Goal: Communication & Community: Answer question/provide support

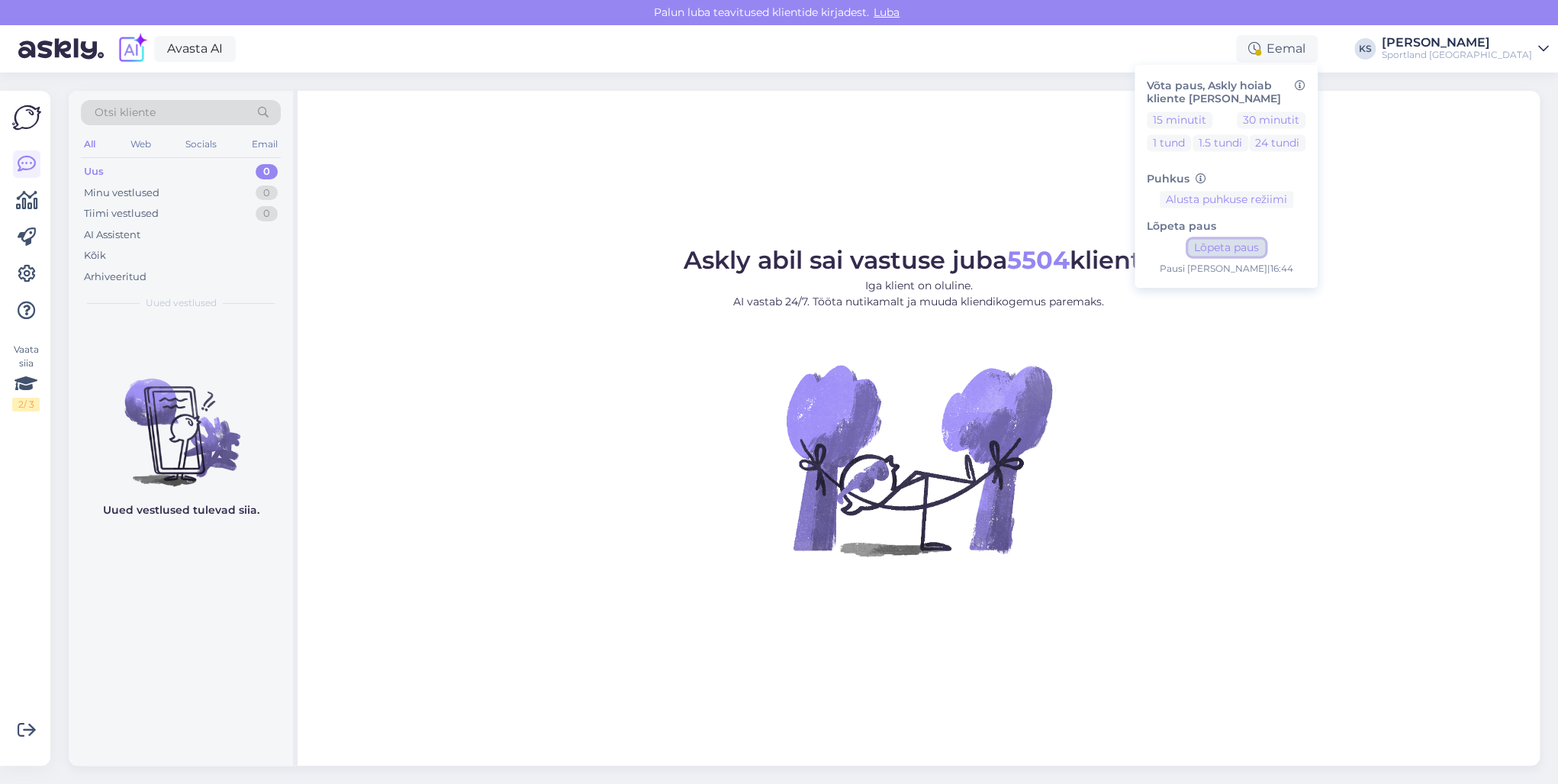
click at [1265, 245] on button "Lõpeta paus" at bounding box center [1226, 248] width 77 height 16
click at [1493, 39] on div "[PERSON_NAME]" at bounding box center [1457, 42] width 150 height 12
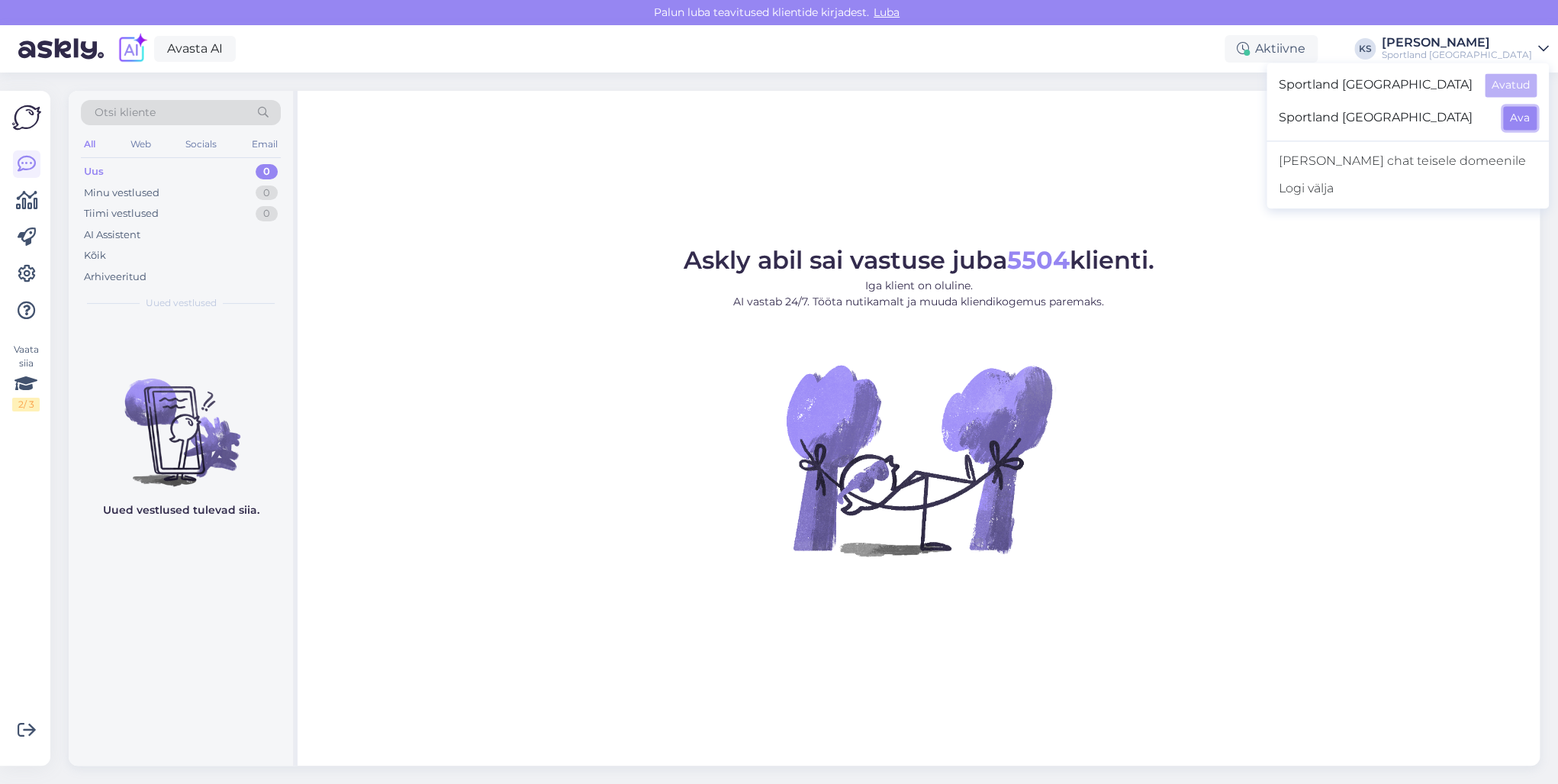
click at [1524, 116] on button "Ava" at bounding box center [1520, 118] width 34 height 24
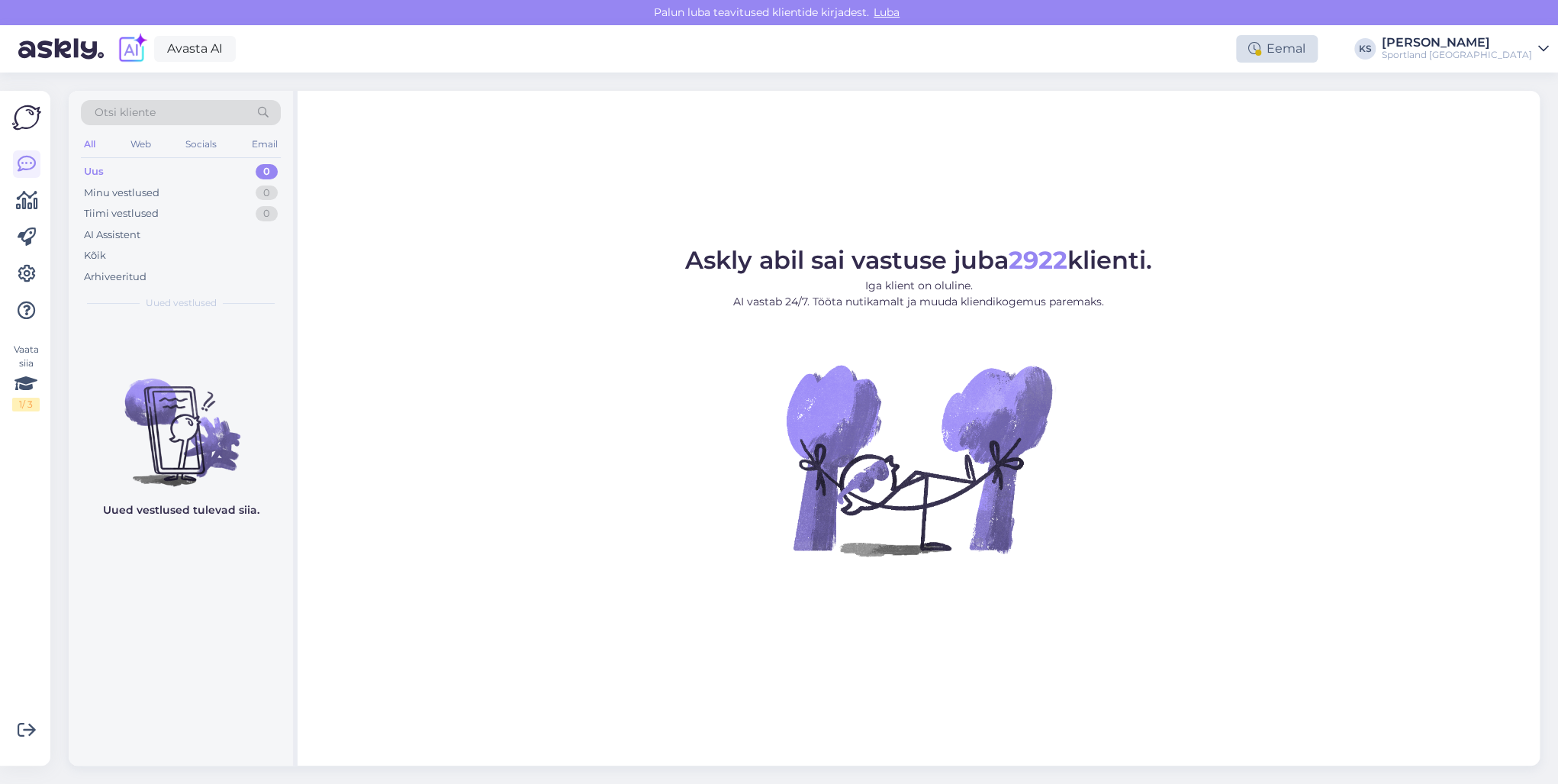
click at [1318, 49] on div "Eemal" at bounding box center [1277, 49] width 82 height 27
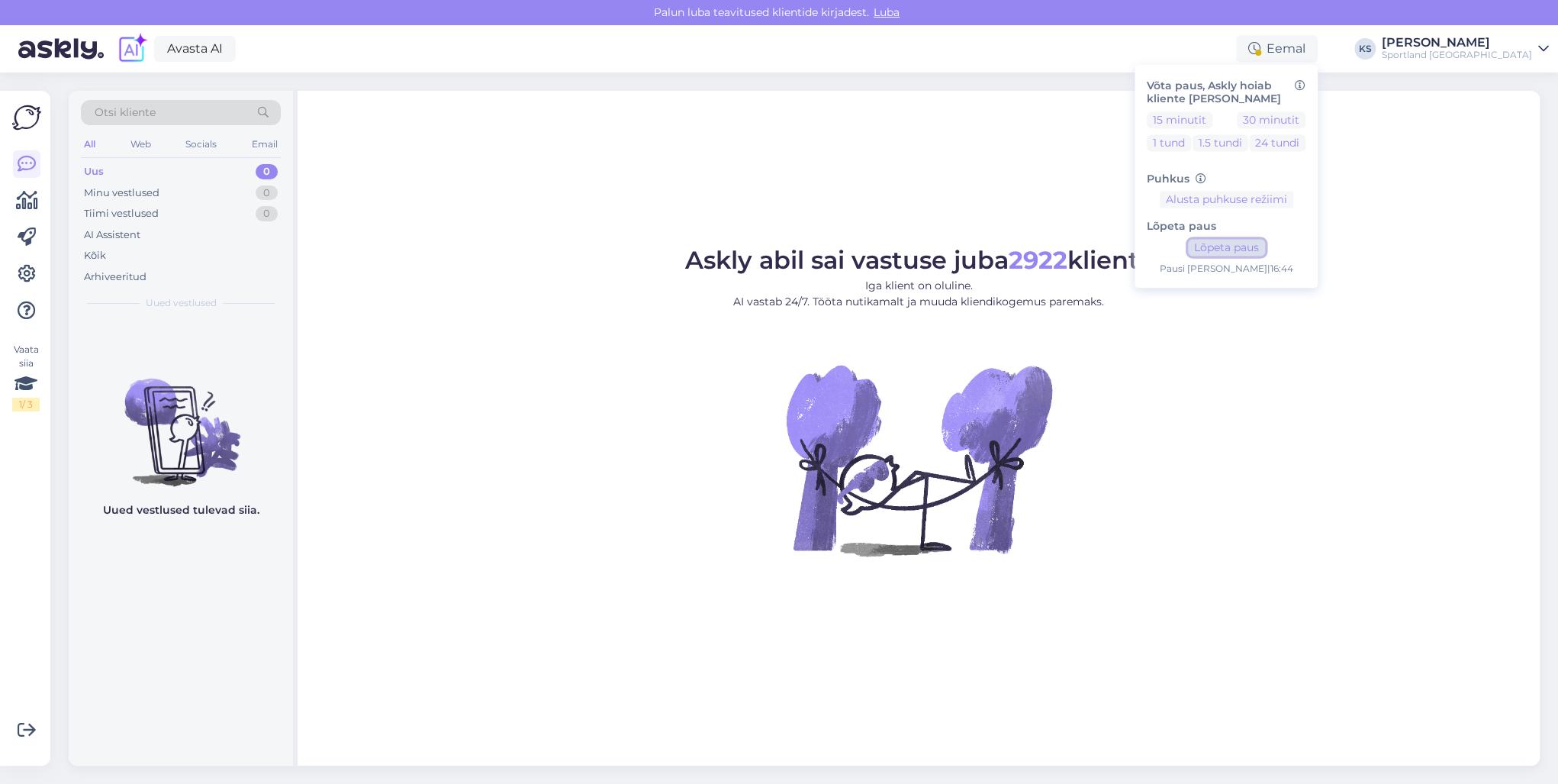
click at [1265, 245] on button "Lõpeta paus" at bounding box center [1226, 248] width 77 height 16
click at [1500, 52] on div "Sportland [GEOGRAPHIC_DATA]" at bounding box center [1457, 54] width 150 height 12
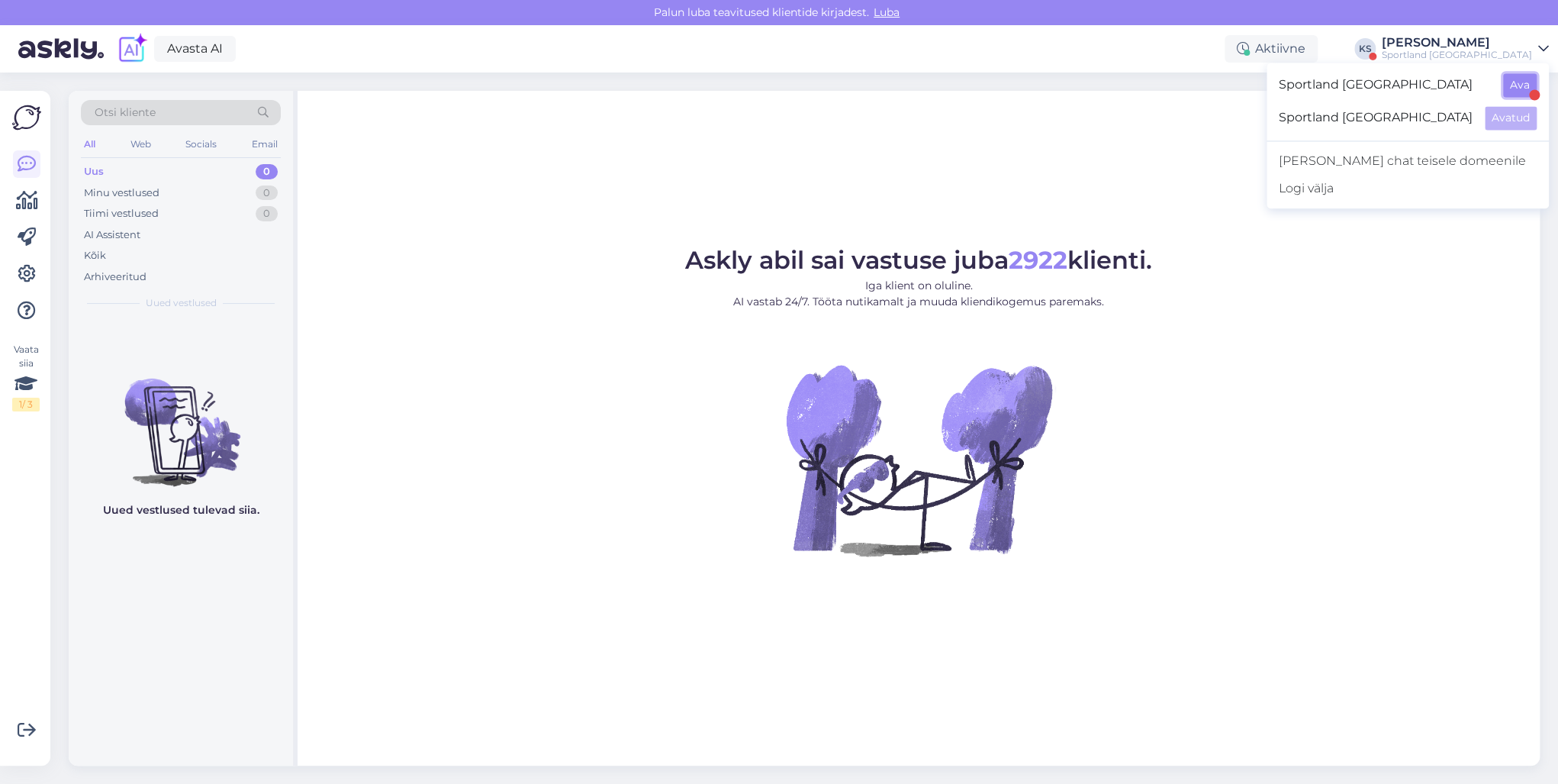
click at [1519, 93] on button "Ava" at bounding box center [1520, 85] width 34 height 24
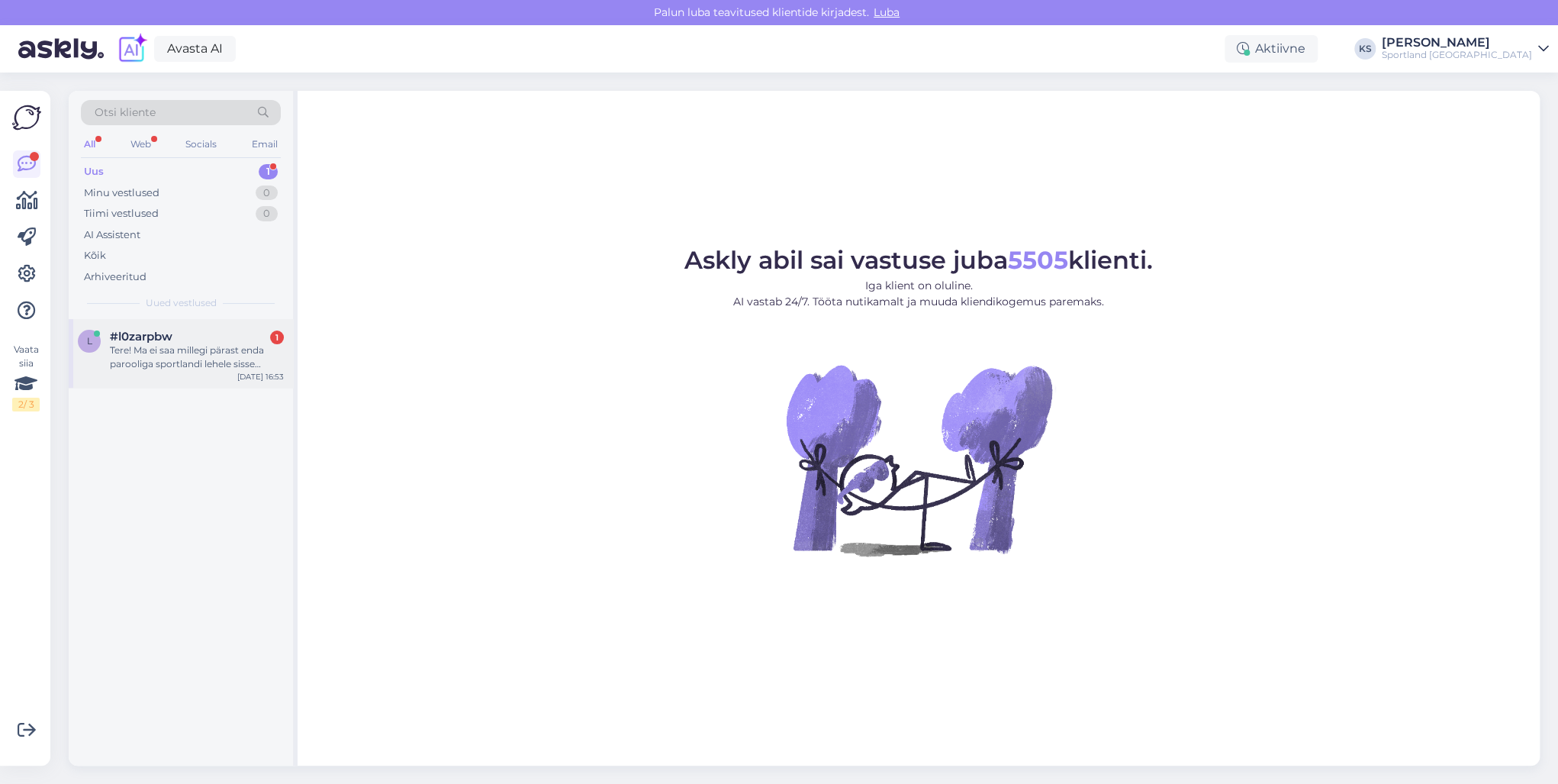
click at [231, 345] on div "Tere! Ma ei saa millegi pärast enda parooliga sportlandi lehele sisse logida. I…" at bounding box center [197, 357] width 174 height 27
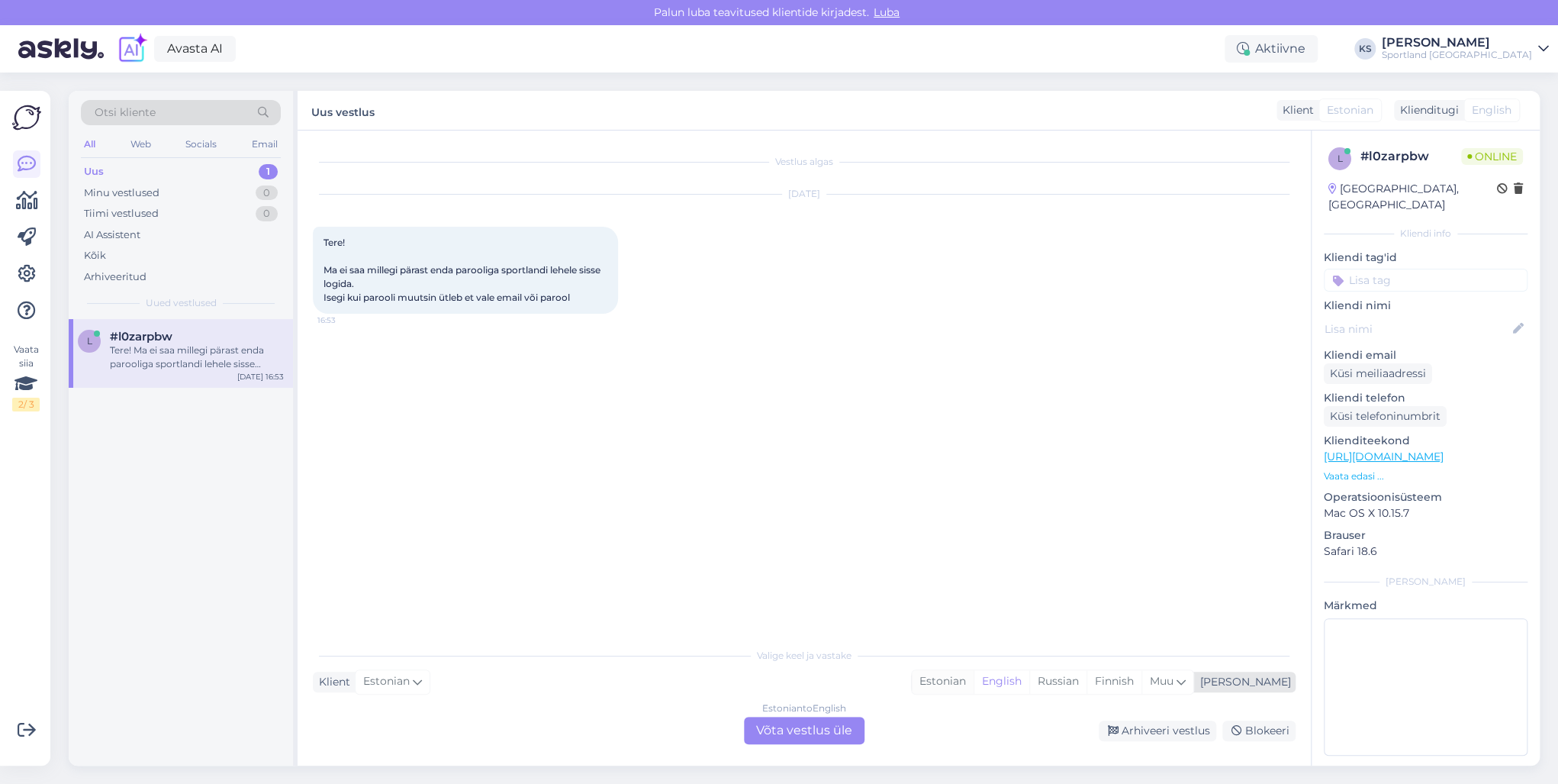
click at [974, 686] on div "Estonian" at bounding box center [942, 681] width 61 height 23
click at [813, 720] on div "Estonian to Estonian Võta vestlus üle" at bounding box center [804, 730] width 121 height 27
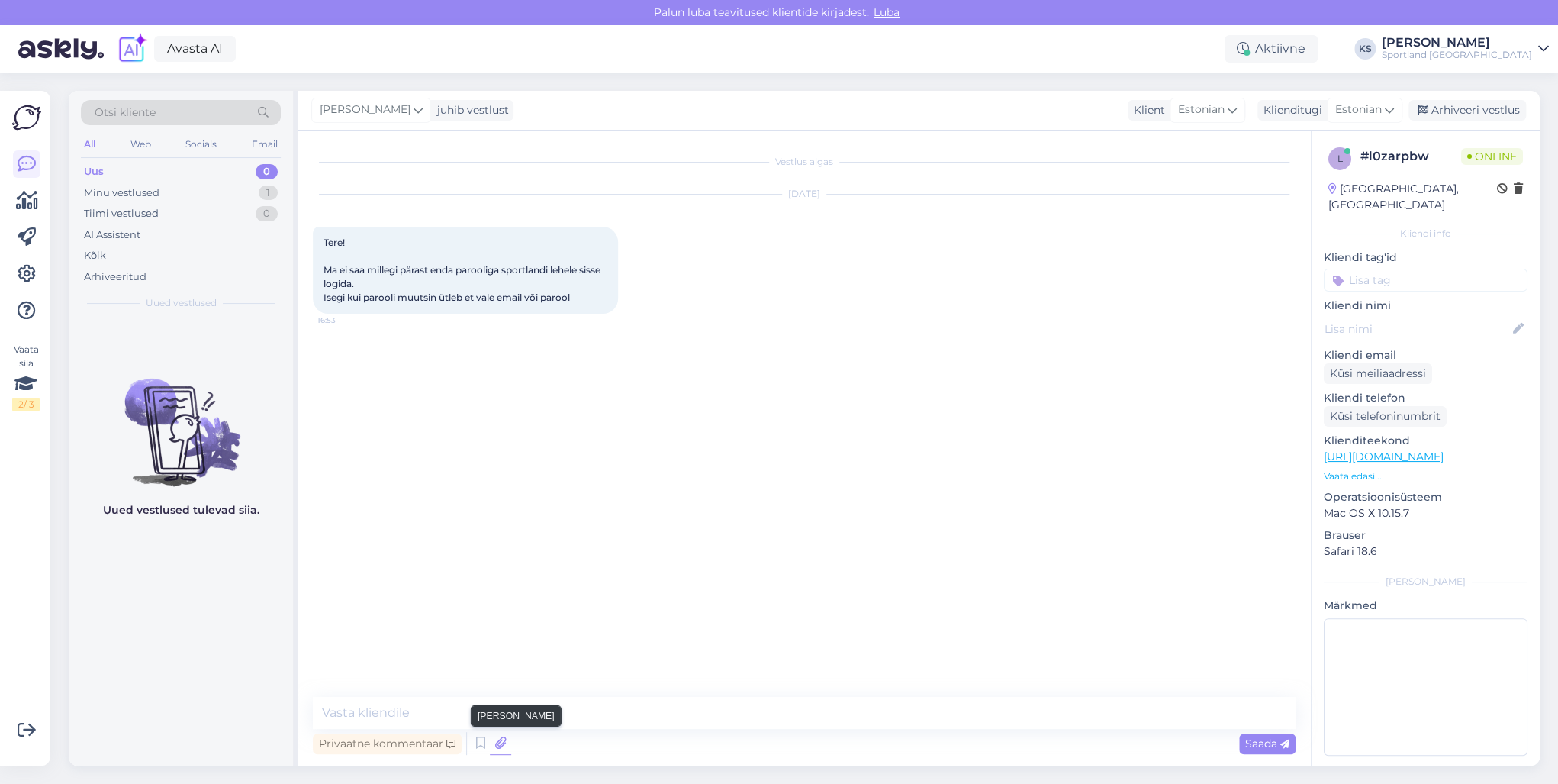
click at [490, 740] on icon at bounding box center [500, 743] width 21 height 23
drag, startPoint x: 485, startPoint y: 746, endPoint x: 725, endPoint y: 644, distance: 260.8
click at [485, 745] on icon at bounding box center [481, 743] width 18 height 23
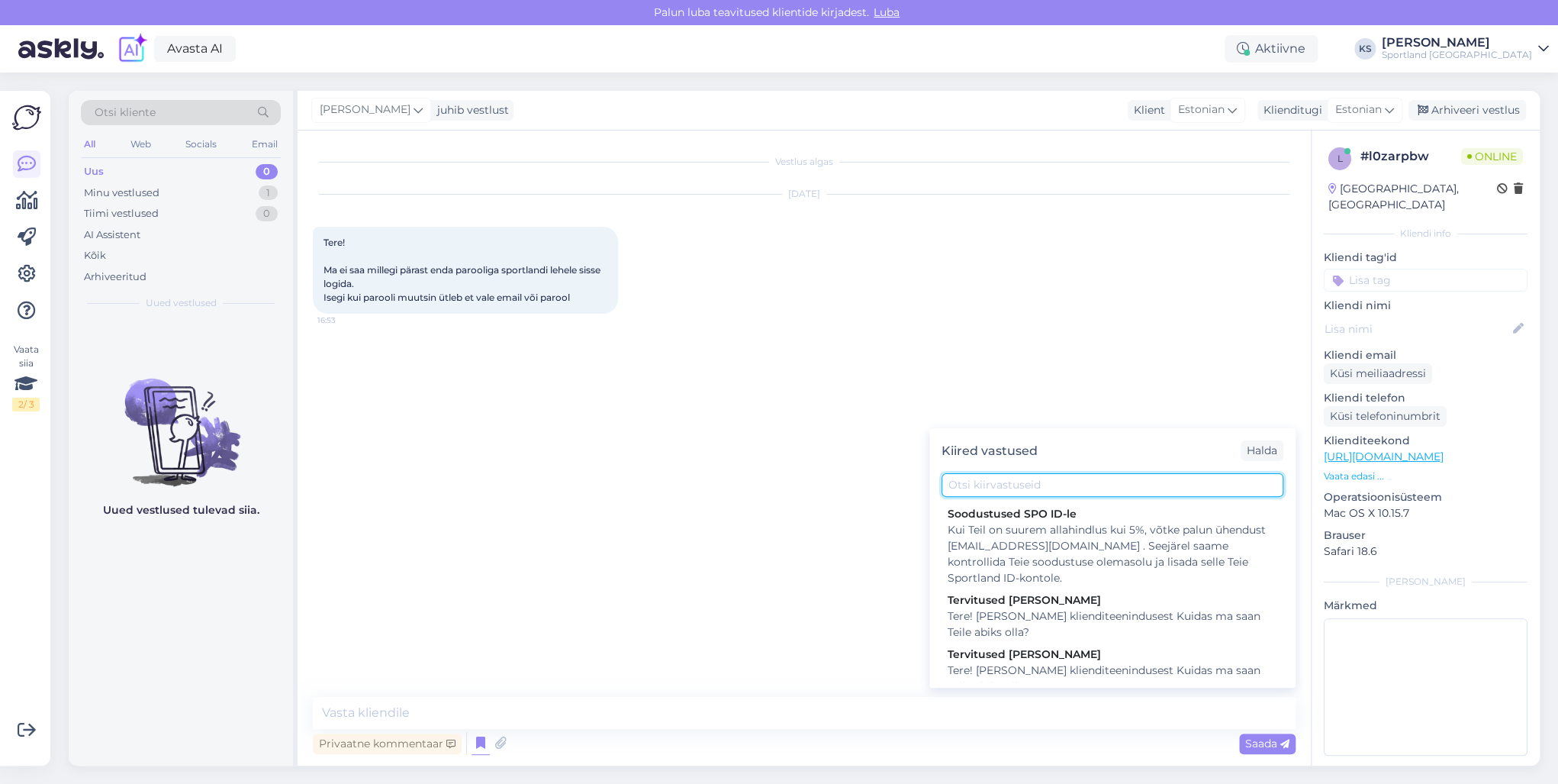
click at [1013, 488] on input "text" at bounding box center [1112, 485] width 342 height 24
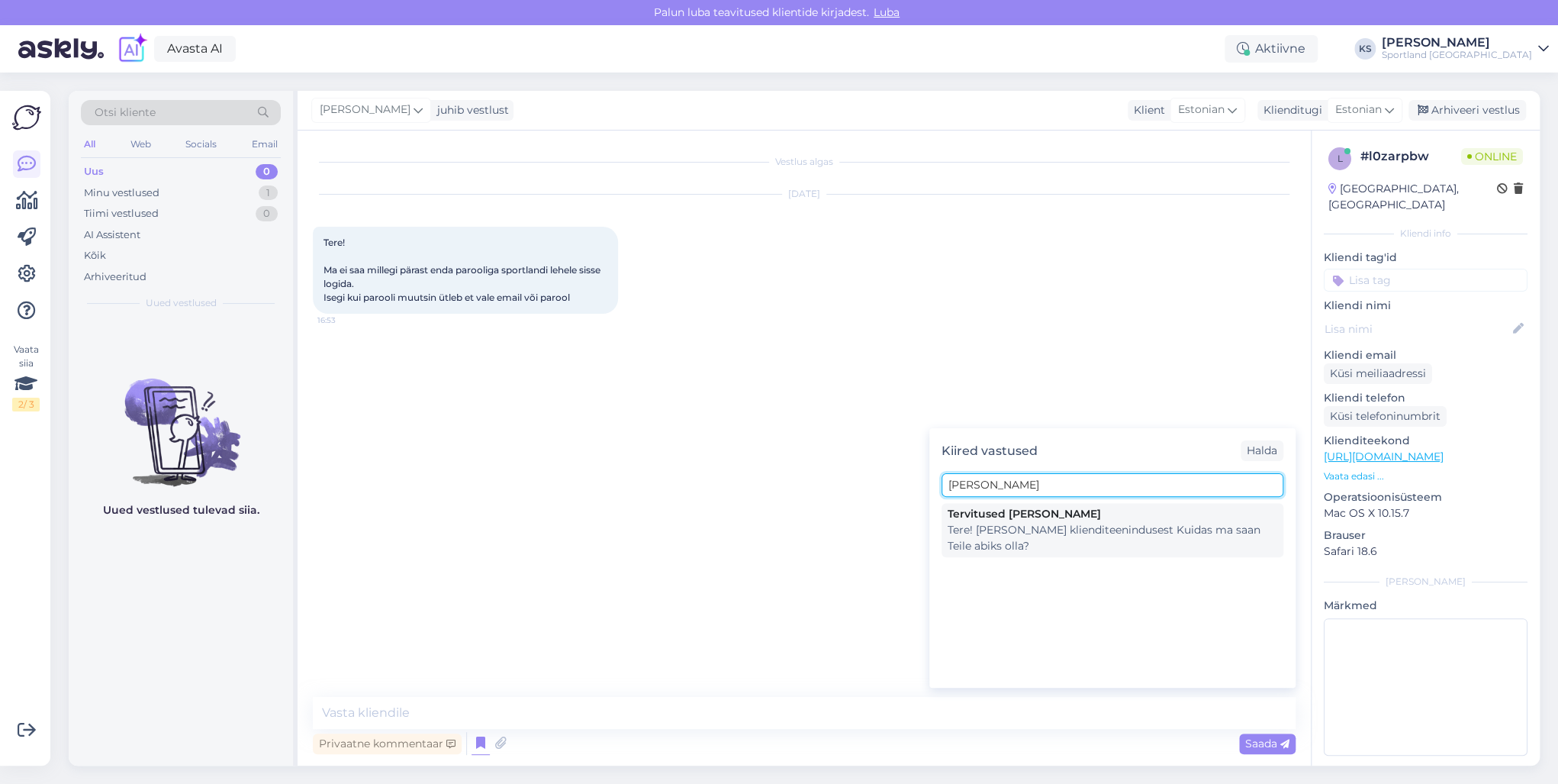
type input "[PERSON_NAME]"
click at [1030, 515] on div "Tervitused [PERSON_NAME]" at bounding box center [1113, 513] width 330 height 16
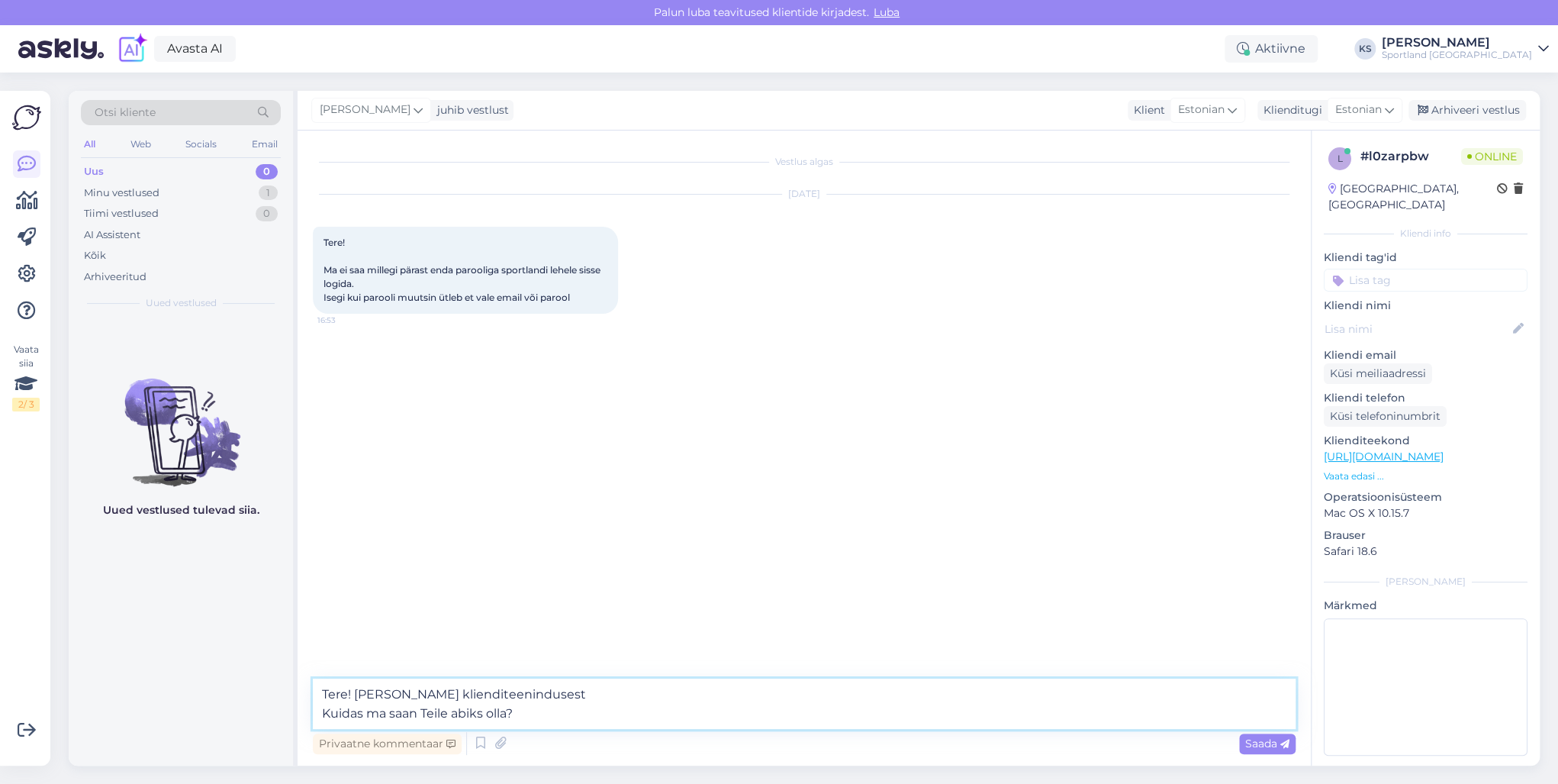
click at [461, 719] on textarea "Tere! [PERSON_NAME] klienditeenindusest Kuidas ma saan Teile abiks olla?" at bounding box center [804, 703] width 983 height 50
type textarea "Tere! [PERSON_NAME] klienditeenindusest"
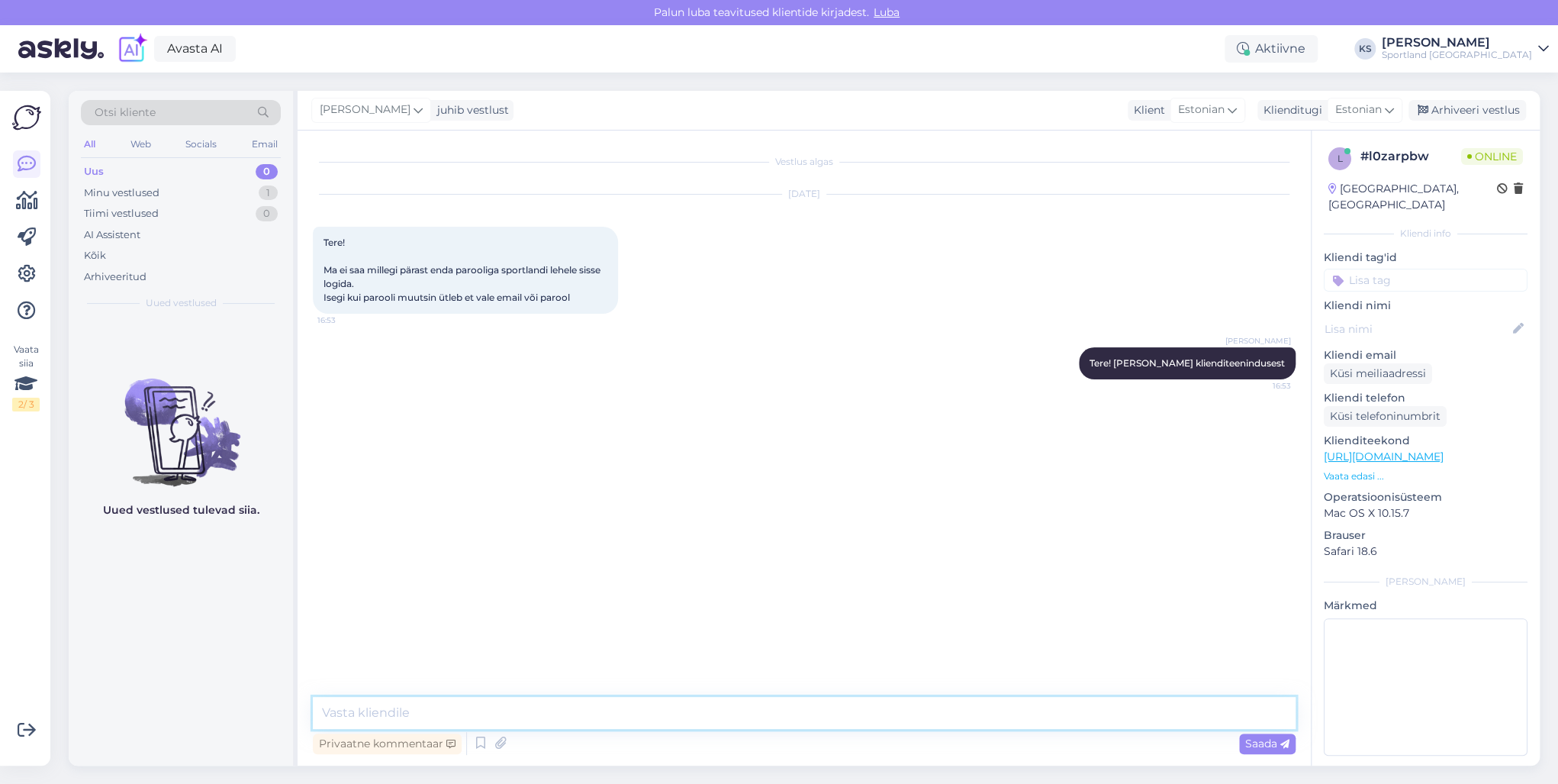
click at [586, 703] on textarea at bounding box center [804, 713] width 983 height 32
type textarea "M"
type textarea "Palun täpsustage [PERSON_NAME] te proovisite sisse logida?"
click at [1384, 268] on input at bounding box center [1426, 279] width 203 height 23
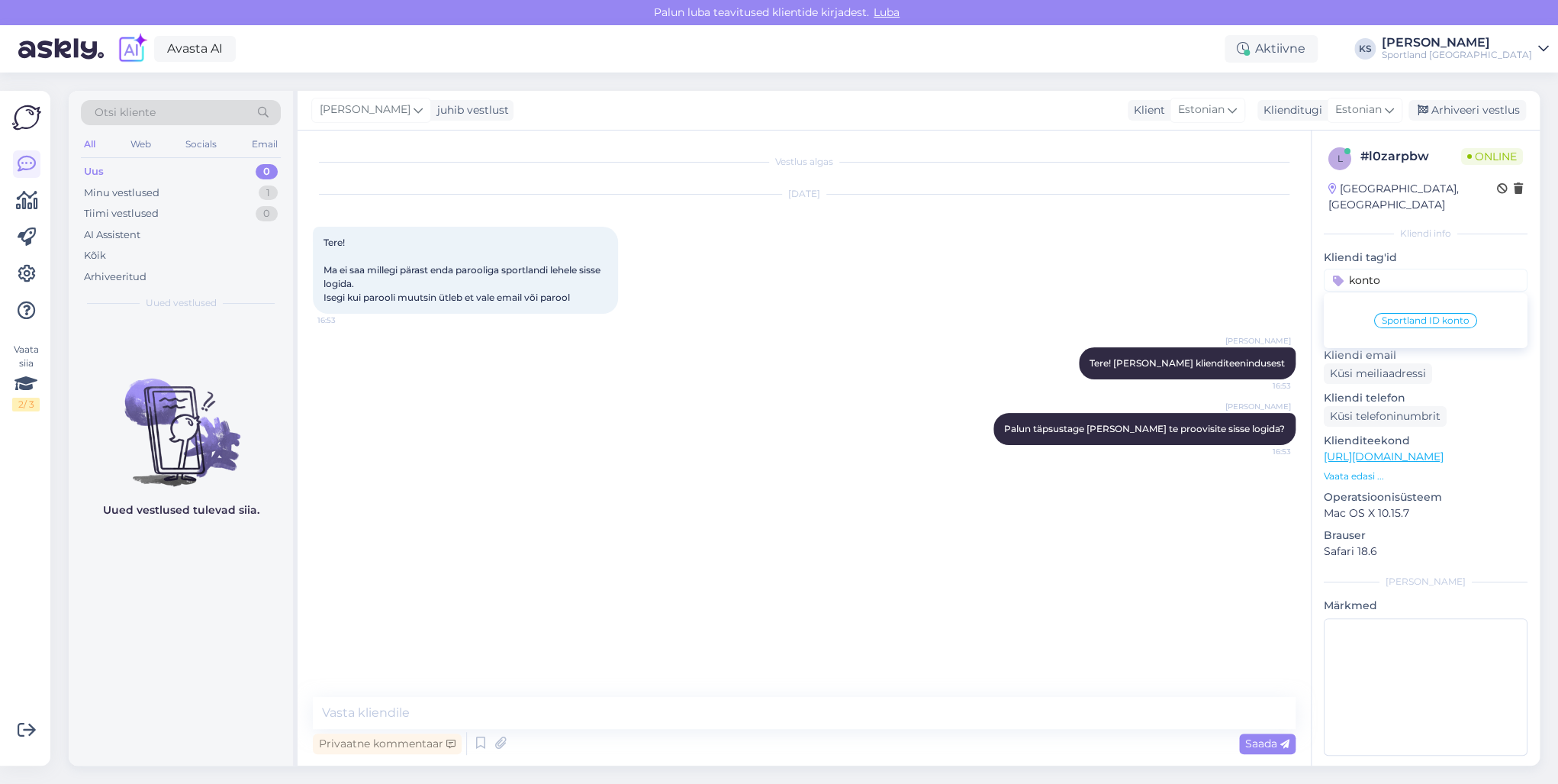
type input "konto"
click at [1416, 299] on div "Sportland ID konto" at bounding box center [1426, 321] width 203 height 43
click at [1434, 316] on span "Sportland ID konto" at bounding box center [1426, 321] width 88 height 9
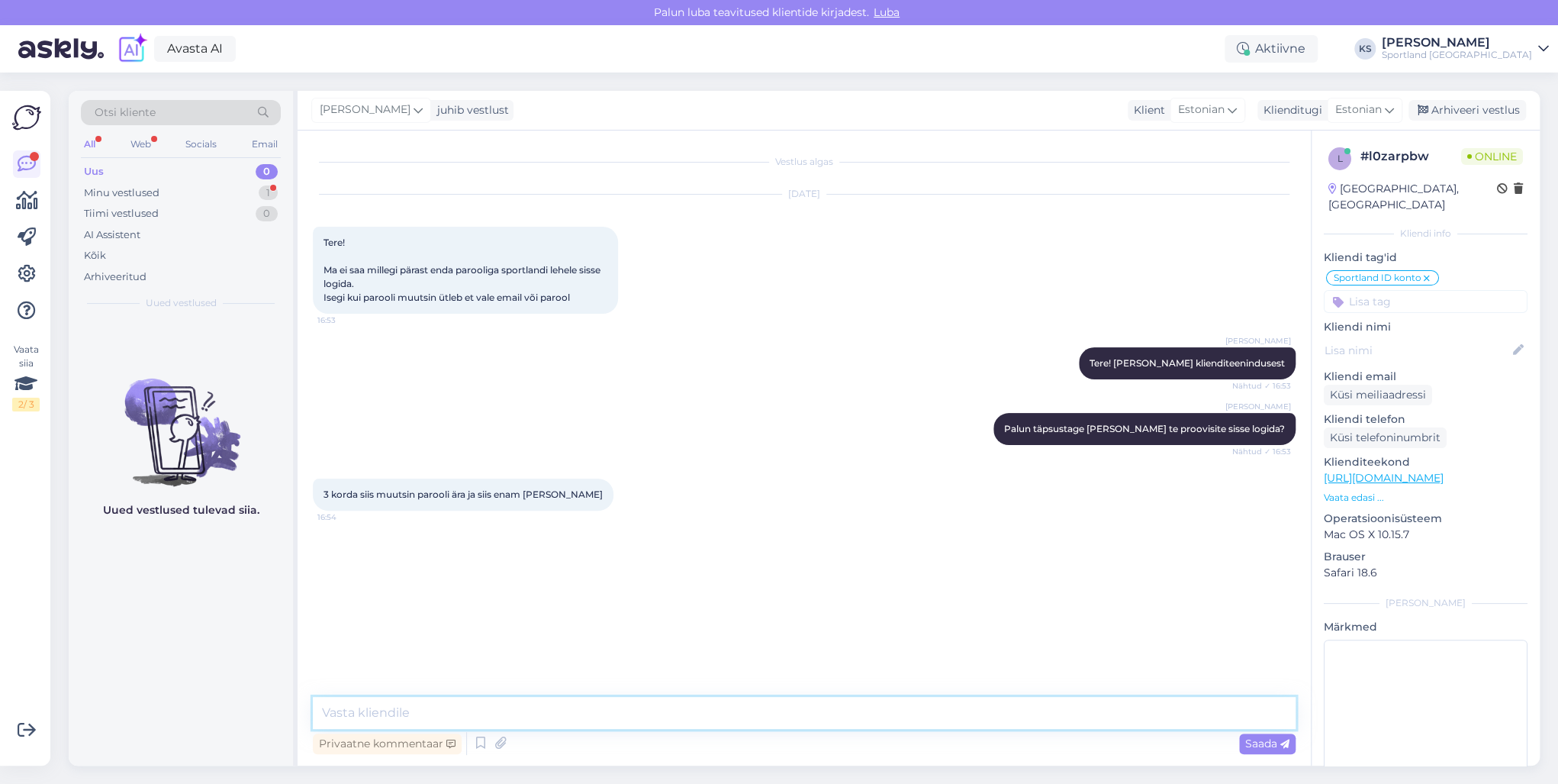
click at [479, 709] on textarea at bounding box center [804, 713] width 983 height 32
type textarea "Võimalik, et teie konto on hetkel blokeeritud."
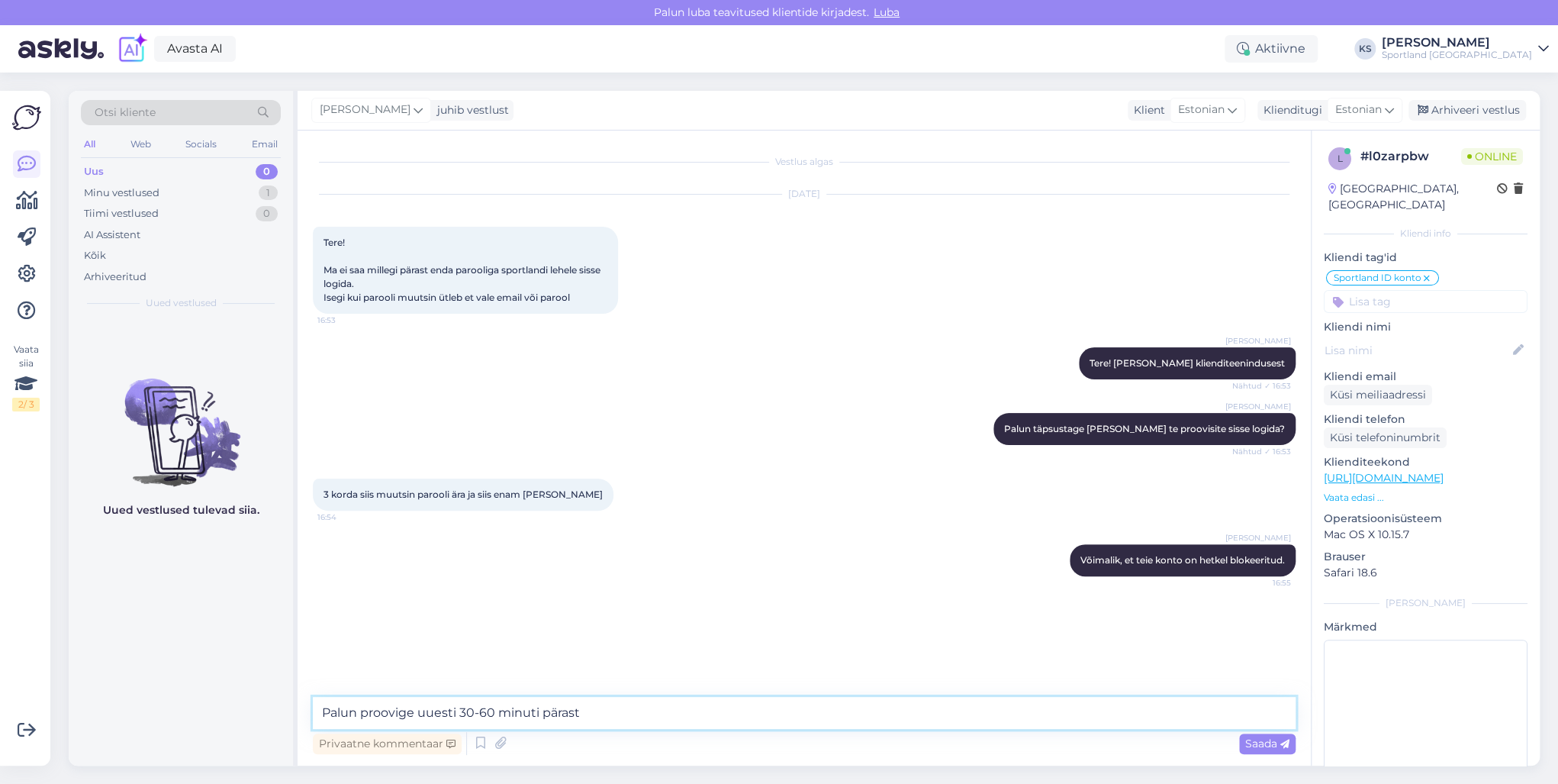
click at [460, 705] on textarea "Palun proovige uuesti 30-60 minuti pärast" at bounding box center [804, 713] width 983 height 32
click at [855, 698] on textarea "[PERSON_NAME] proovige uuesti oma kontole sisse logida 30-60 minuti pärast" at bounding box center [804, 713] width 983 height 32
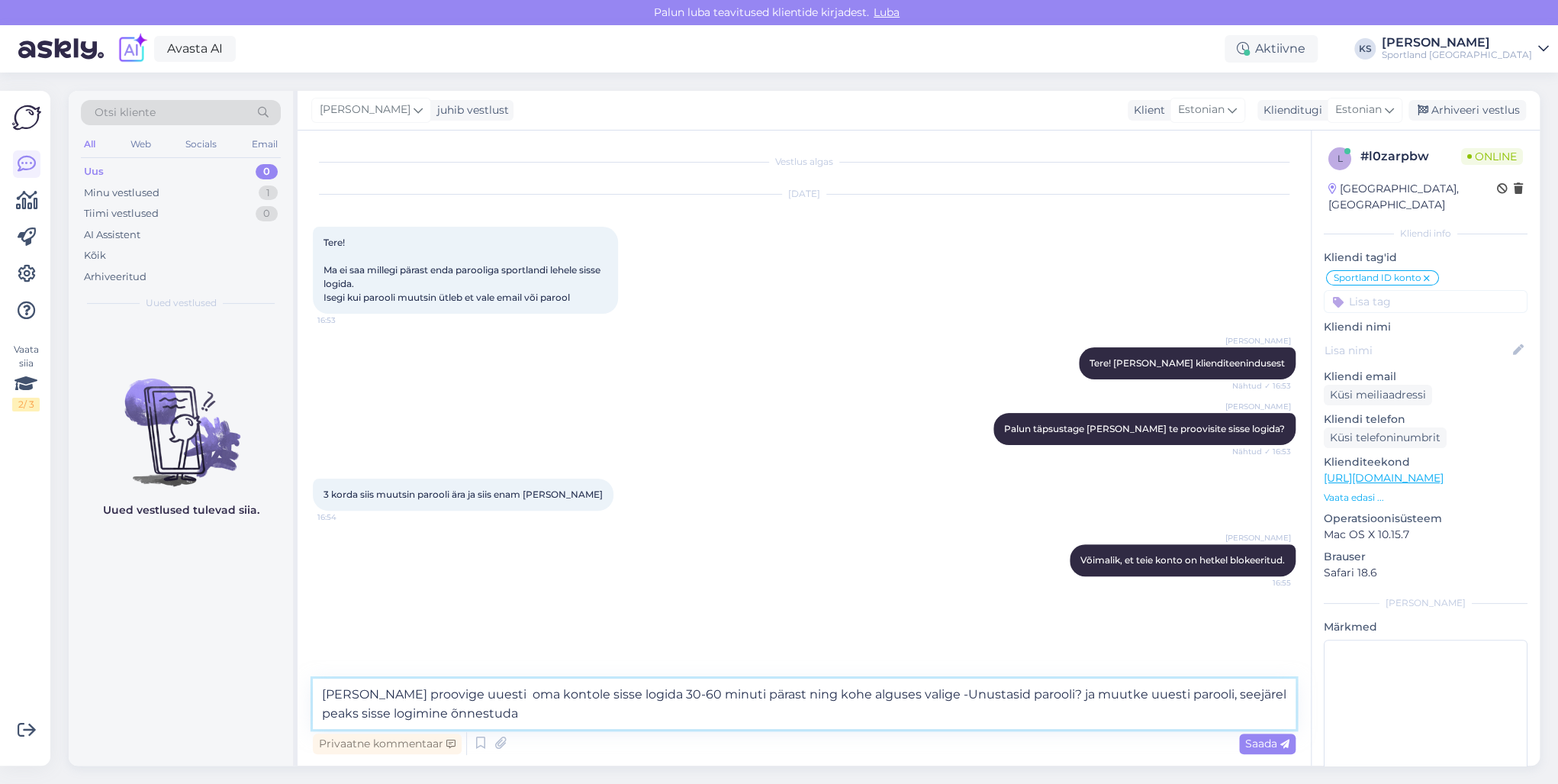
type textarea "[PERSON_NAME] proovige uuesti oma kontole sisse logida 30-60 minuti pärast ning…"
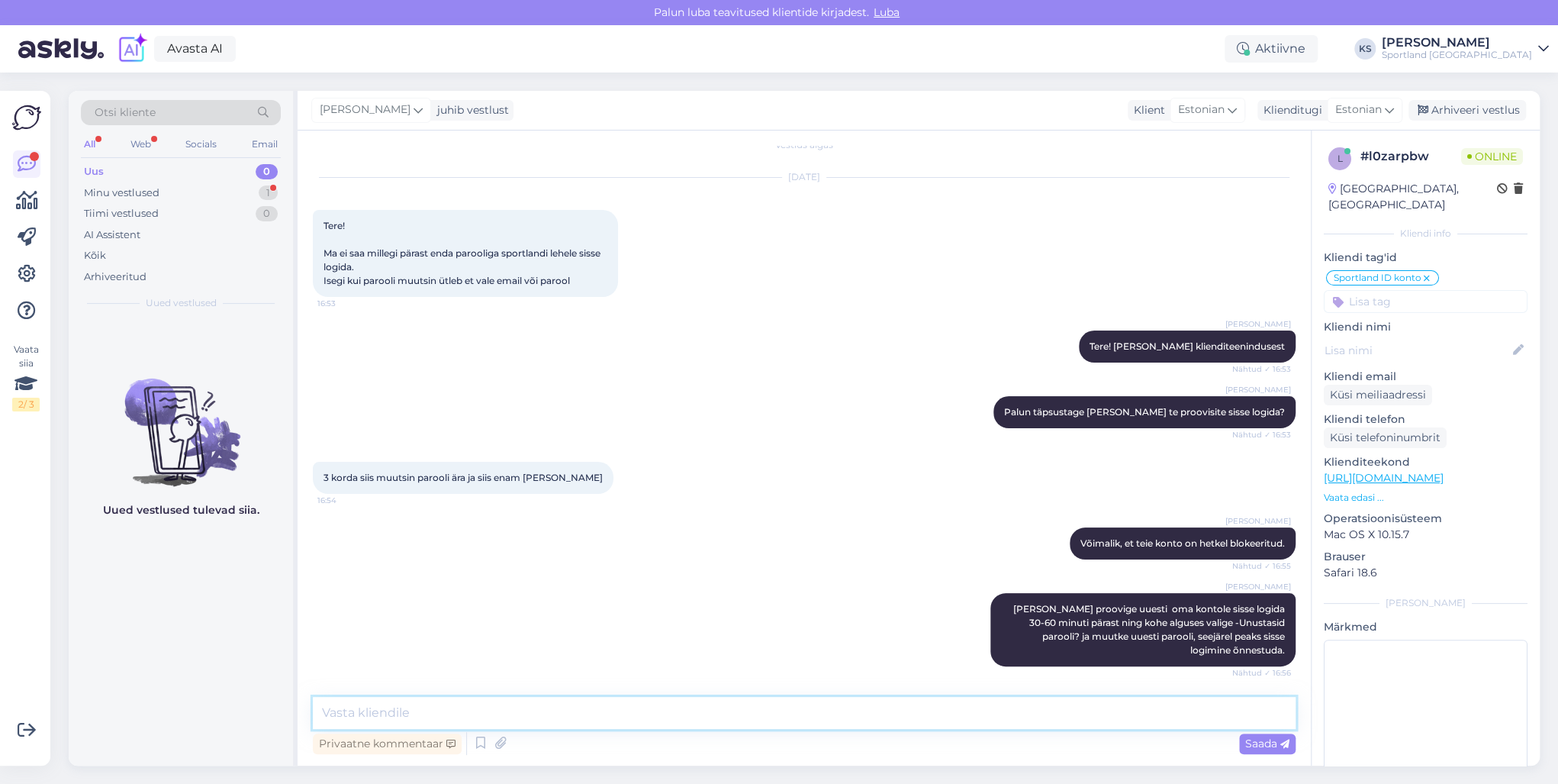
scroll to position [82, 0]
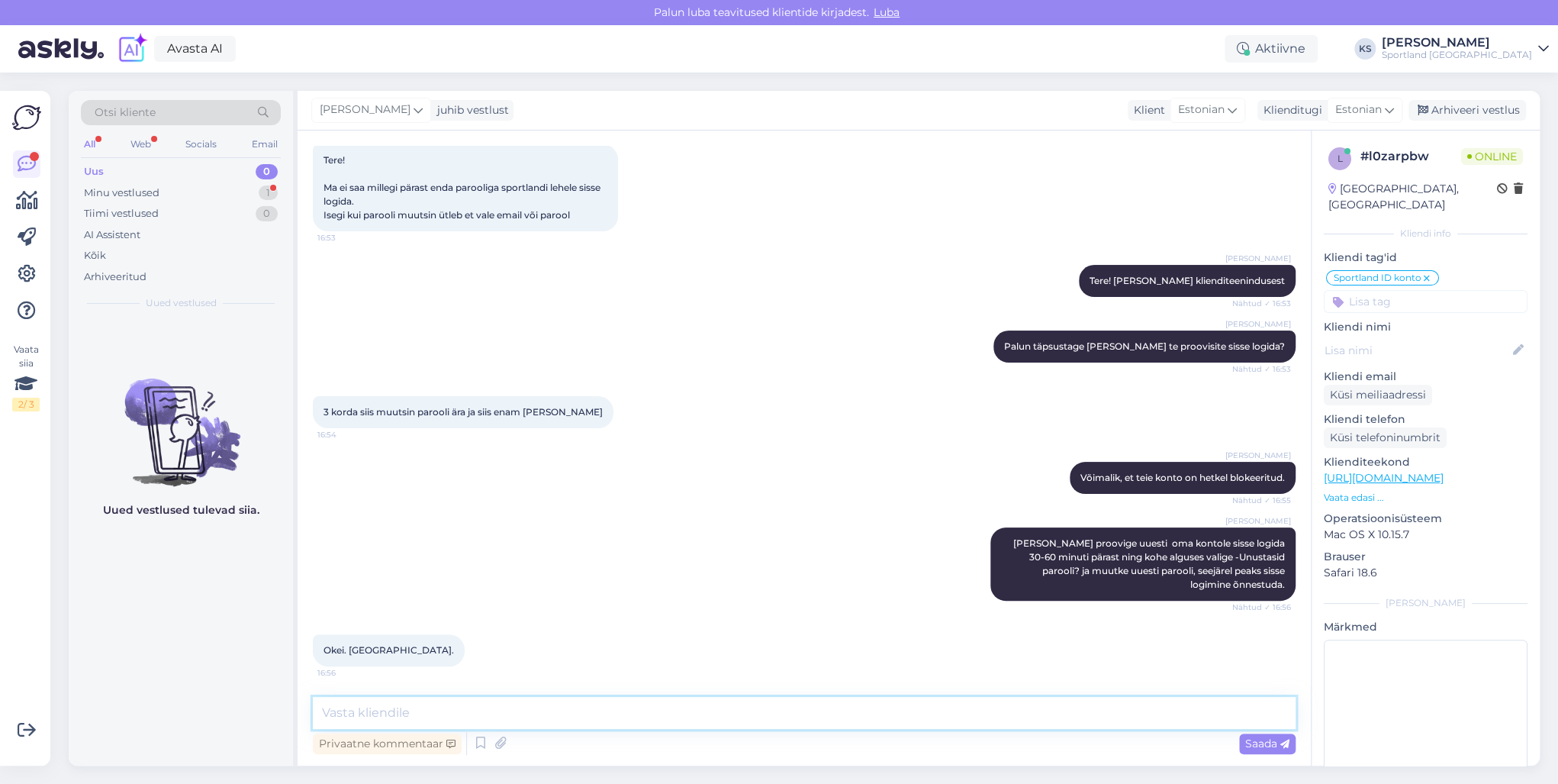
click at [464, 717] on textarea at bounding box center [804, 713] width 983 height 32
type textarea "Palun, kas ma saan teile hetkel veel abiks olla?"
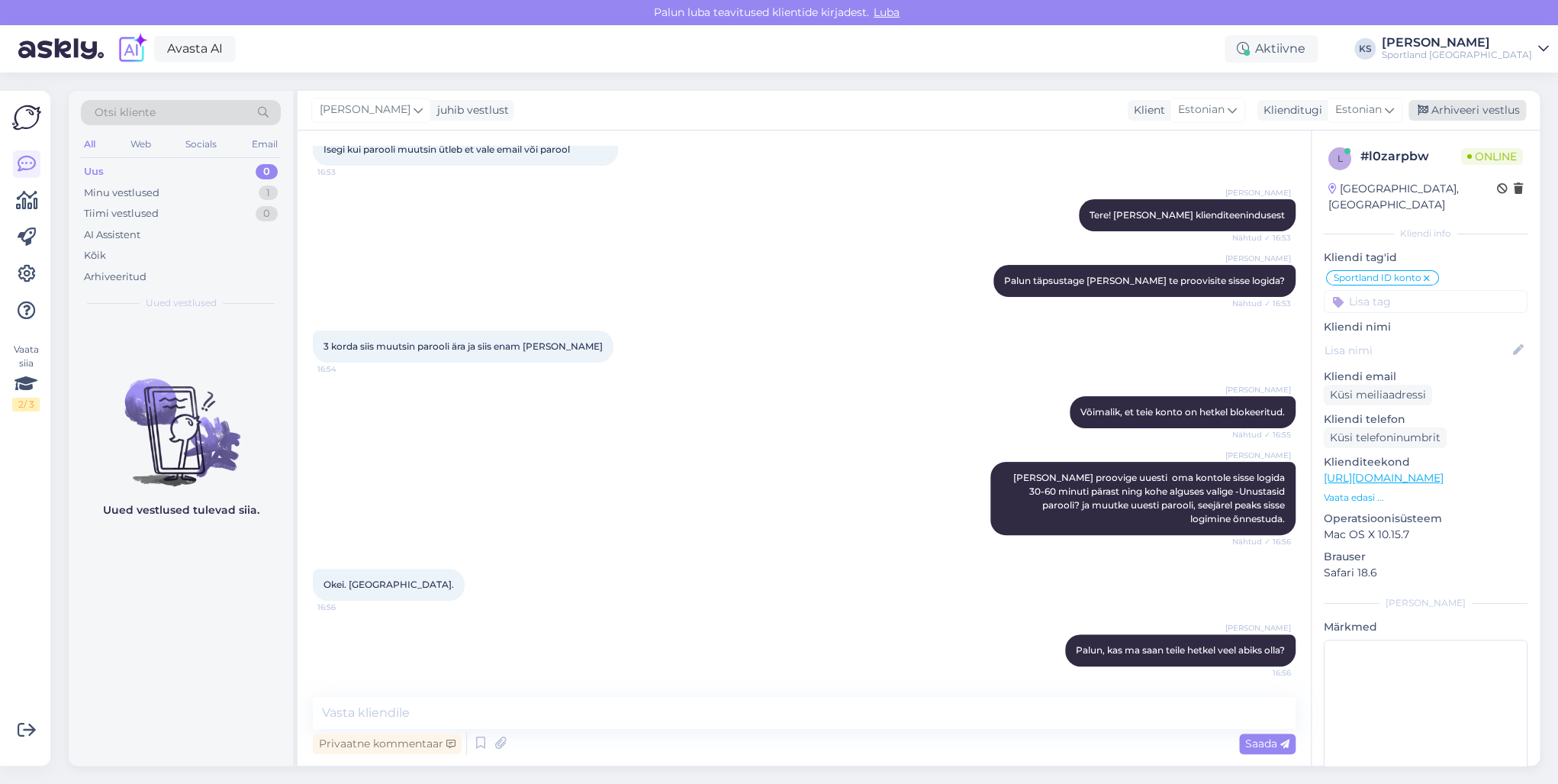
click at [1491, 114] on div "Arhiveeri vestlus" at bounding box center [1467, 110] width 117 height 20
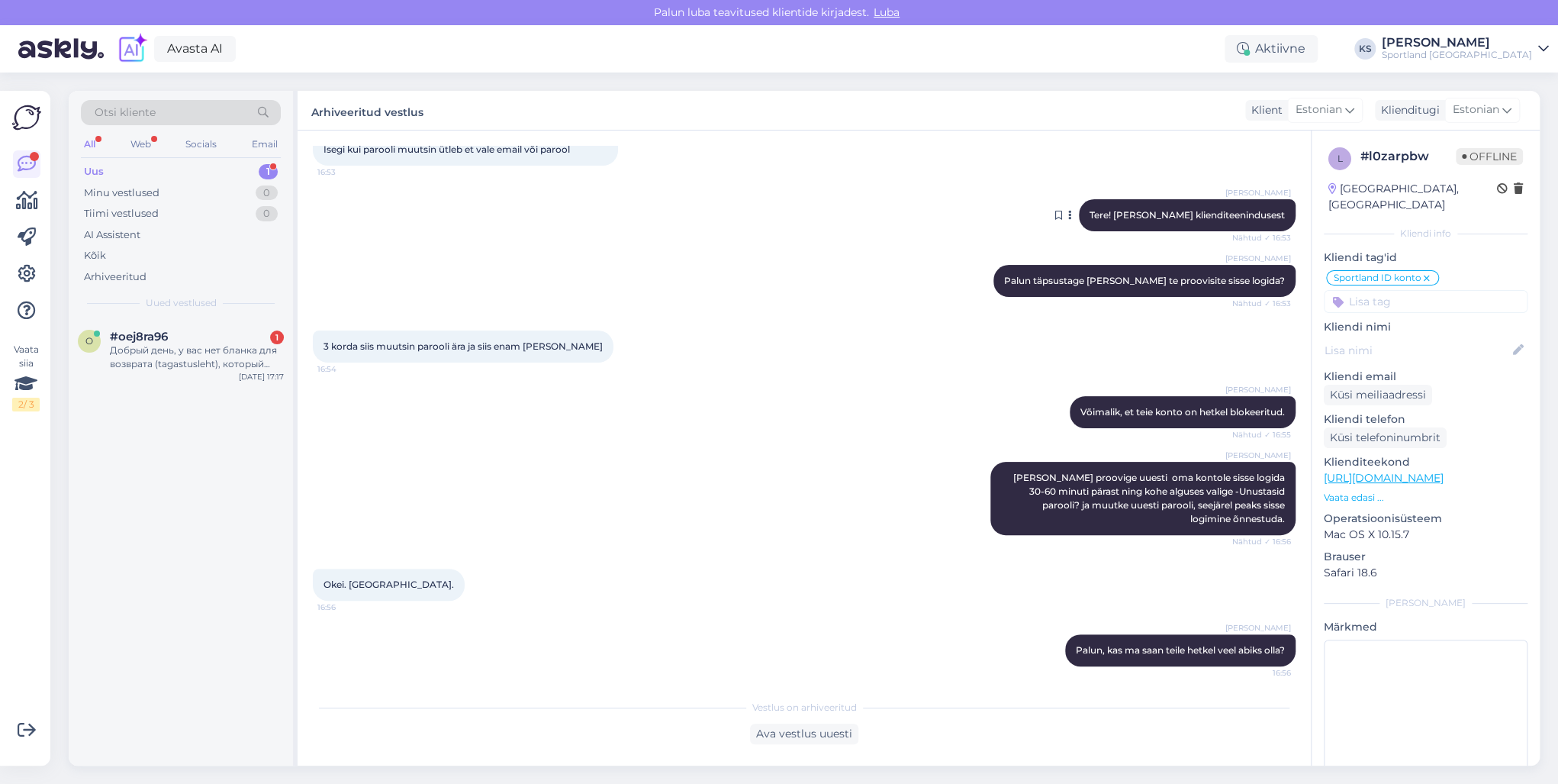
click at [1181, 210] on span "Tere! [PERSON_NAME] klienditeenindusest" at bounding box center [1187, 214] width 195 height 11
copy div "Tere! [PERSON_NAME] klienditeenindusest Nähtud ✓ 16:53"
click at [234, 351] on div "Добрый день, у вас нет бланка для возврата (tagastusleht), который можно распеч…" at bounding box center [197, 357] width 174 height 27
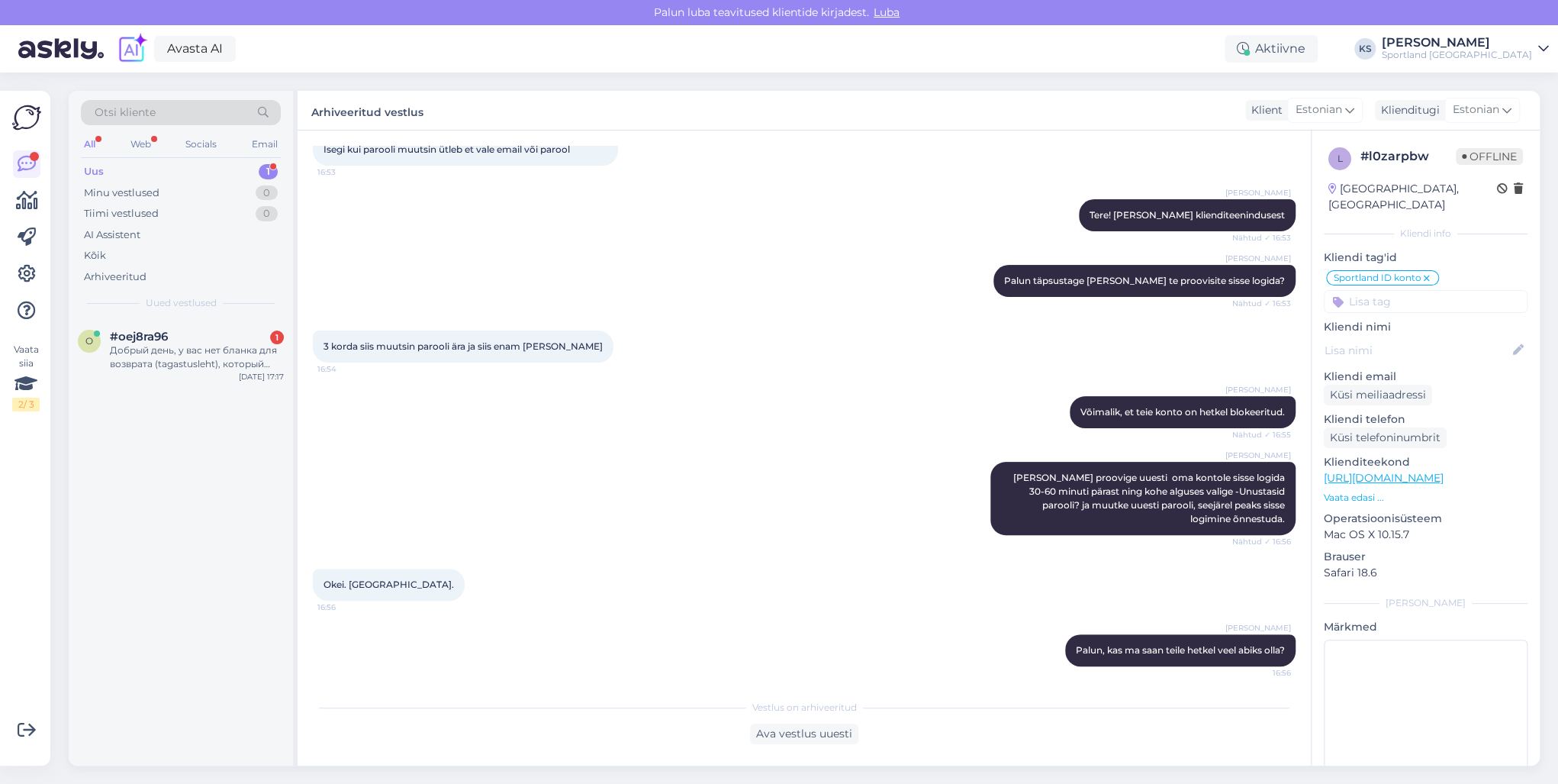
scroll to position [0, 0]
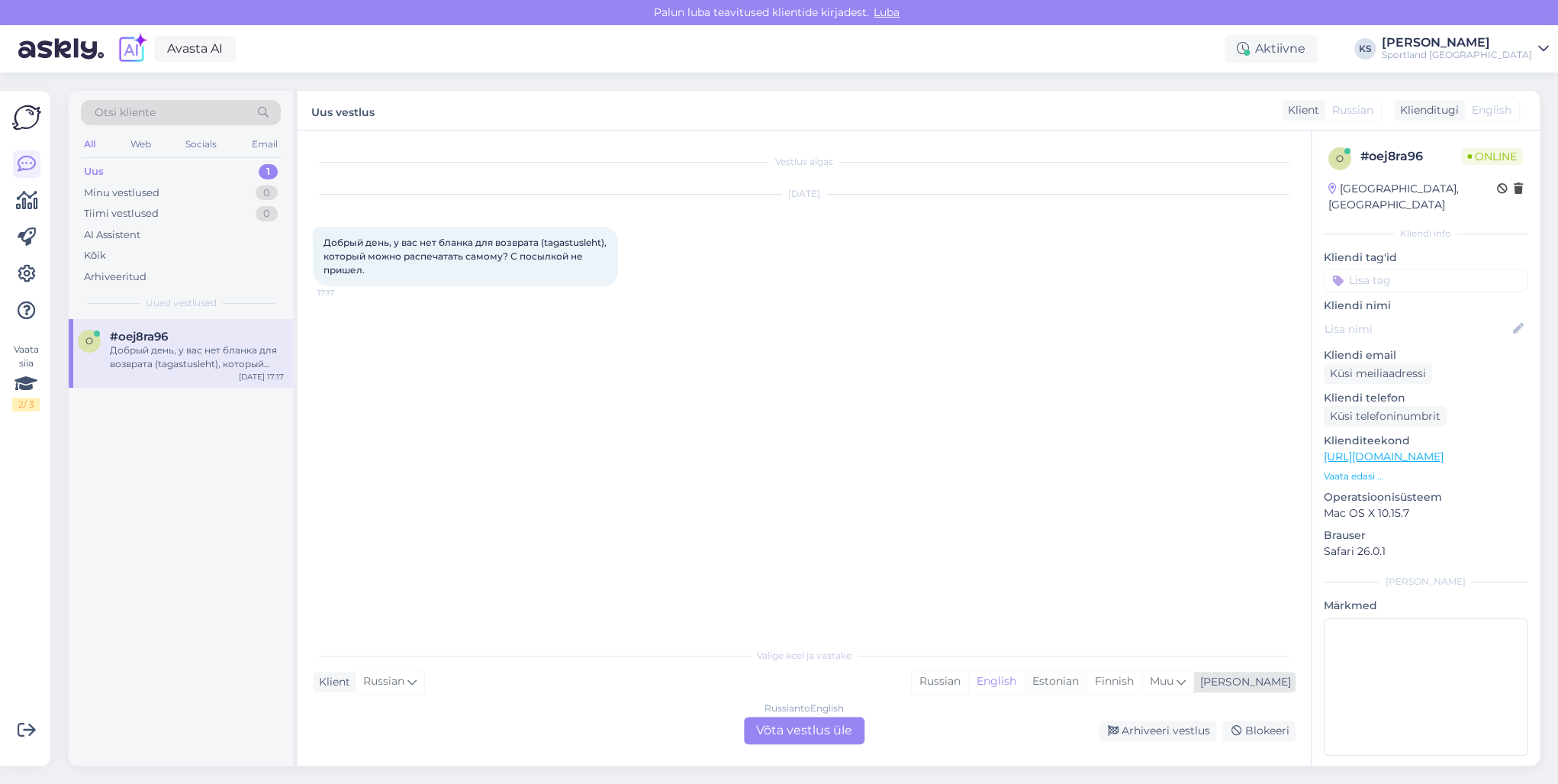
click at [1086, 681] on div "Estonian" at bounding box center [1055, 681] width 62 height 23
click at [859, 727] on div "Russian to Estonian Võta vestlus üle" at bounding box center [804, 730] width 121 height 27
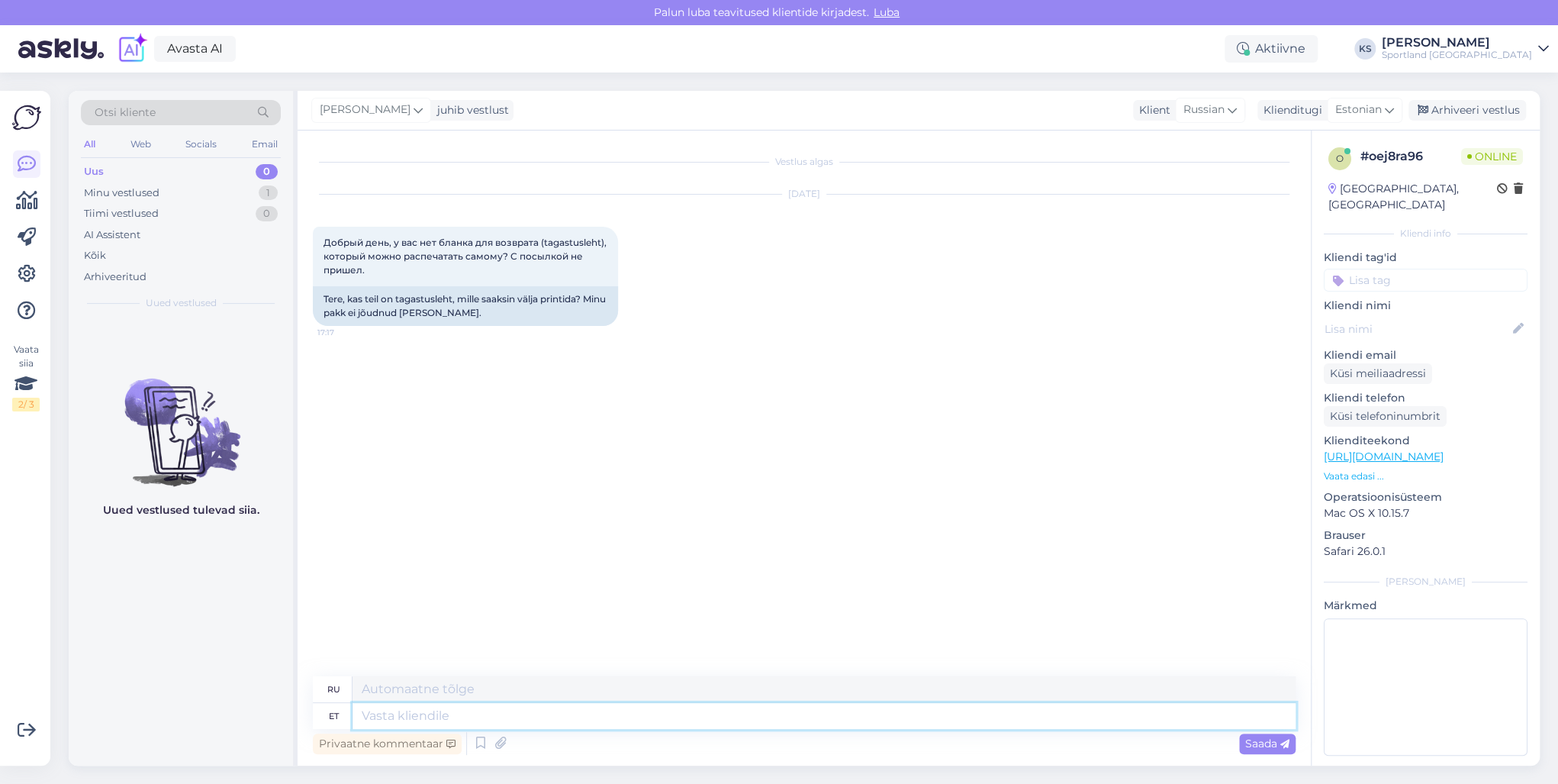
click at [853, 715] on textarea at bounding box center [824, 715] width 943 height 26
paste textarea "Tere! [PERSON_NAME] klienditeenindusest"
type textarea "Tere! [PERSON_NAME] klienditeenindusest"
type textarea "Здравствуйте! Меня зовут [PERSON_NAME], я из службы поддержки клиентов."
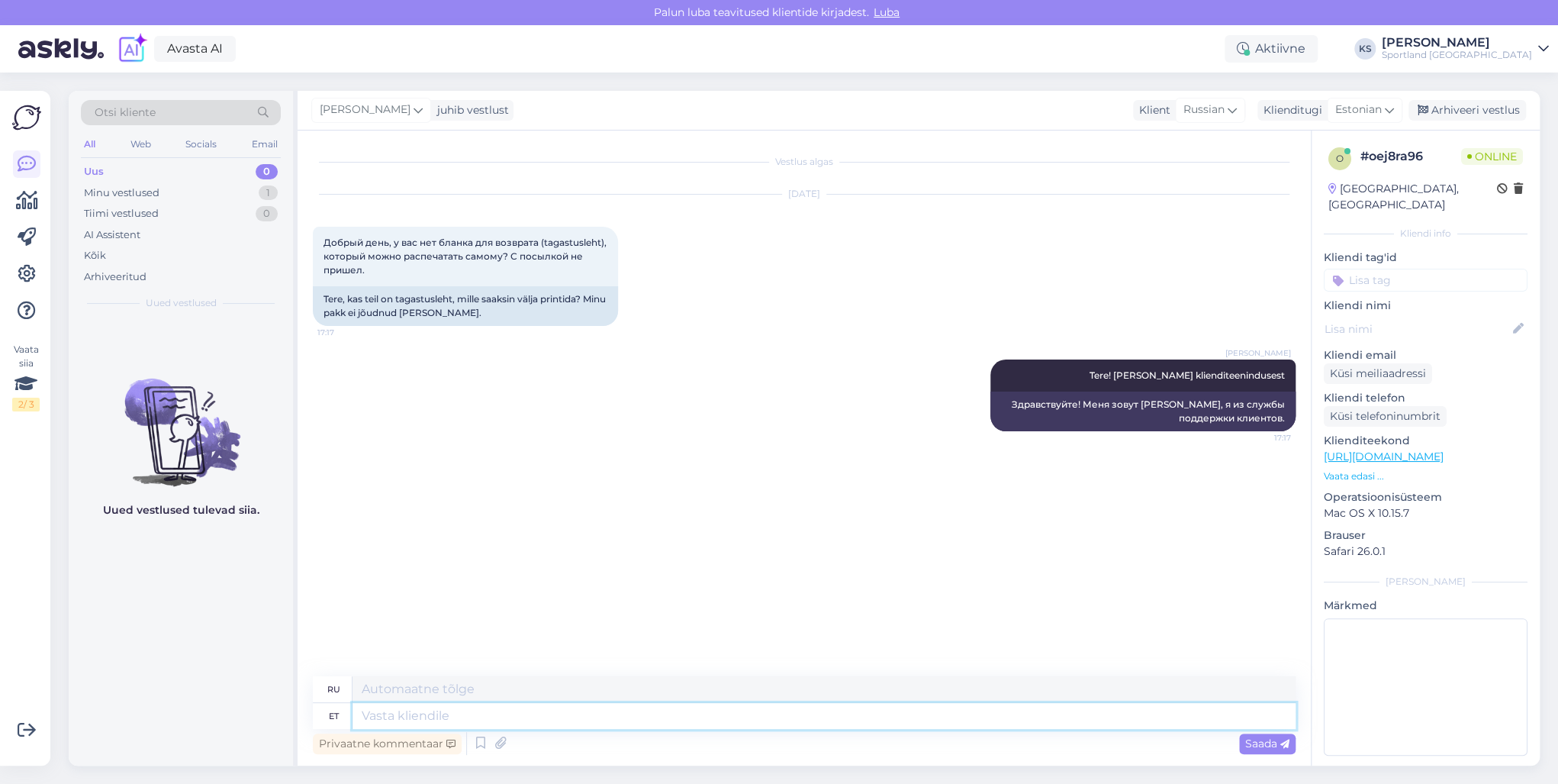
click at [496, 720] on textarea at bounding box center [824, 715] width 943 height 26
type textarea "Teil"
type textarea "Ты"
type textarea "Teil on v"
type textarea "У вас есть"
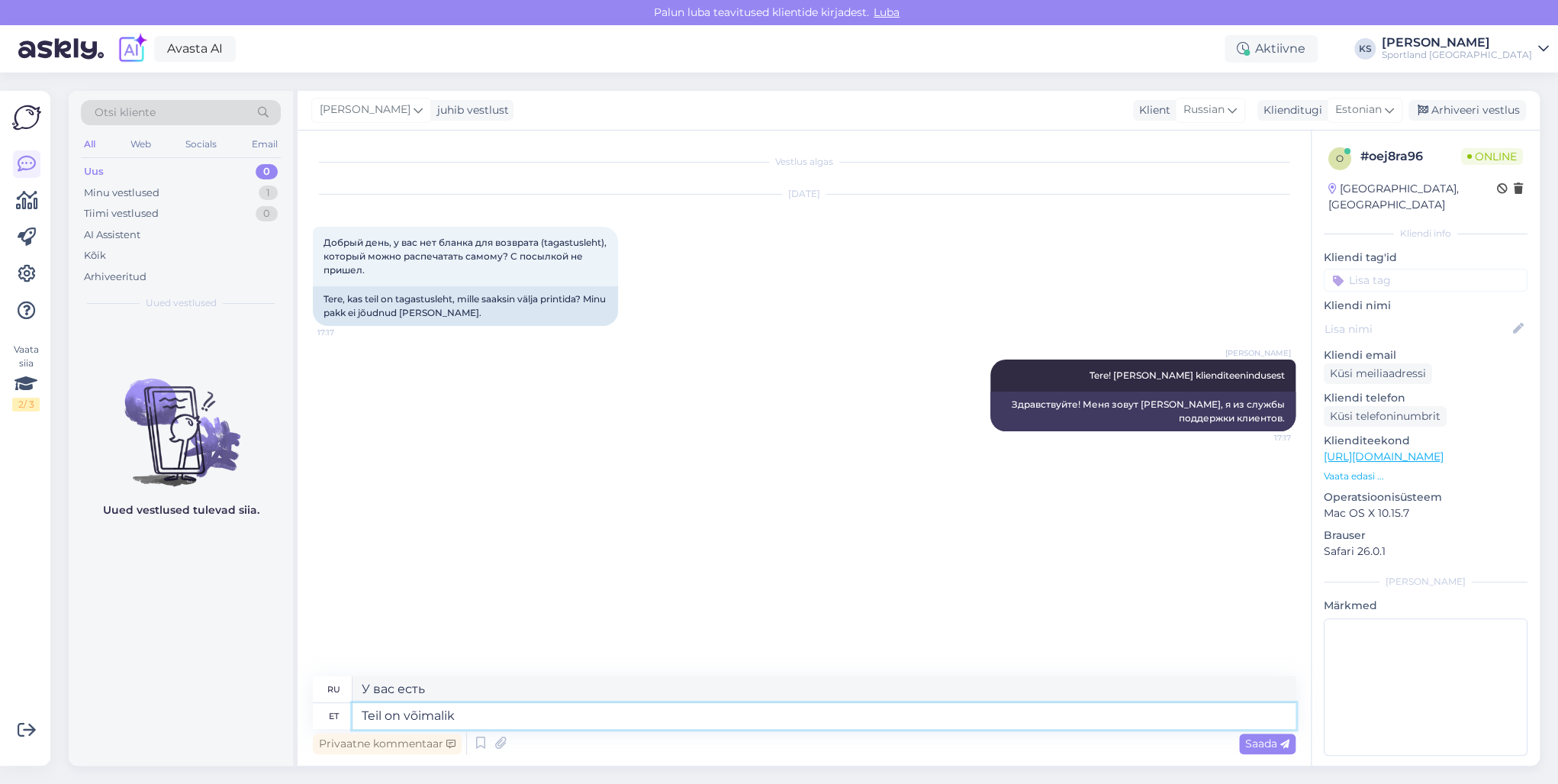
type textarea "Teil on võimalik"
type textarea "Ты можешь"
type textarea "Teil on võimalik kirjutada"
type textarea "Вы можете написать"
type textarea "Teil on võimalik kirjutada tellimuse number"
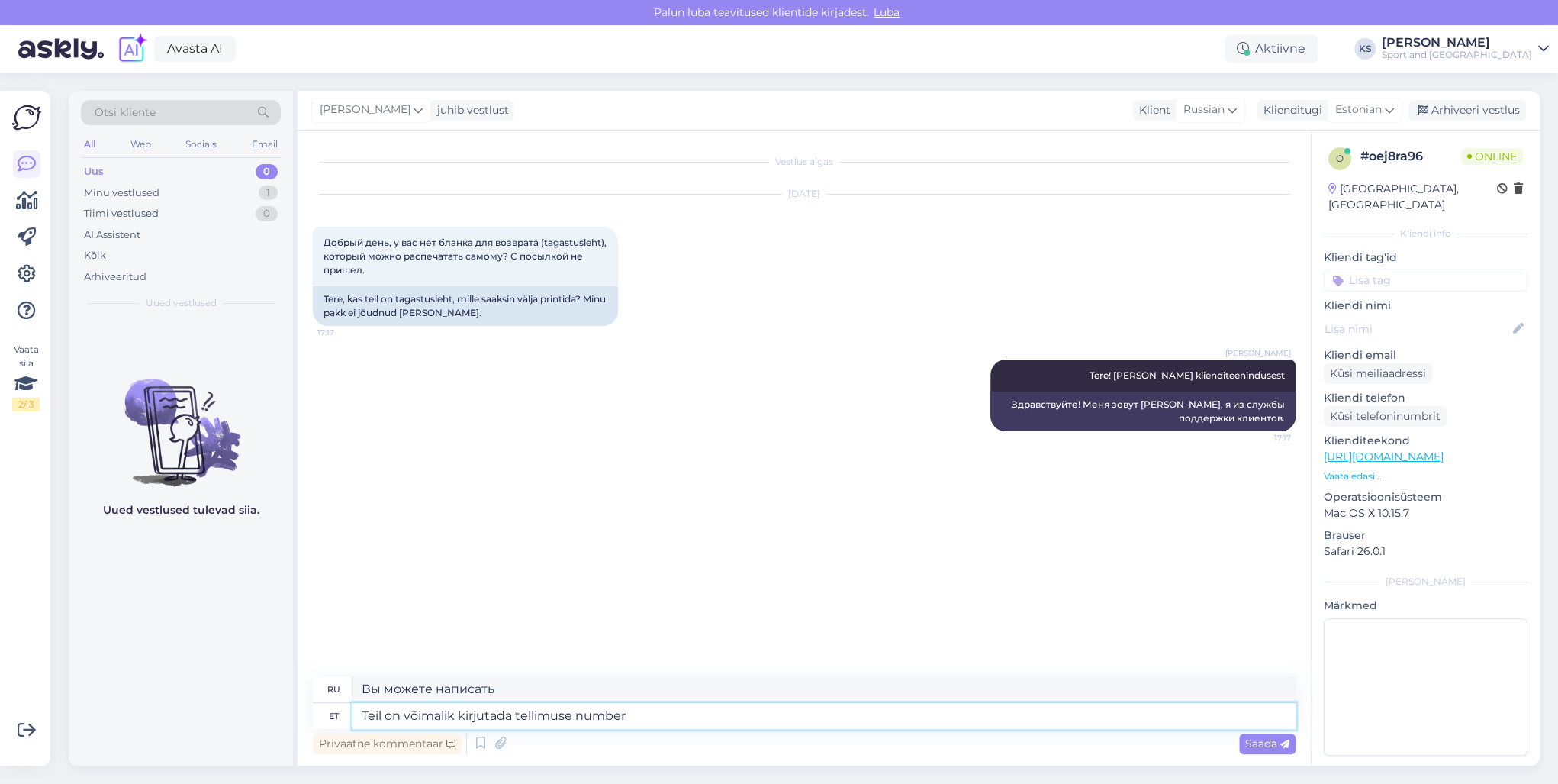
type textarea "Вы можете написать заказ"
type textarea "Teil on võimalik kirjutada tellimuse number,"
type textarea "Вы можете написать номер заказа,"
type textarea "Teil on võimalik kirjutada tellimuse number, tagastatava to"
type textarea "Вы можете написать номер заказа, обратный адрес"
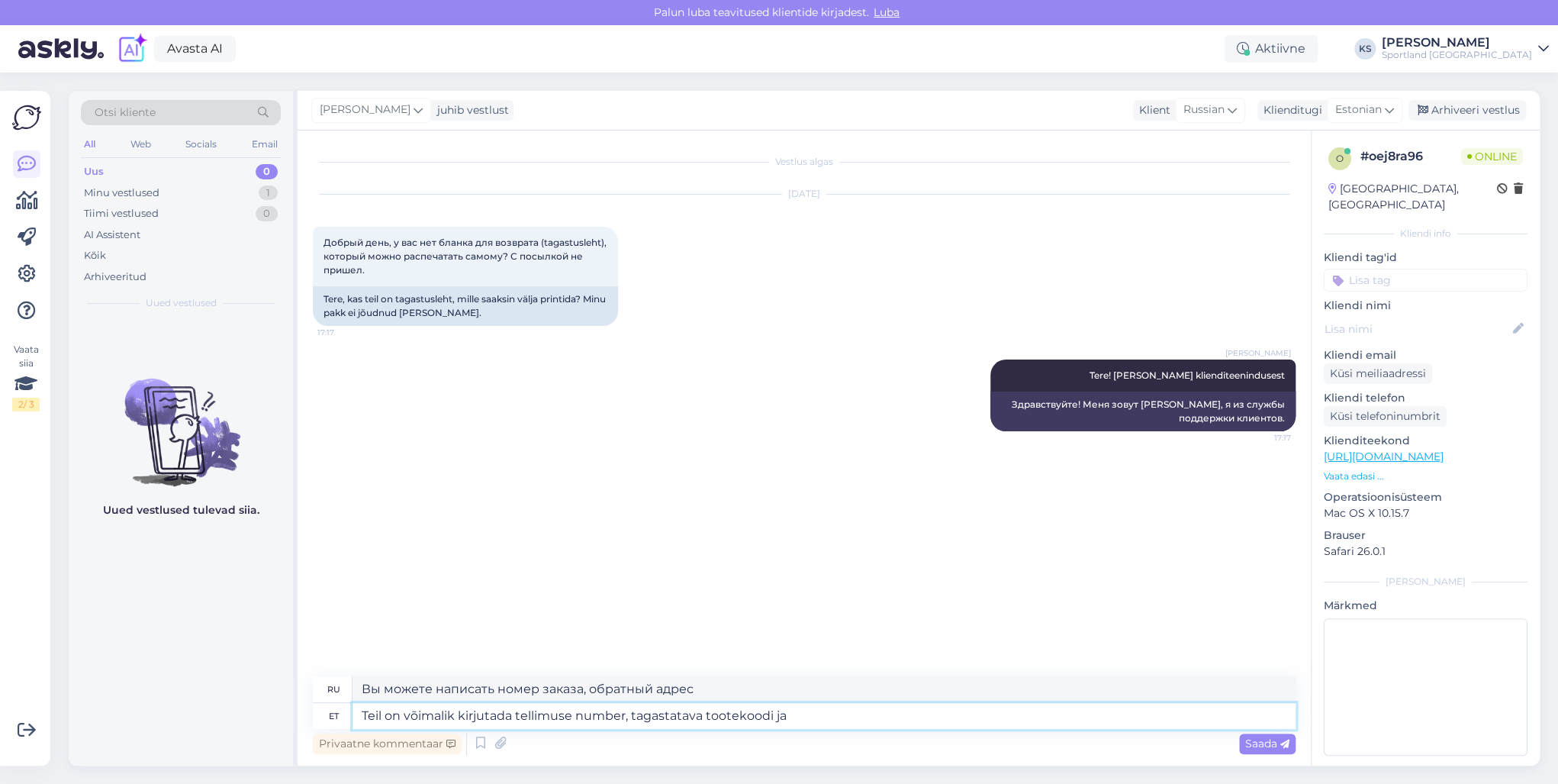
type textarea "Teil on võimalik kirjutada tellimuse number, tagastatava tootekoodi ja"
type textarea "Вы можете написать номер заказа, код товара, который нужно вернуть, и"
type textarea "Teil on võimalik kirjutada tellimuse number, tagastatava tootekoodi ja tagastam…"
type textarea "Вы можете написать номер заказа, код возвращаемого товара и обратный адрес."
type textarea "Teil on võimalik kirjutada tellimuse number, tagastatava tootekoodi ja tagastam…"
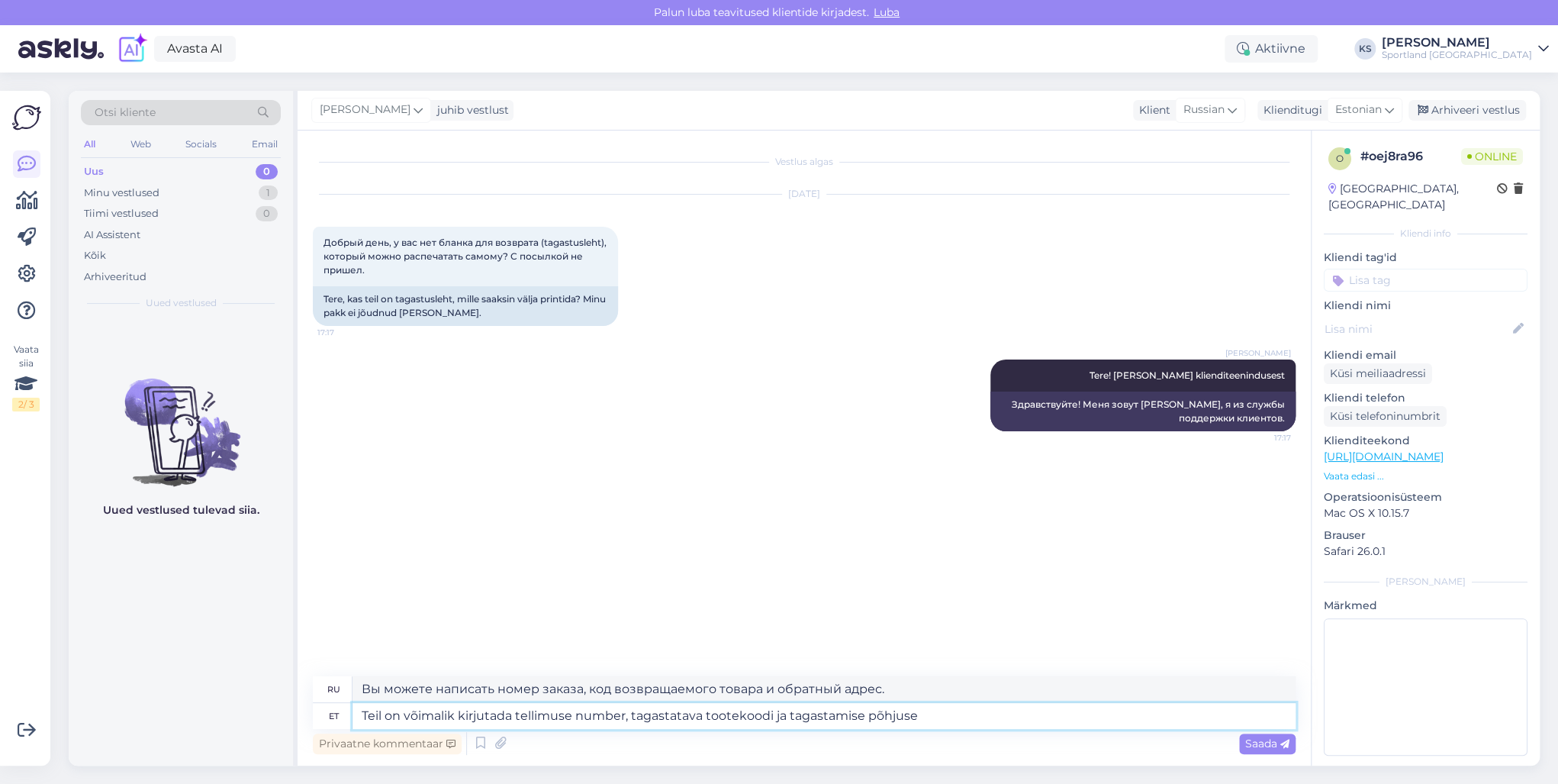
type textarea "Вы можете написать номер заказа, код возвращаемого товара и причину возврата."
type textarea "Teil on võimalik kirjutada tellimuse number, tagastatava tootekoodi ja tagastam…"
type textarea "В свободном поле вы можете указать номер заказа, код возвращаемого товара и при…"
type textarea "Teil on võimalik kirjutada tellimuse number, tagastatava tootekoodi ja tagastam…"
type textarea "Вы можете указать номер заказа, код возвращаемого товара и причину возврата в с…"
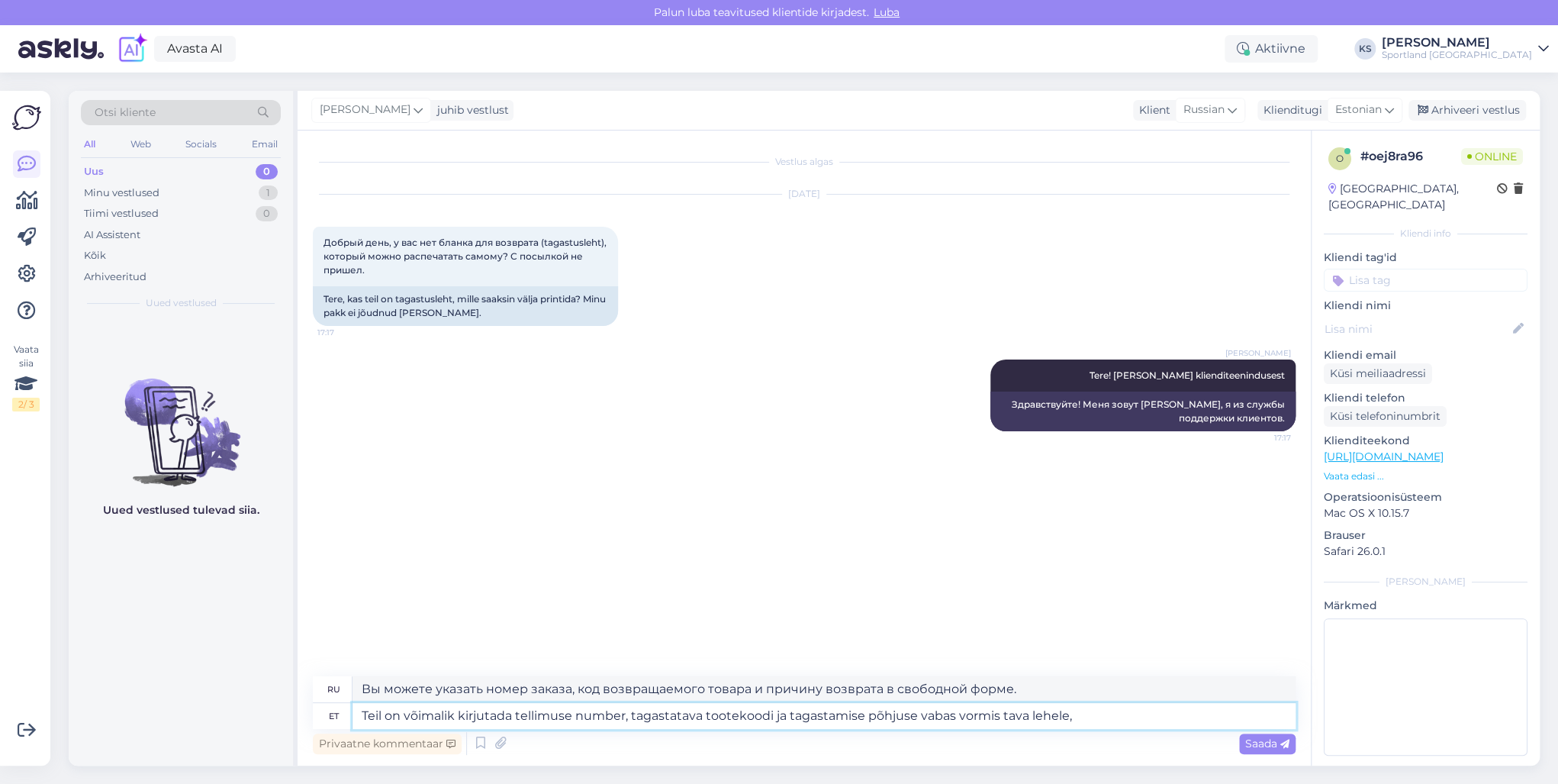
type textarea "Teil on võimalik kirjutada tellimuse number, tagastatava tootekoodi ja tagastam…"
type textarea "На странице настроек вы можете в свободной форме указать номер заказа, код возв…"
drag, startPoint x: 1085, startPoint y: 717, endPoint x: 999, endPoint y: 717, distance: 86.0
click at [999, 717] on textarea "Teil on võimalik kirjutada tellimuse number, tagastatava tootekoodi ja tagastam…" at bounding box center [824, 715] width 943 height 26
type textarea "Teil on võimalik kirjutada tellimuse number, tagastatava tootekoodi ja tagastam…"
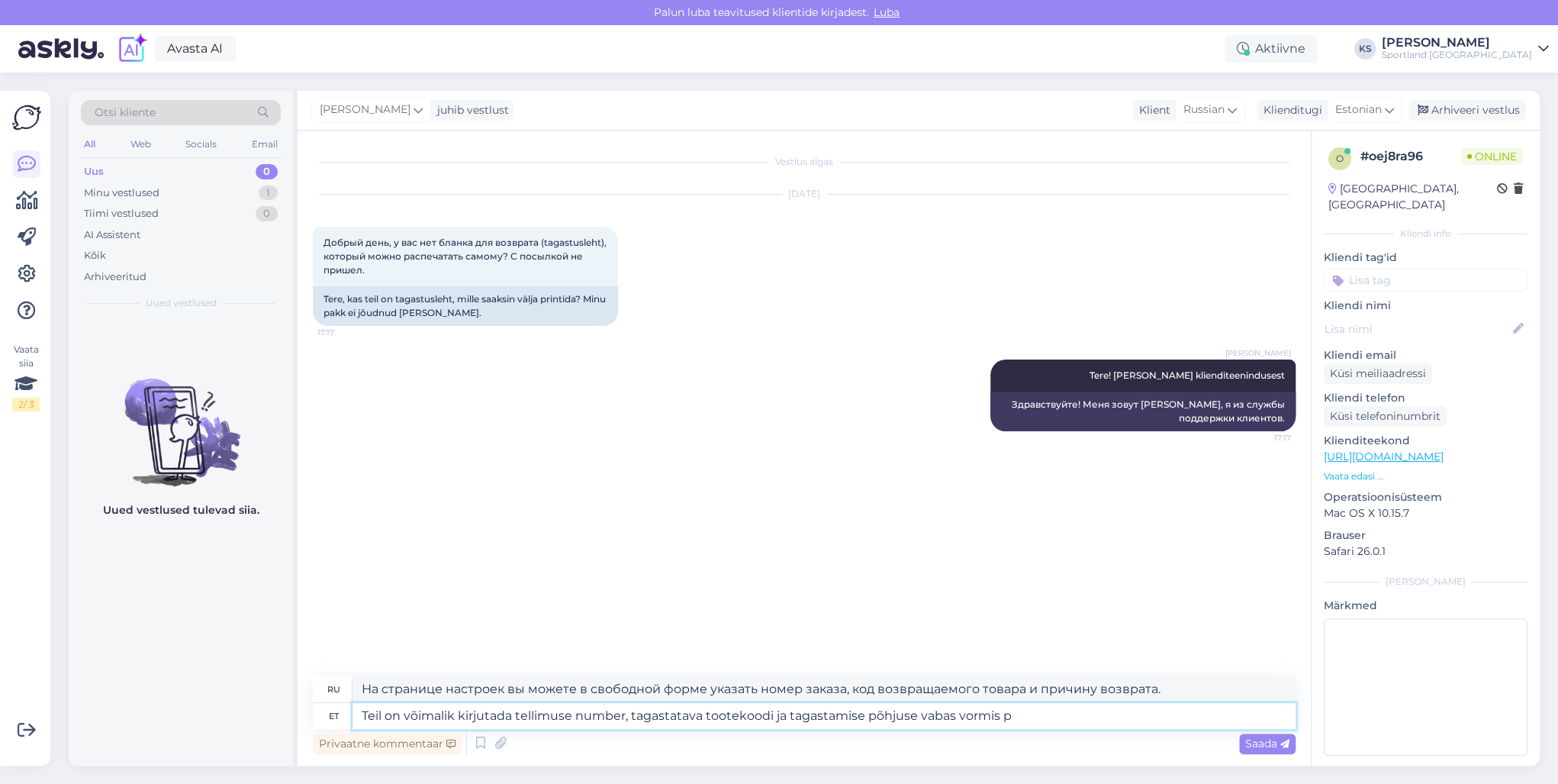
type textarea "Вы можете указать номер заказа, код возвращаемого товара и причину возврата в с…"
type textarea "Teil on võimalik kirjutada tellimuse number, tagastatava tootekoodi ja tagastam…"
type textarea "Вы можете написать на бумаге в свободной форме номер заказа, код возвращаемого …"
type textarea "Teil on võimalik kirjutada tellimuse number, tagastatava tootekoodi ja tagastam…"
type textarea "Вы можете написать на листе бумаги номер заказа, код возвращаемого товара и при…"
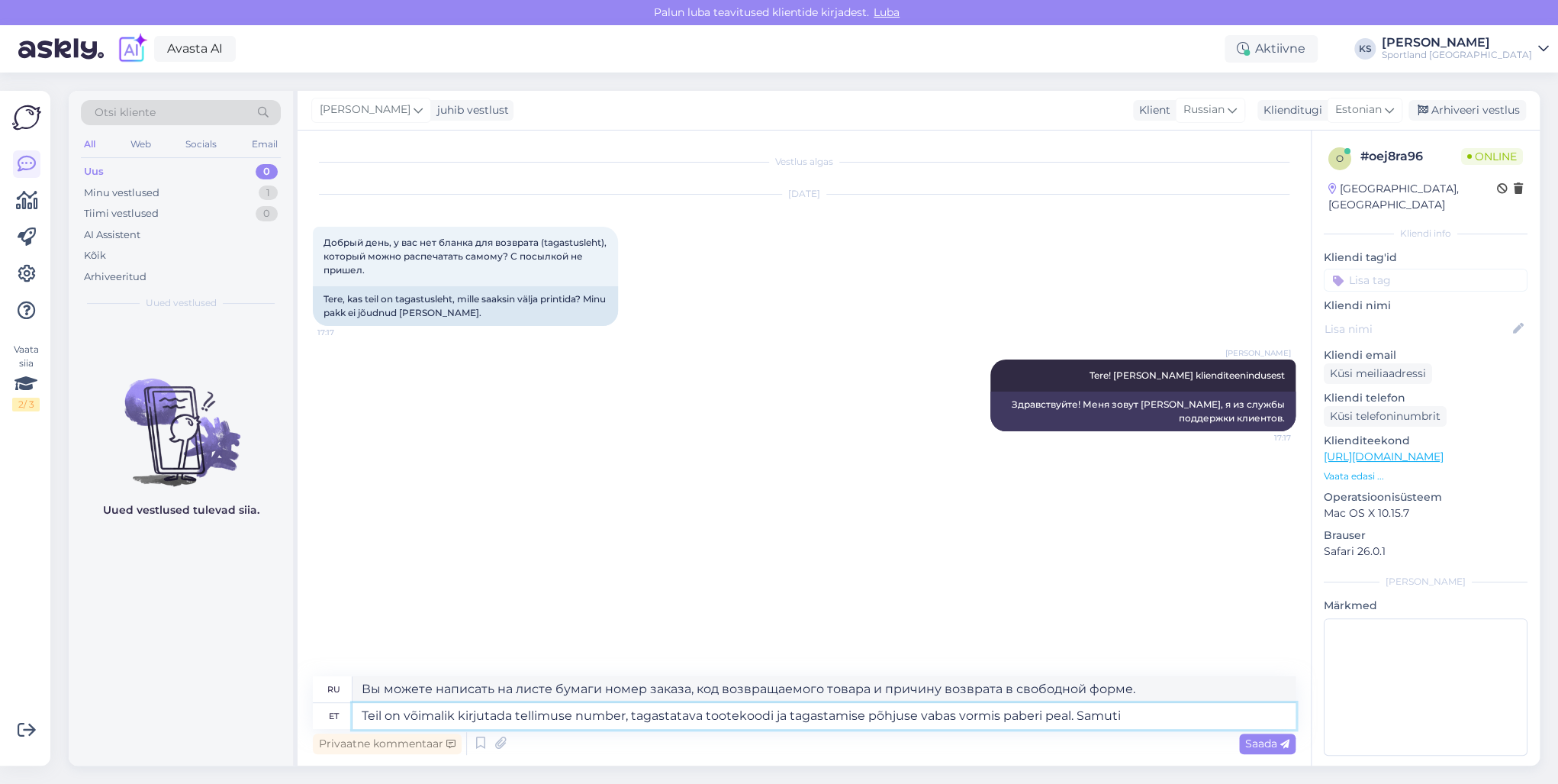
type textarea "Teil on võimalik kirjutada tellimuse number, tagastatava tootekoodi ja tagastam…"
type textarea "Вы можете написать на бумаге номер заказа, код возвращаемого товара и причину в…"
type textarea "Teil on võimalik kirjutada tellimuse number, tagastatava tootekoodi ja tagastam…"
type textarea "Вы можете написать на бумаге номер заказа, код возвращаемого товара и причину в…"
type textarea "Teil on võimalik kirjutada tellimuse number, tagastatava tootekoodi ja tagastam…"
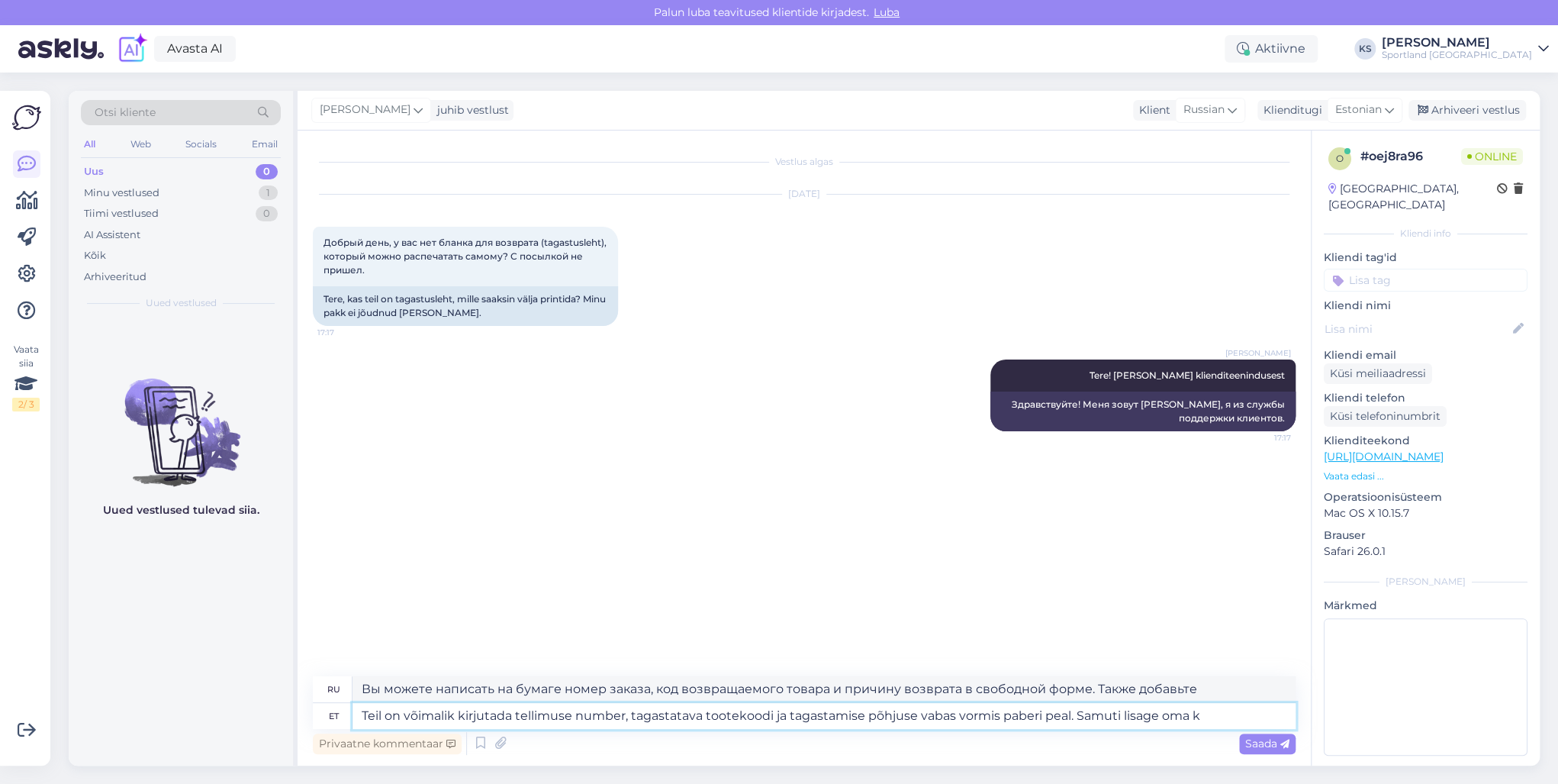
type textarea "Вы можете написать номер заказа, код возвращаемого товара и причину возврата в …"
type textarea "Teil on võimalik kirjutada tellimuse number, tagastatava tootekoodi ja tagastam…"
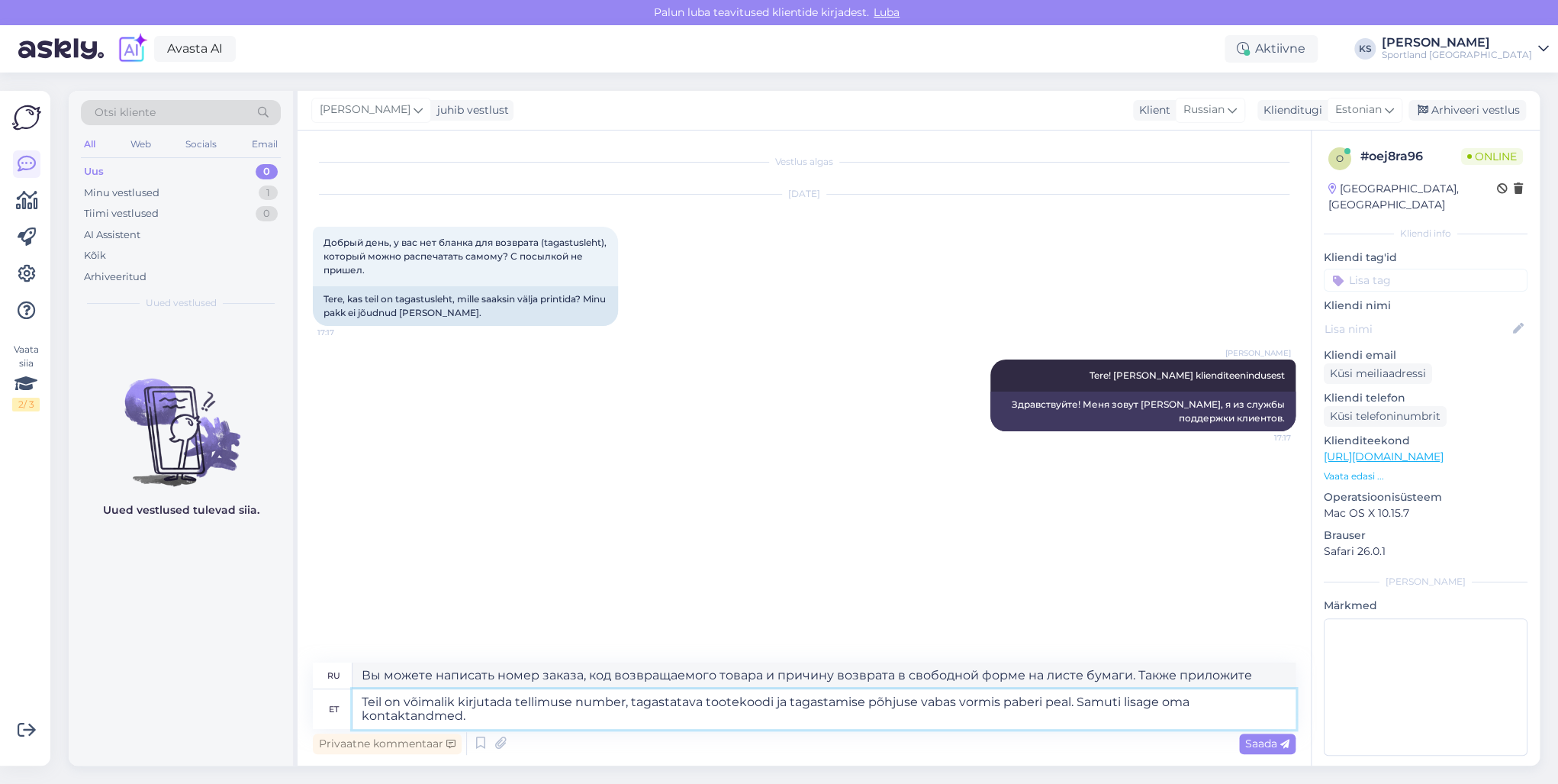
type textarea "Вы можете написать на бумаге номер заказа, код возвращаемого товара и причину в…"
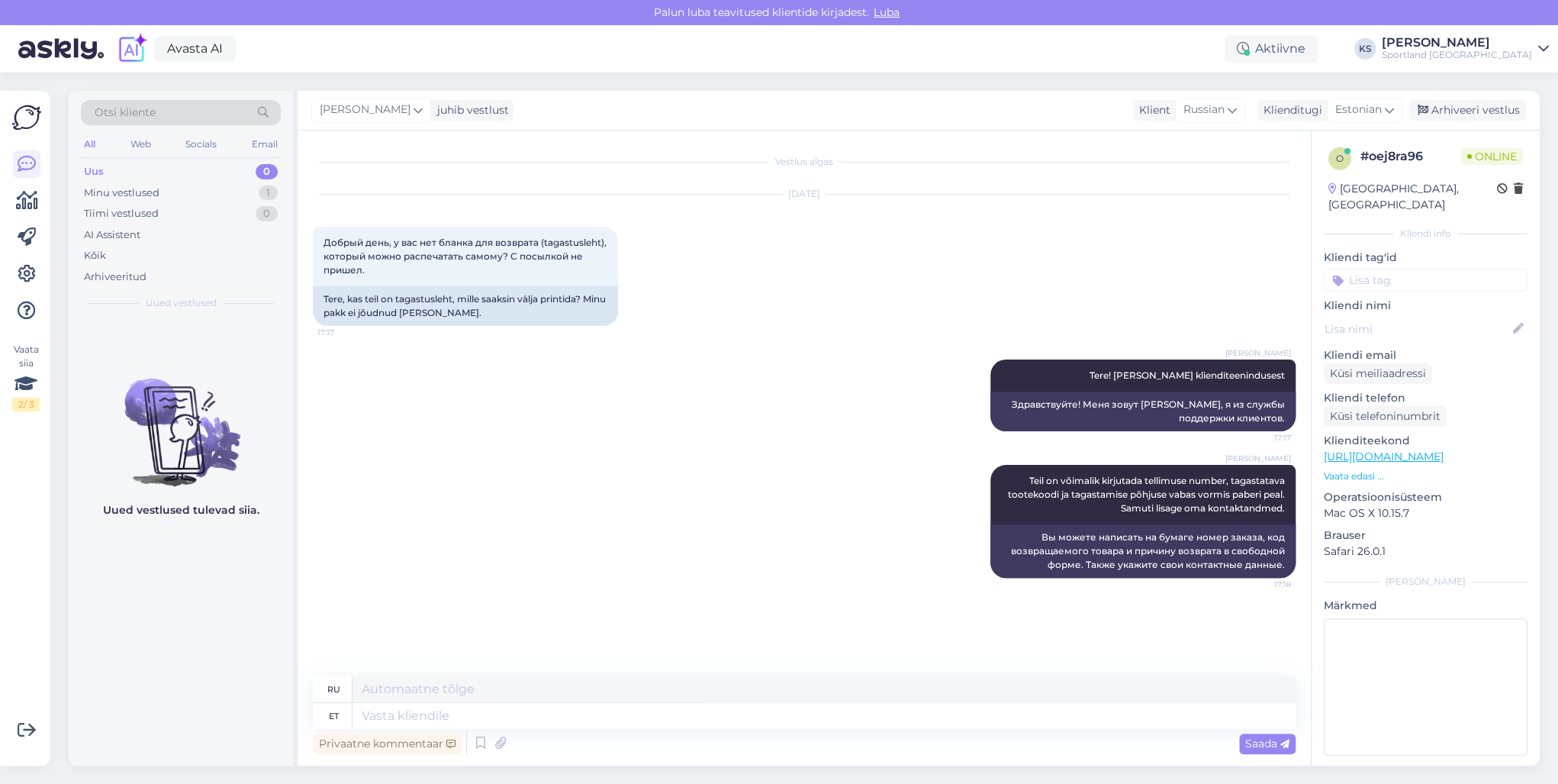
click at [1433, 268] on input at bounding box center [1426, 279] width 203 height 23
type input "tagasta"
click at [1468, 334] on span "Tagastamine (e-pood)" at bounding box center [1425, 339] width 102 height 9
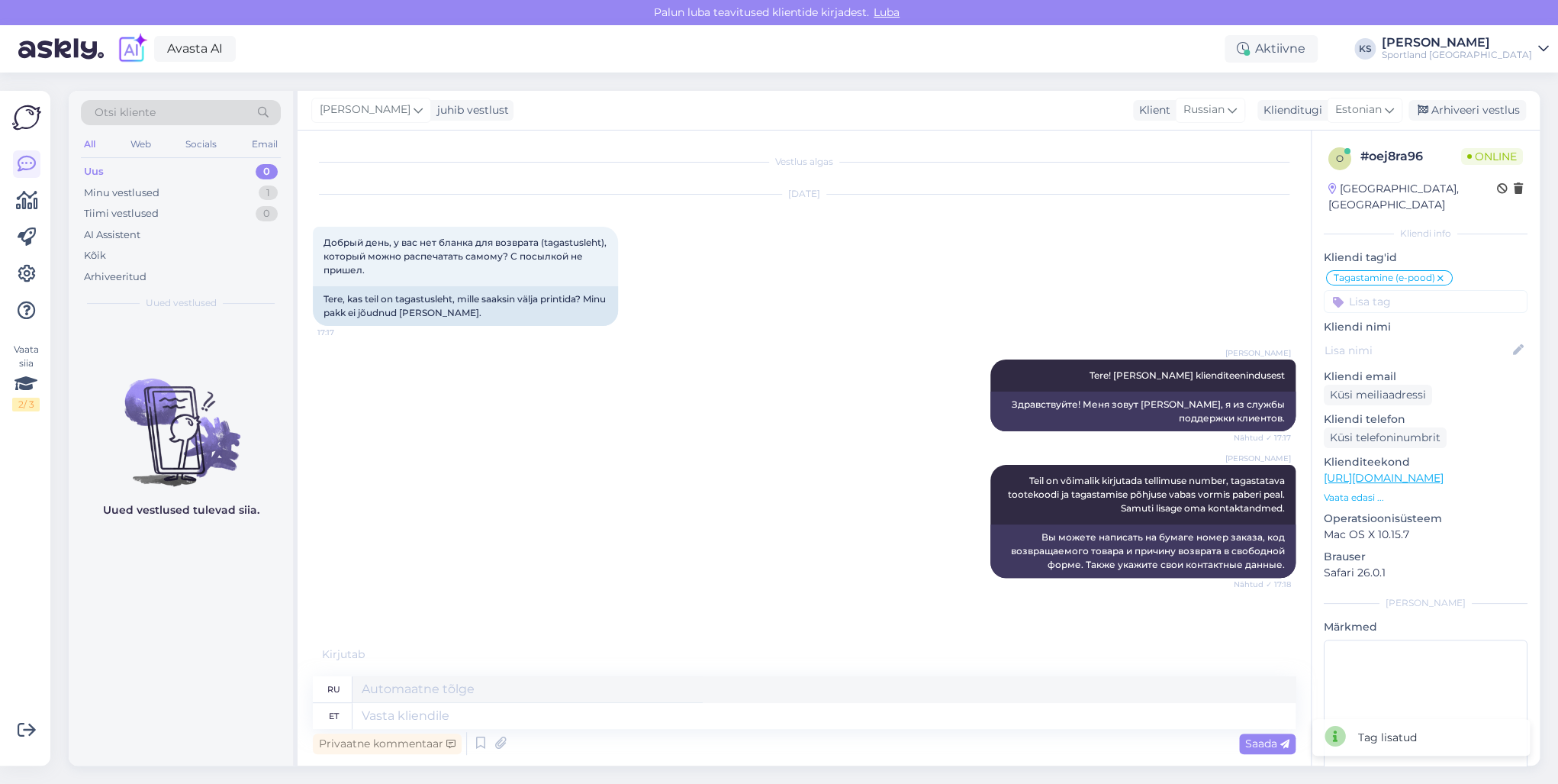
scroll to position [23, 0]
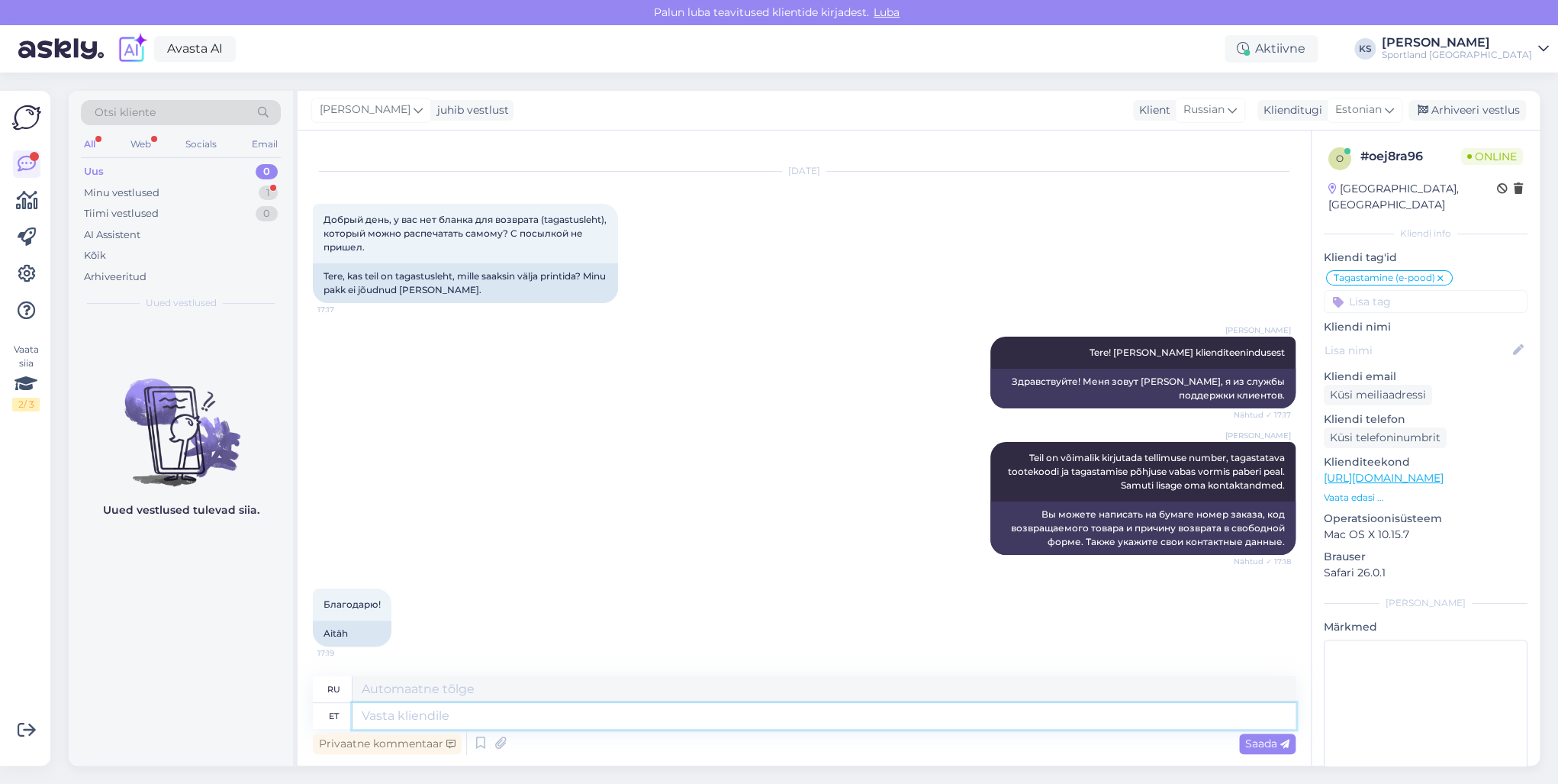
click at [512, 728] on textarea at bounding box center [824, 715] width 943 height 26
type textarea "T"
type textarea "Palun,"
type textarea "Пожалуйста,"
type textarea "Palun, kas ma"
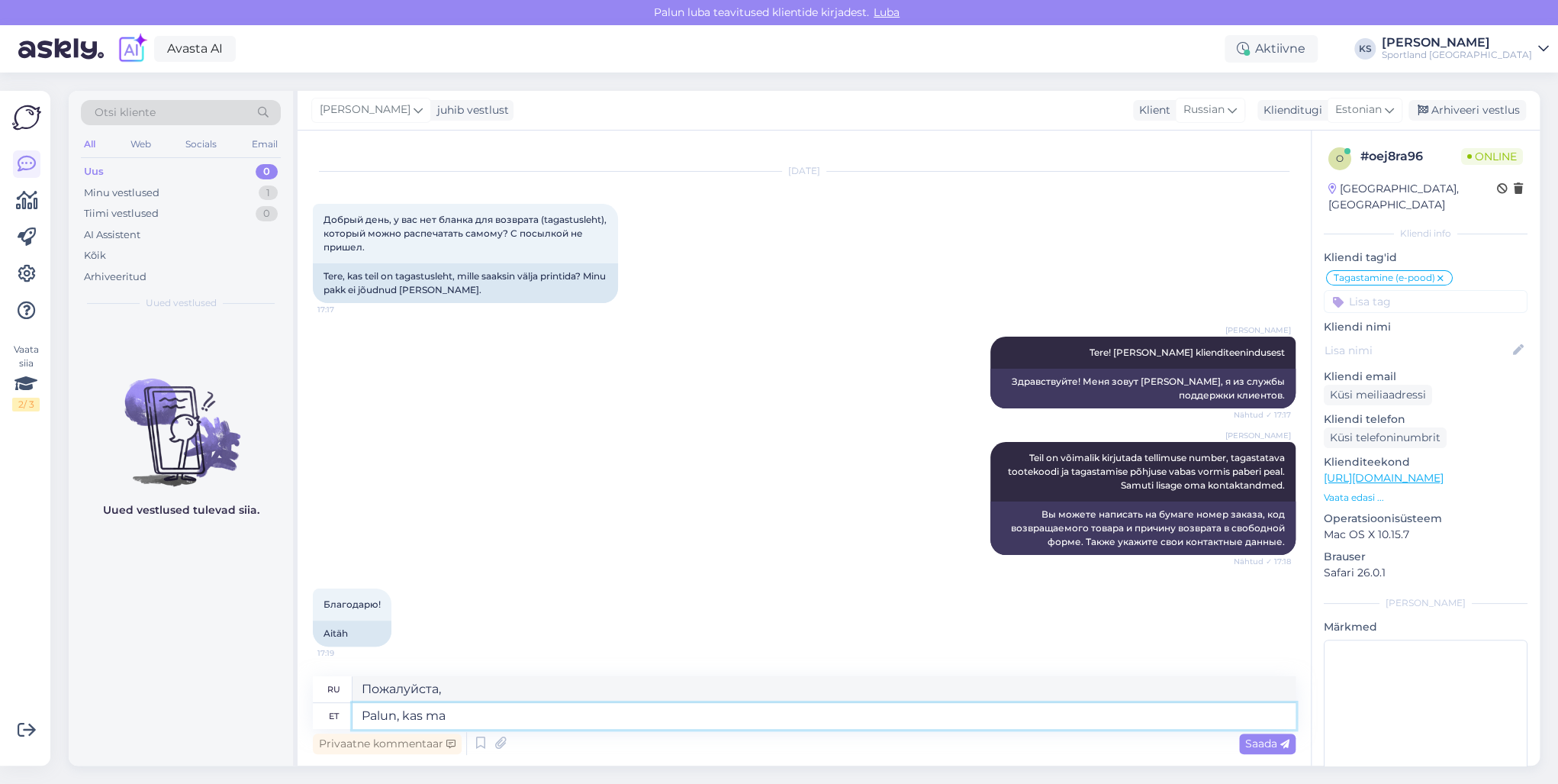
type textarea "Пожалуйста, можете"
type textarea "Palun, kas ma sa"
type textarea "Пожалуйста, можно мне"
type textarea "Palun, kas ma saan teile h"
type textarea "Пожалуйста, могу ли я вас достать?"
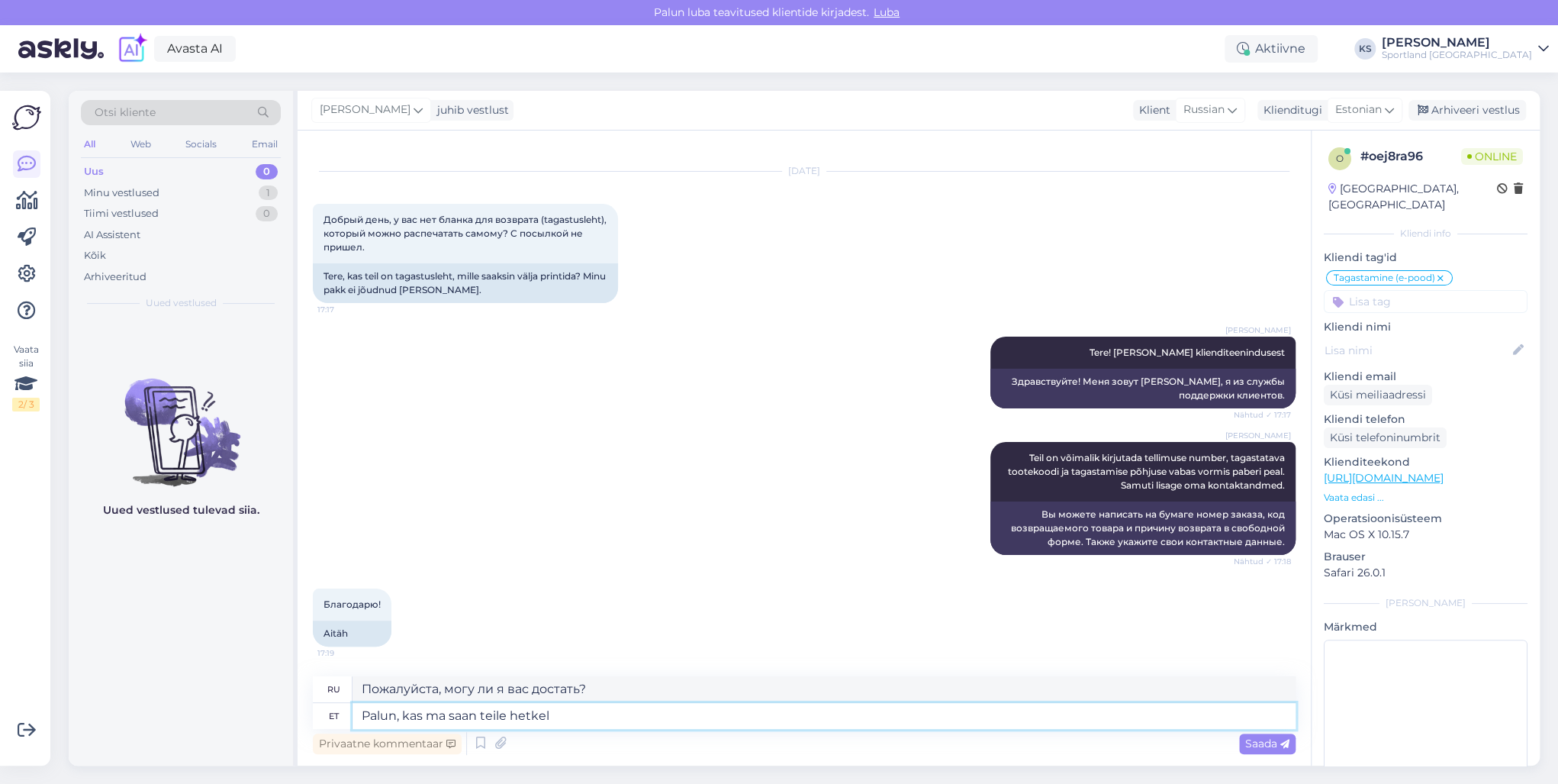
type textarea "Palun, kas ma saan teile hetkel v"
type textarea "Пожалуйста, можно [PERSON_NAME] принять в данный момент?"
type textarea "Palun, kas ma saan teile hetkel veel a"
type textarea "Могу ли я сейчас принести Вам еще?"
type textarea "Palun, kas ma saan teile hetkel veel abiks o"
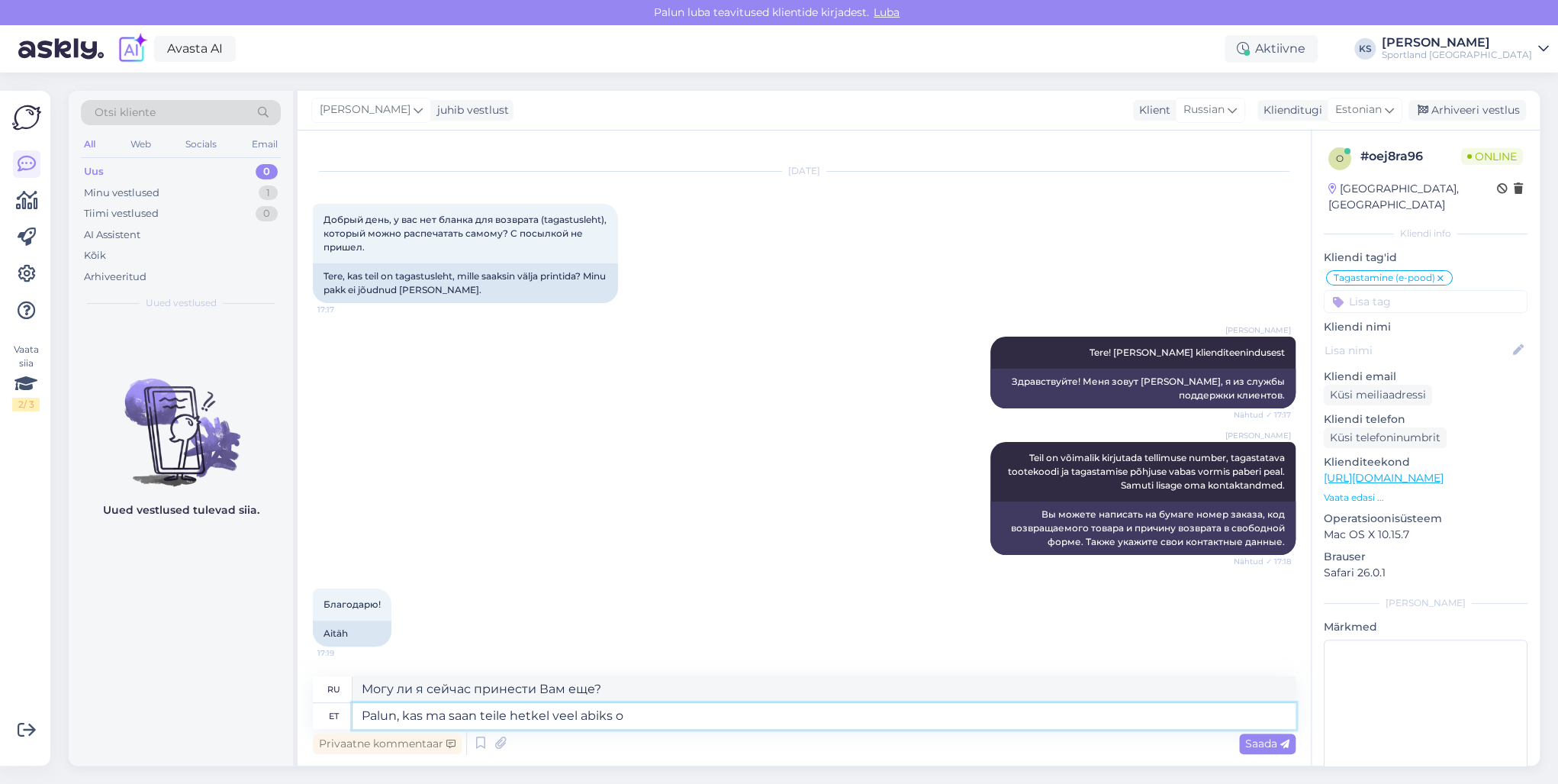
type textarea "Могу ли я вам сейчас помочь?"
type textarea "Palun, kas ma saan teile hetkel veel abiks olla?"
type textarea "Могу ли я вам еще помочь в это время?"
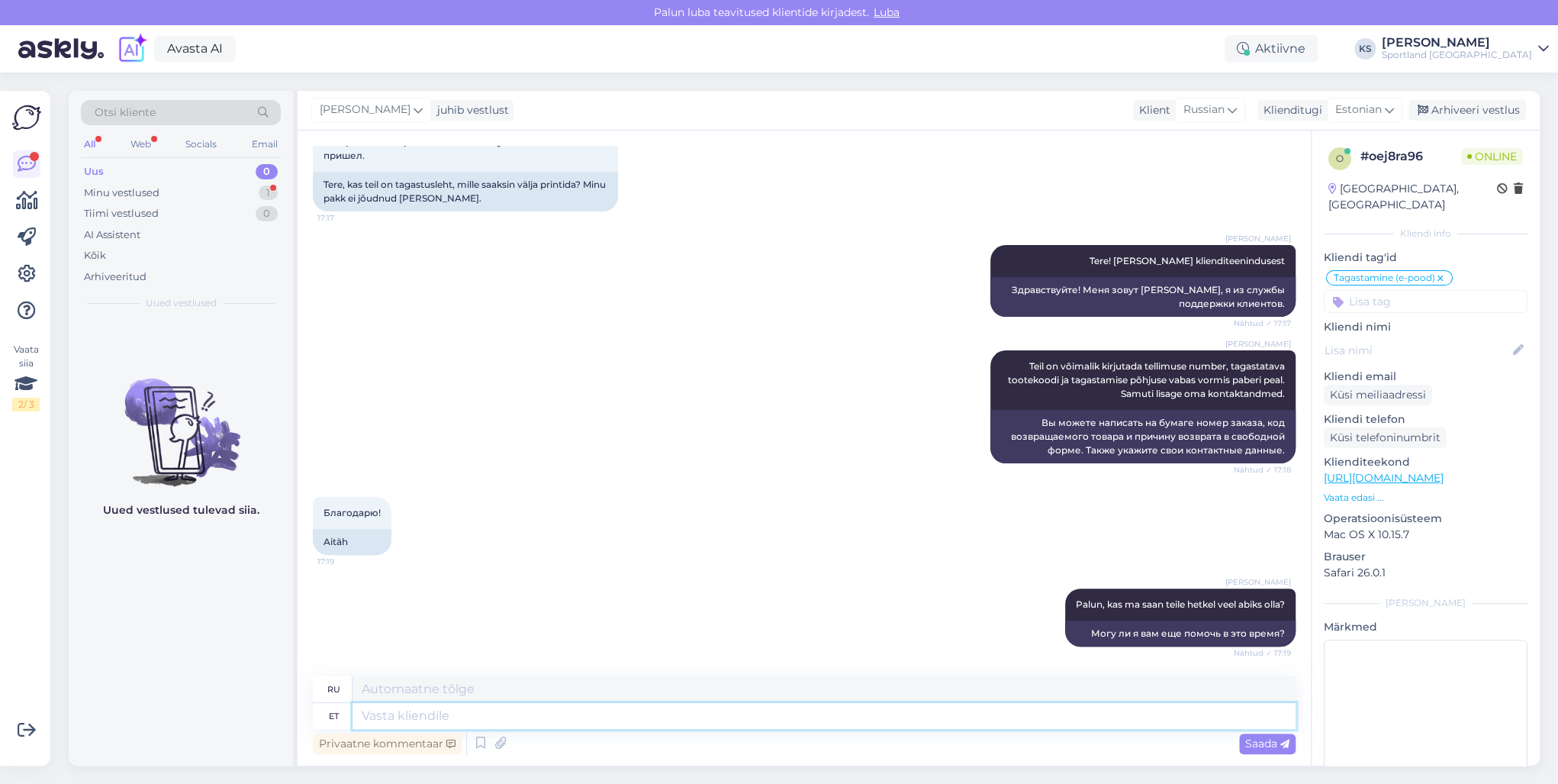
scroll to position [206, 0]
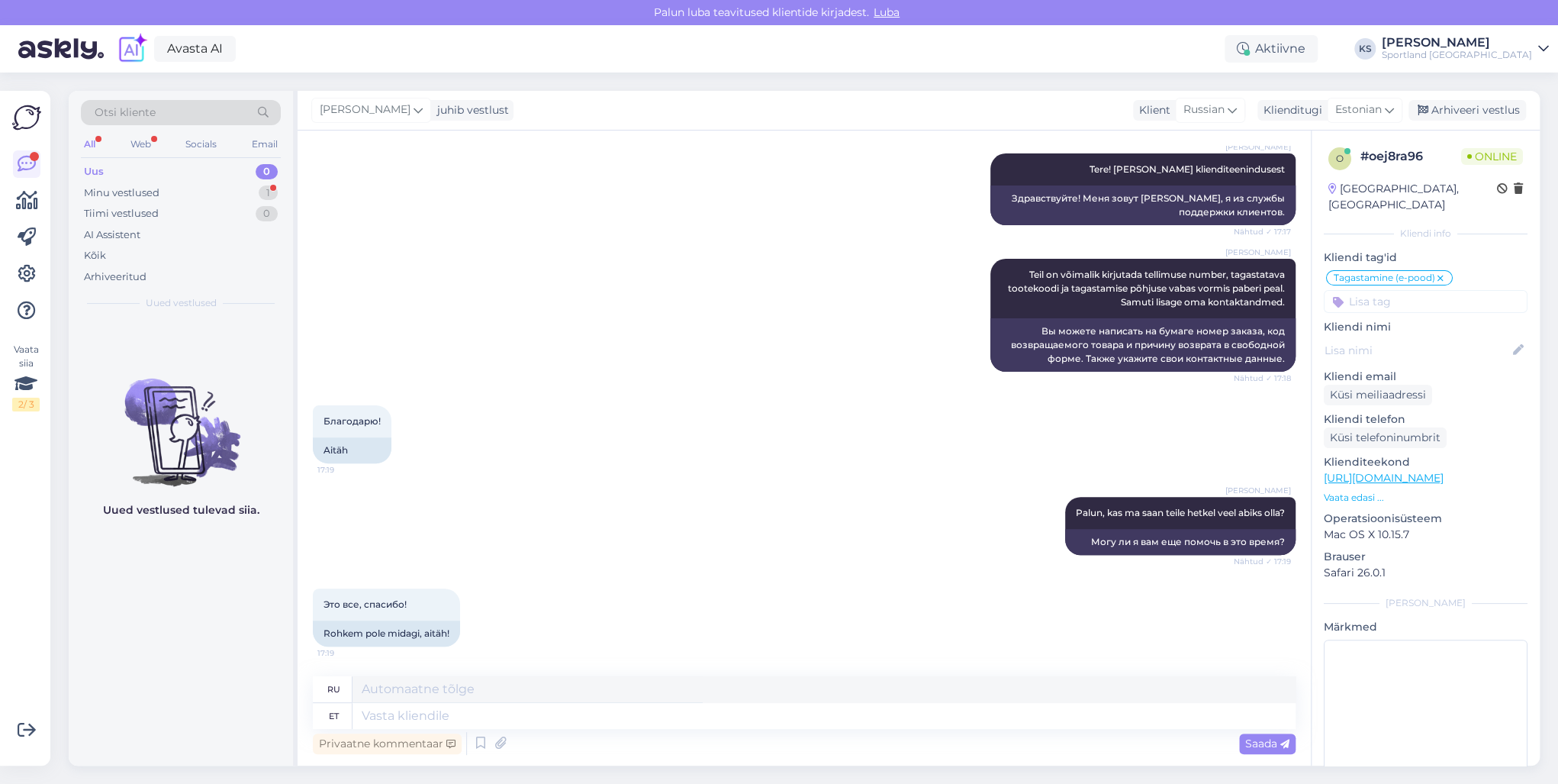
click at [504, 729] on div "Privaatne kommentaar Saada" at bounding box center [804, 744] width 983 height 29
click at [513, 715] on textarea at bounding box center [824, 715] width 943 height 26
type textarea "Palun, s"
type textarea "Пожалуйста,"
type textarea "[PERSON_NAME], soovin t"
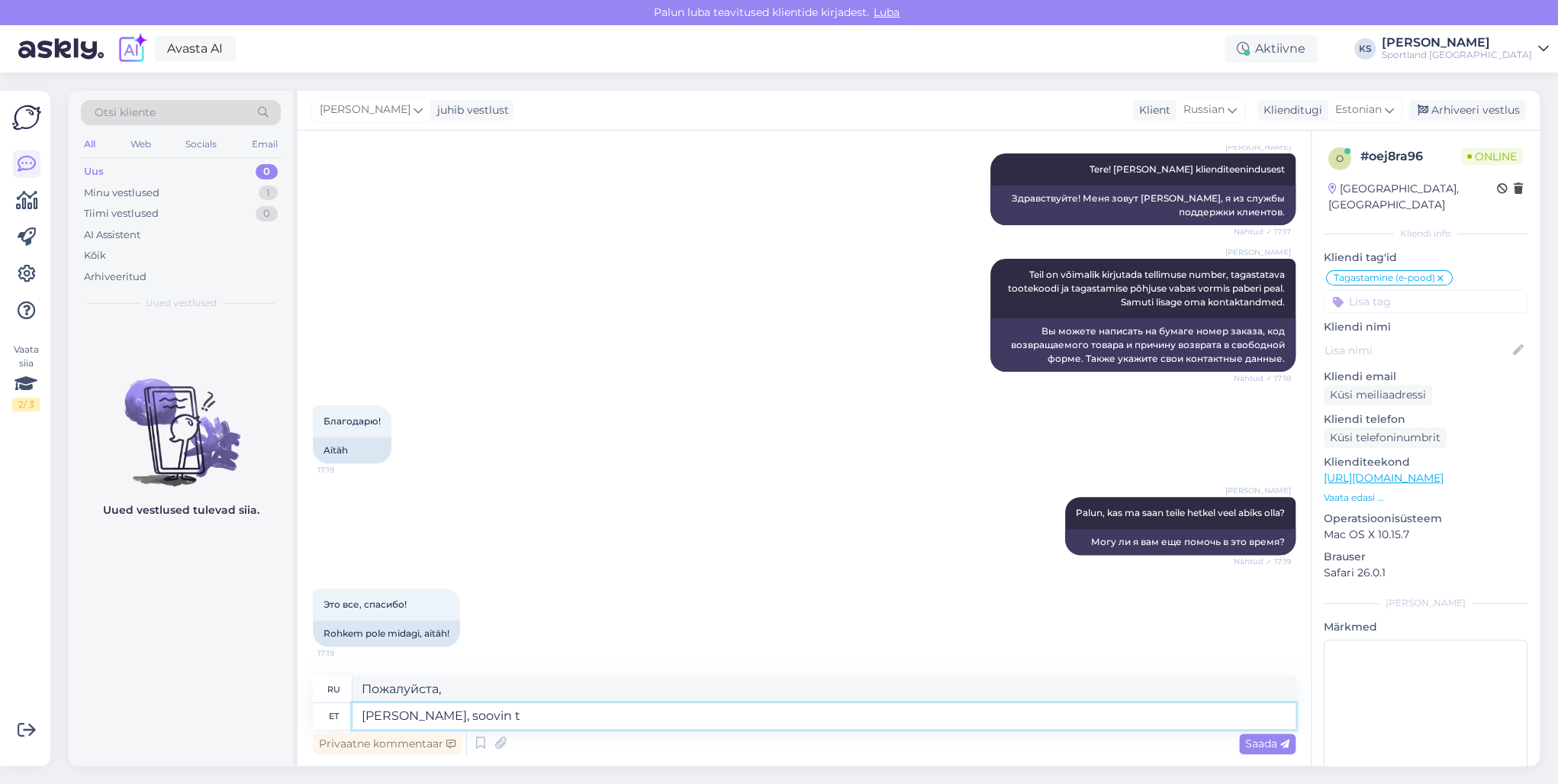
type textarea "Пожалуйста, я бы хотел"
type textarea "[PERSON_NAME], soovin teile i"
type textarea "Пожалуйста, я желаю вам"
type textarea "[PERSON_NAME], soovin teile ilusat"
type textarea "Пожалуйста, желаю вам прекрасного"
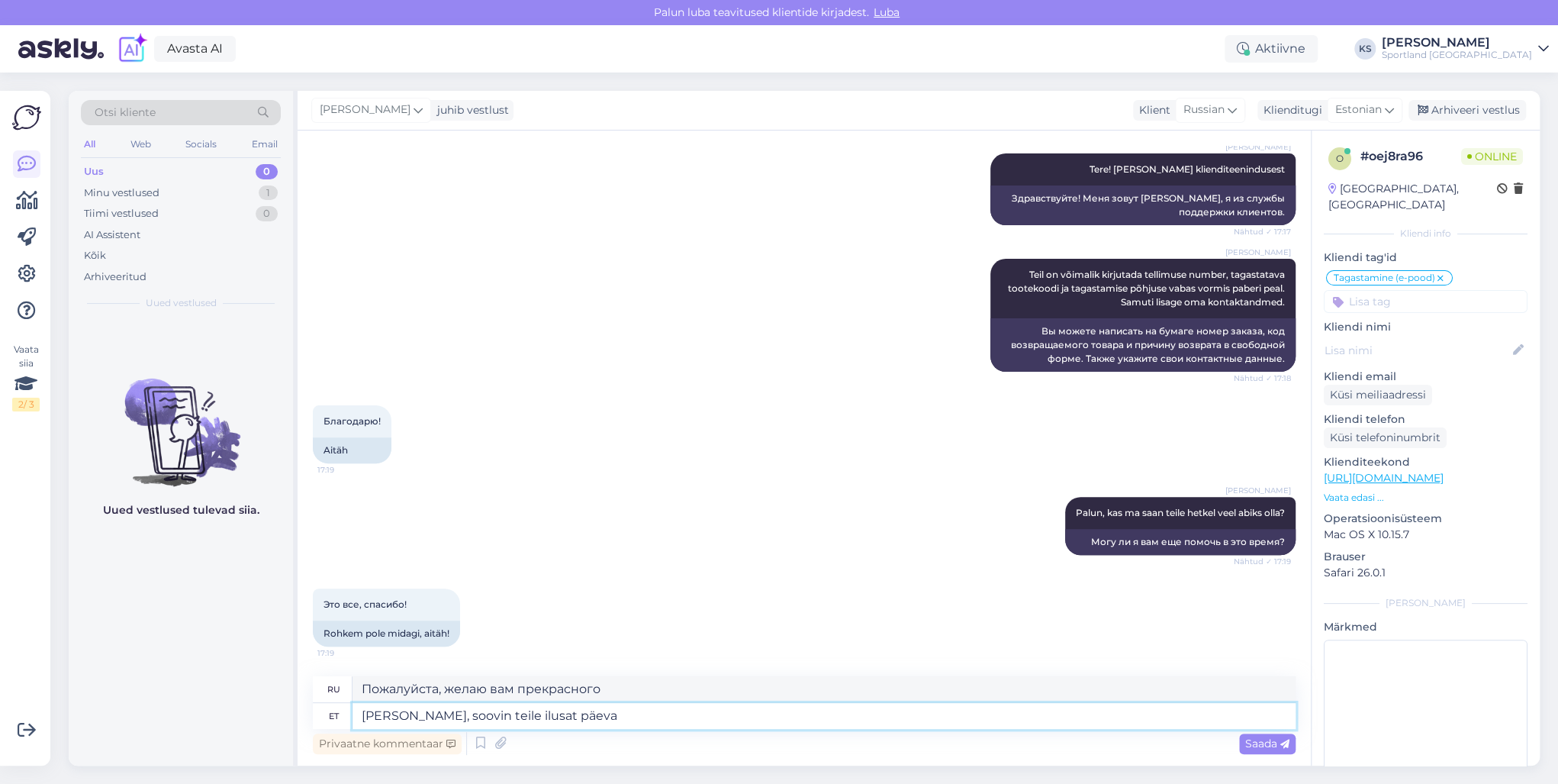
type textarea "[PERSON_NAME], soovin teile ilusat päeva!"
type textarea "Желаю вам хорошего дня!"
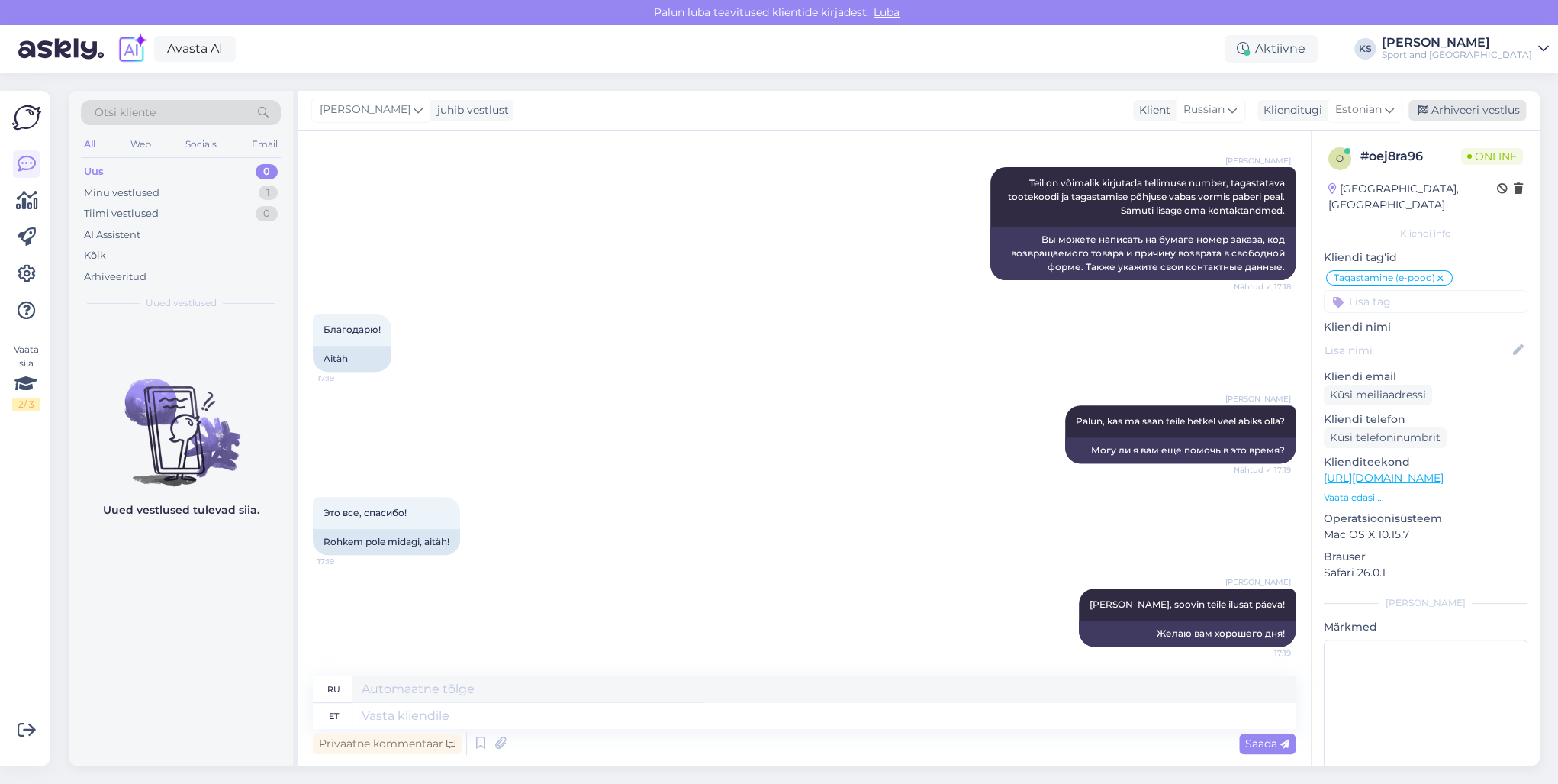
click at [1463, 112] on div "Arhiveeri vestlus" at bounding box center [1467, 110] width 117 height 20
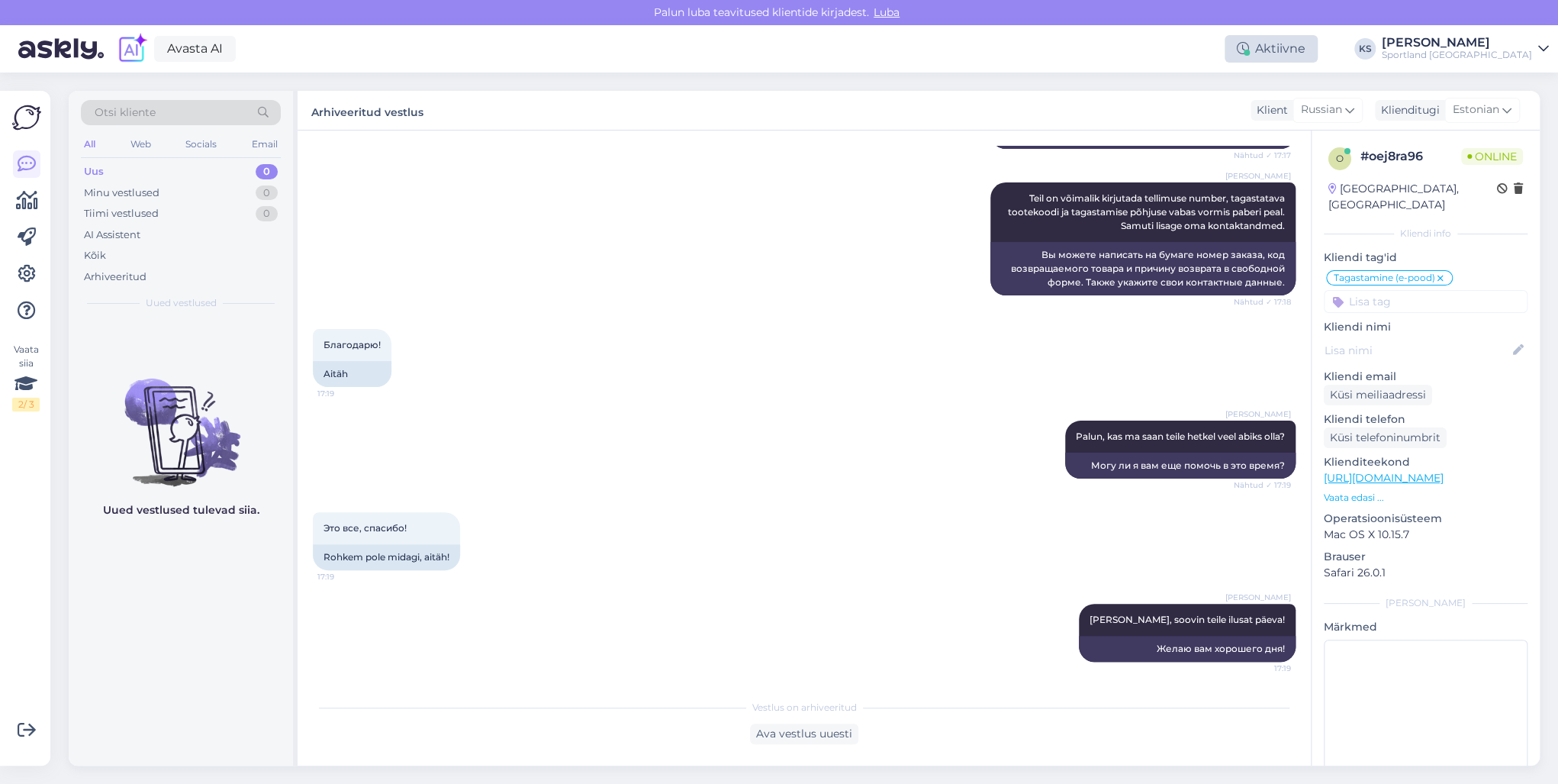
click at [1318, 56] on div "Aktiivne" at bounding box center [1271, 49] width 93 height 27
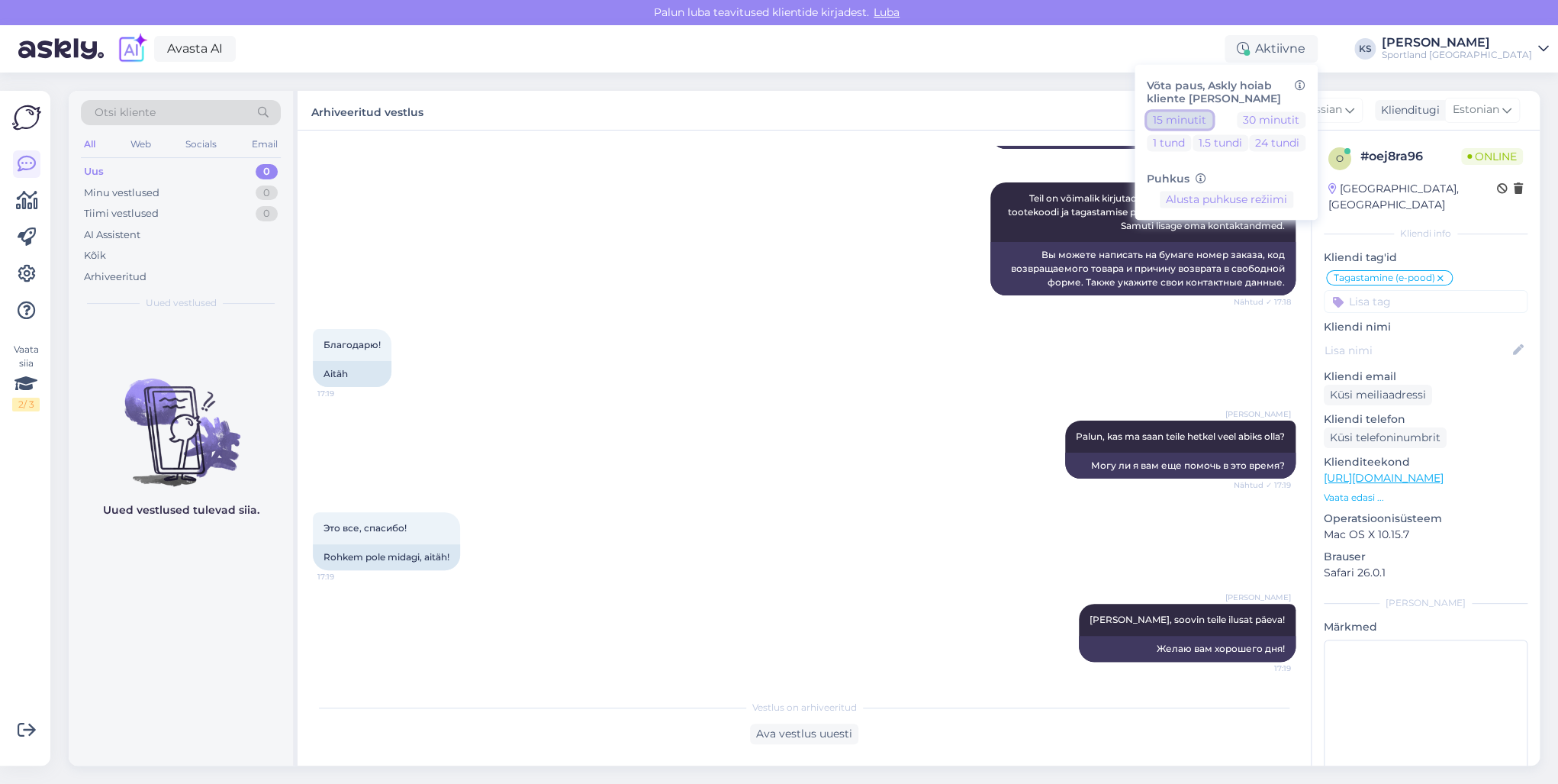
click at [1213, 116] on button "15 minutit" at bounding box center [1180, 120] width 66 height 16
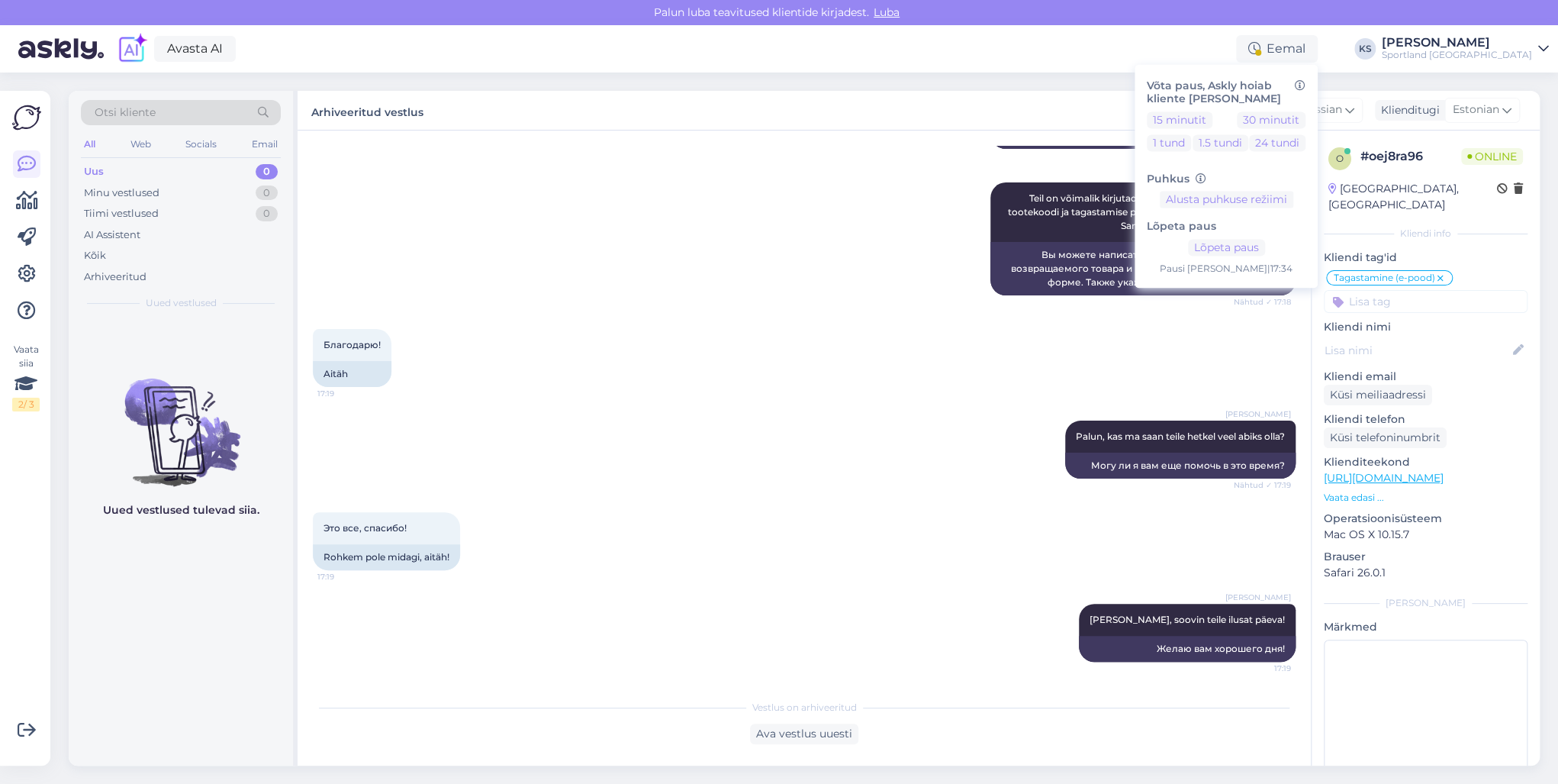
drag, startPoint x: 1488, startPoint y: 55, endPoint x: 1500, endPoint y: 57, distance: 12.2
click at [1488, 55] on div "Sportland [GEOGRAPHIC_DATA]" at bounding box center [1457, 54] width 150 height 12
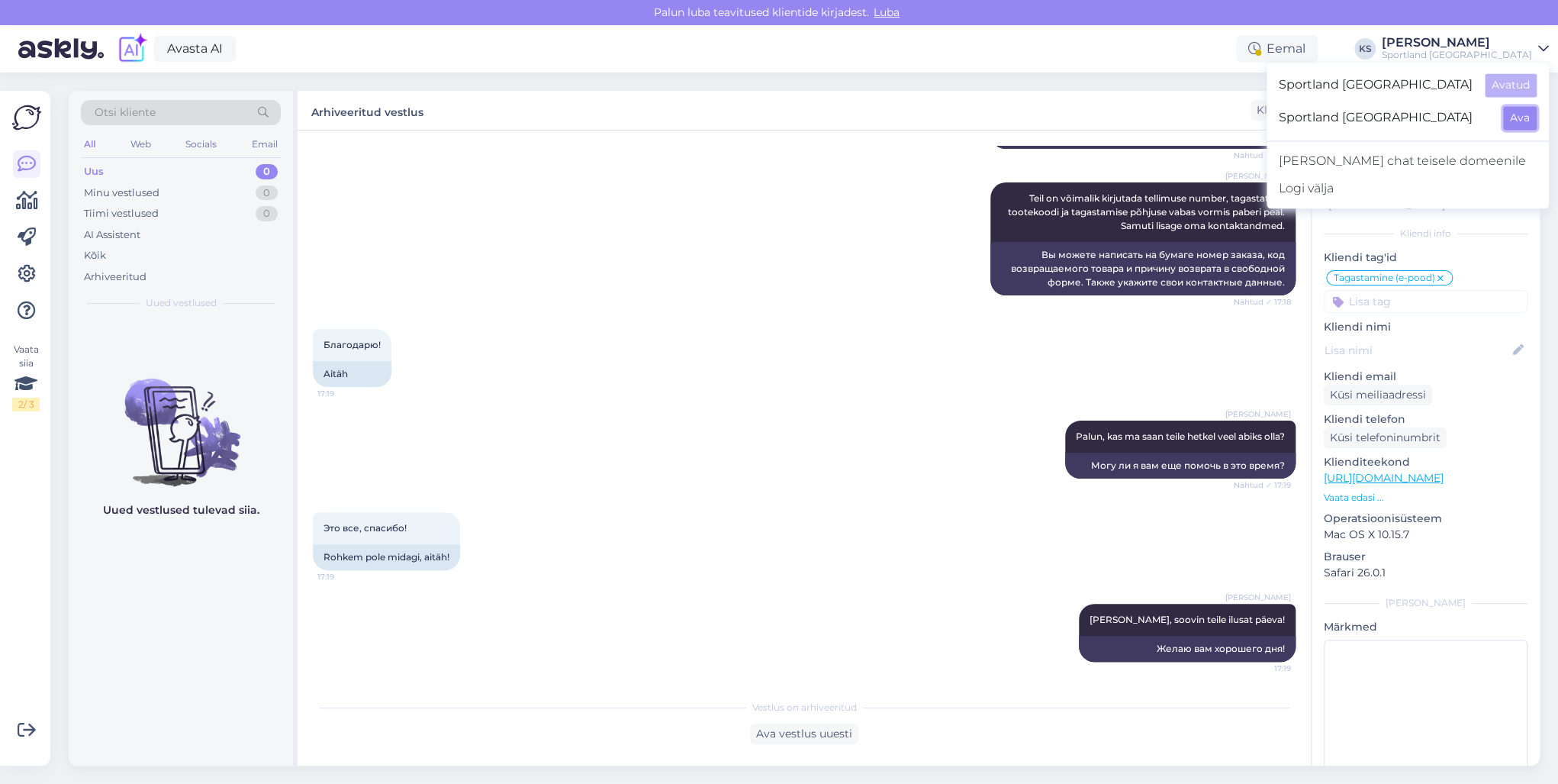
click at [1517, 110] on button "Ava" at bounding box center [1520, 118] width 34 height 24
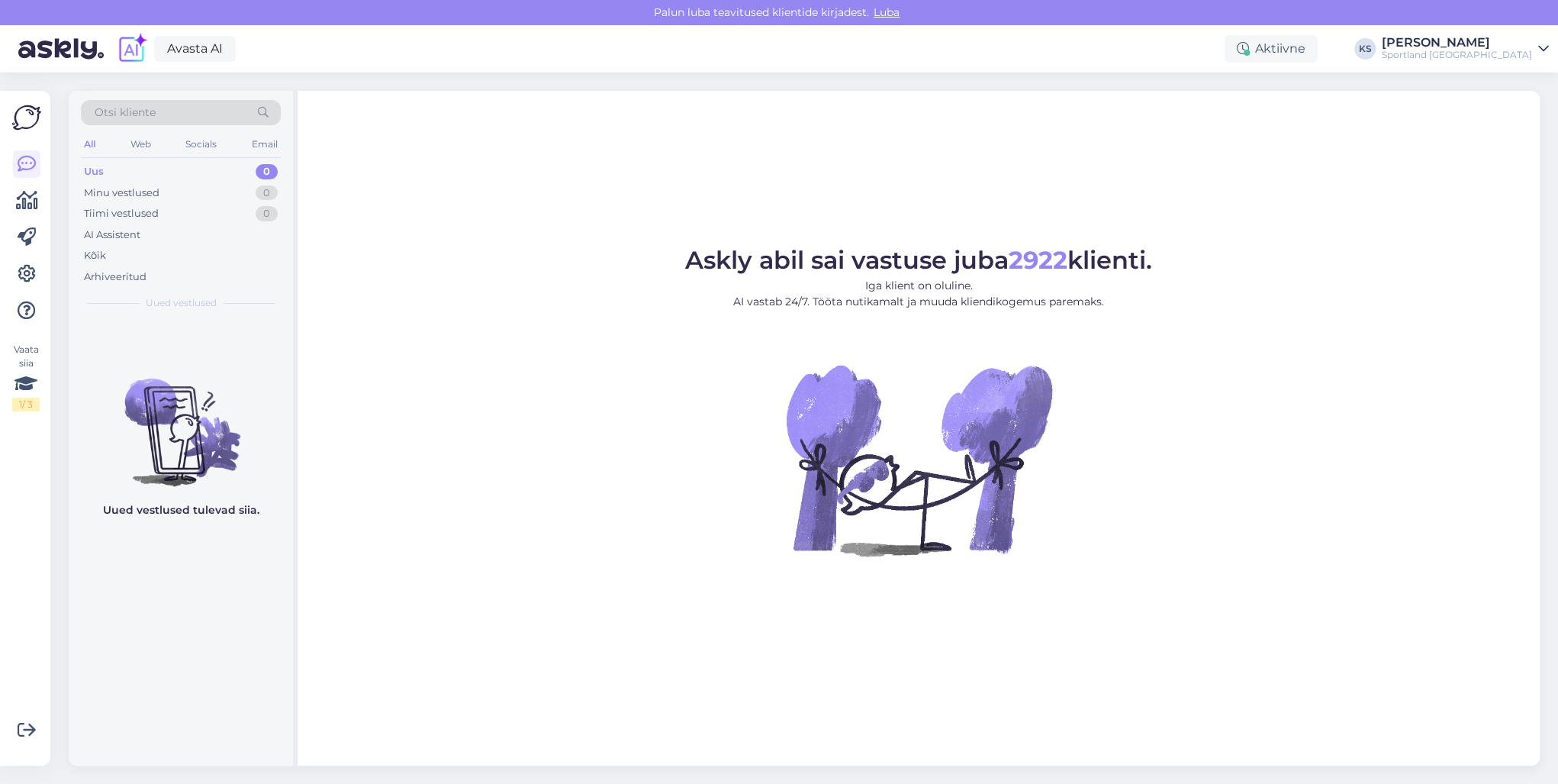
click at [1318, 52] on div "Aktiivne" at bounding box center [1271, 49] width 93 height 27
click at [1213, 120] on button "15 minutit" at bounding box center [1180, 120] width 66 height 16
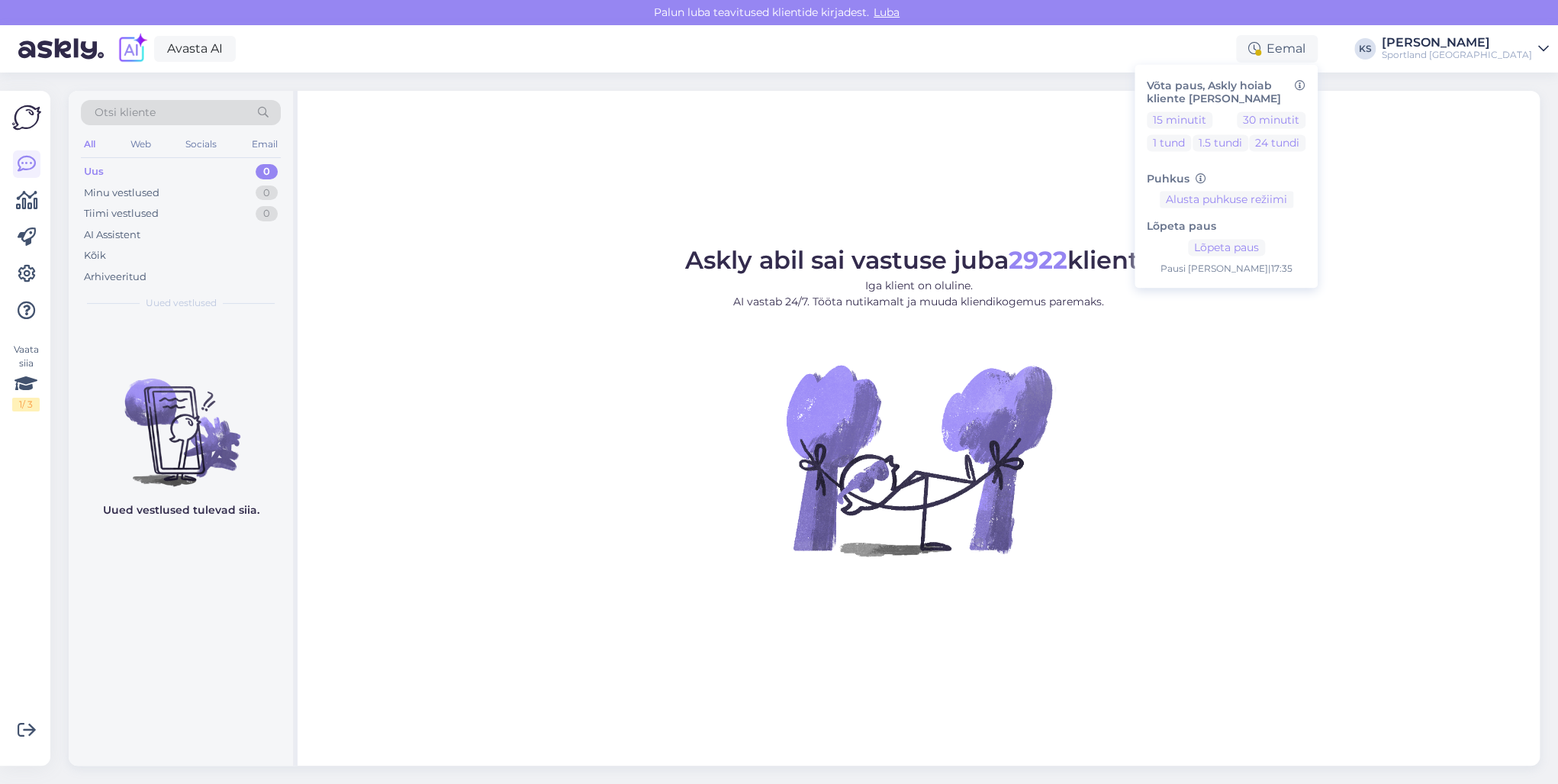
click at [1248, 128] on div "15 minutit 30 minutit 1 tund 1.5 tundi 24 tundi" at bounding box center [1226, 135] width 158 height 46
click at [1213, 125] on button "15 minutit" at bounding box center [1180, 120] width 66 height 16
click at [1509, 48] on div "[PERSON_NAME]" at bounding box center [1457, 42] width 150 height 12
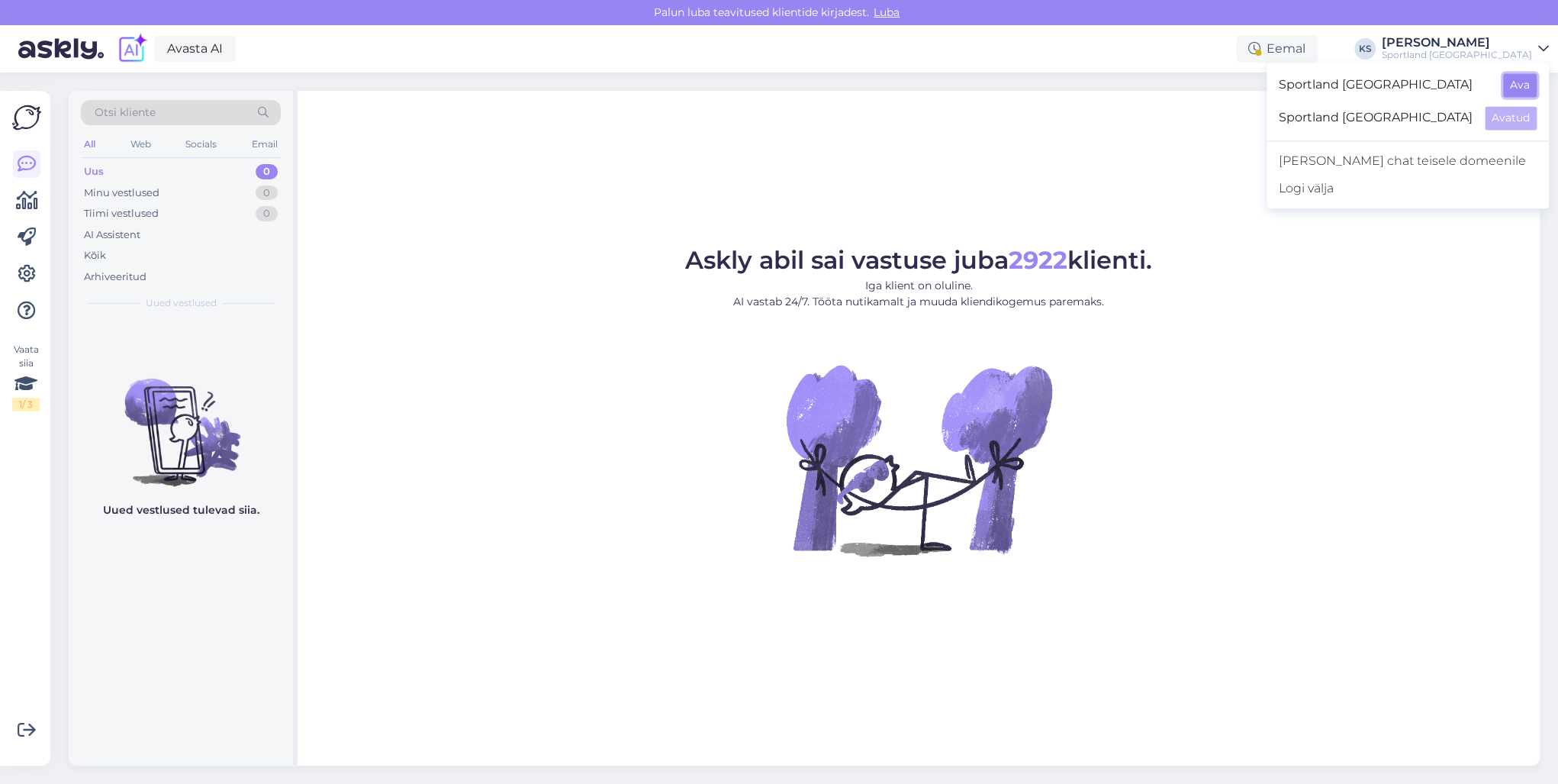
click at [1519, 83] on button "Ava" at bounding box center [1520, 85] width 34 height 24
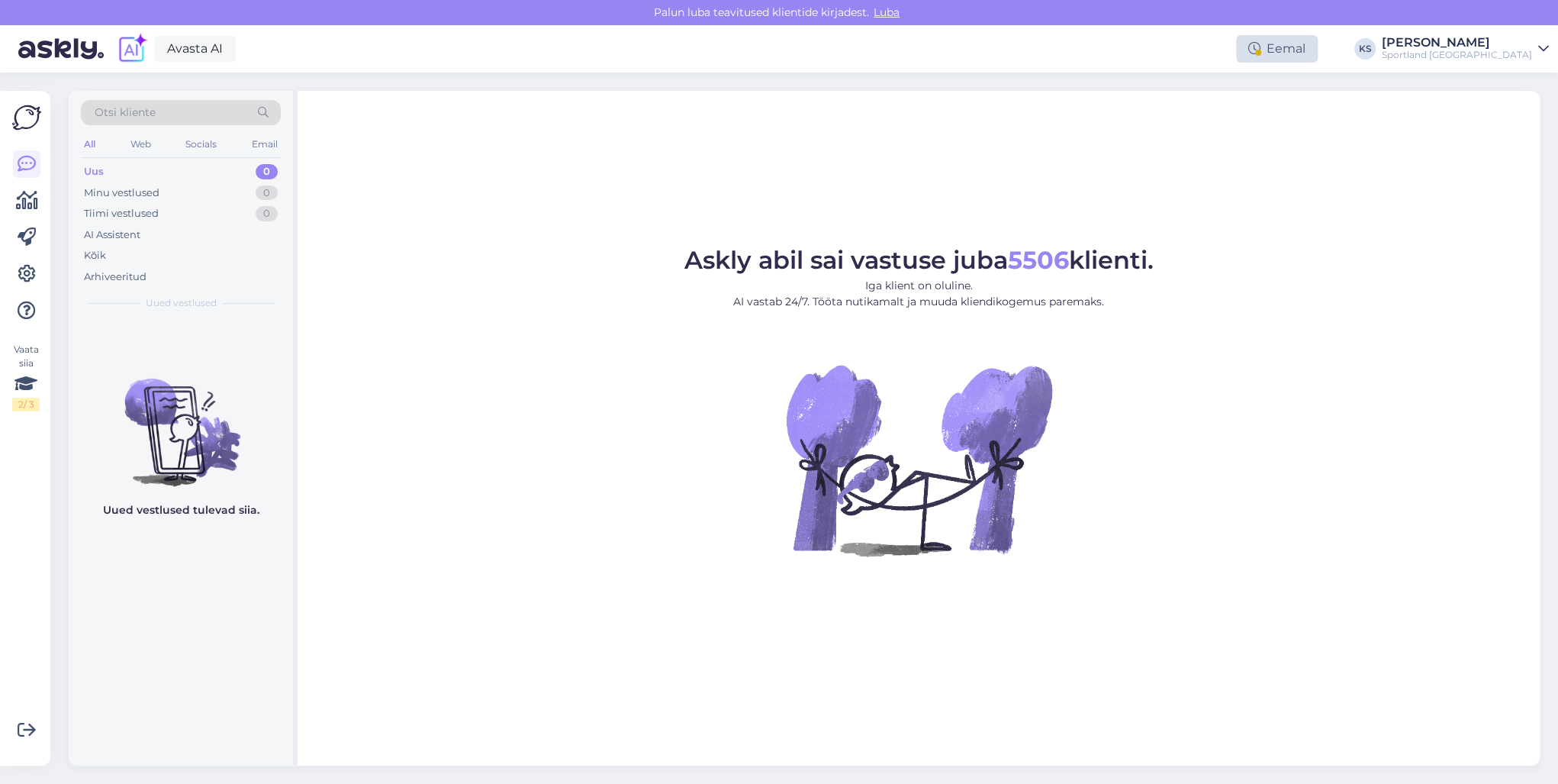
click at [1318, 58] on div "Eemal" at bounding box center [1277, 49] width 82 height 27
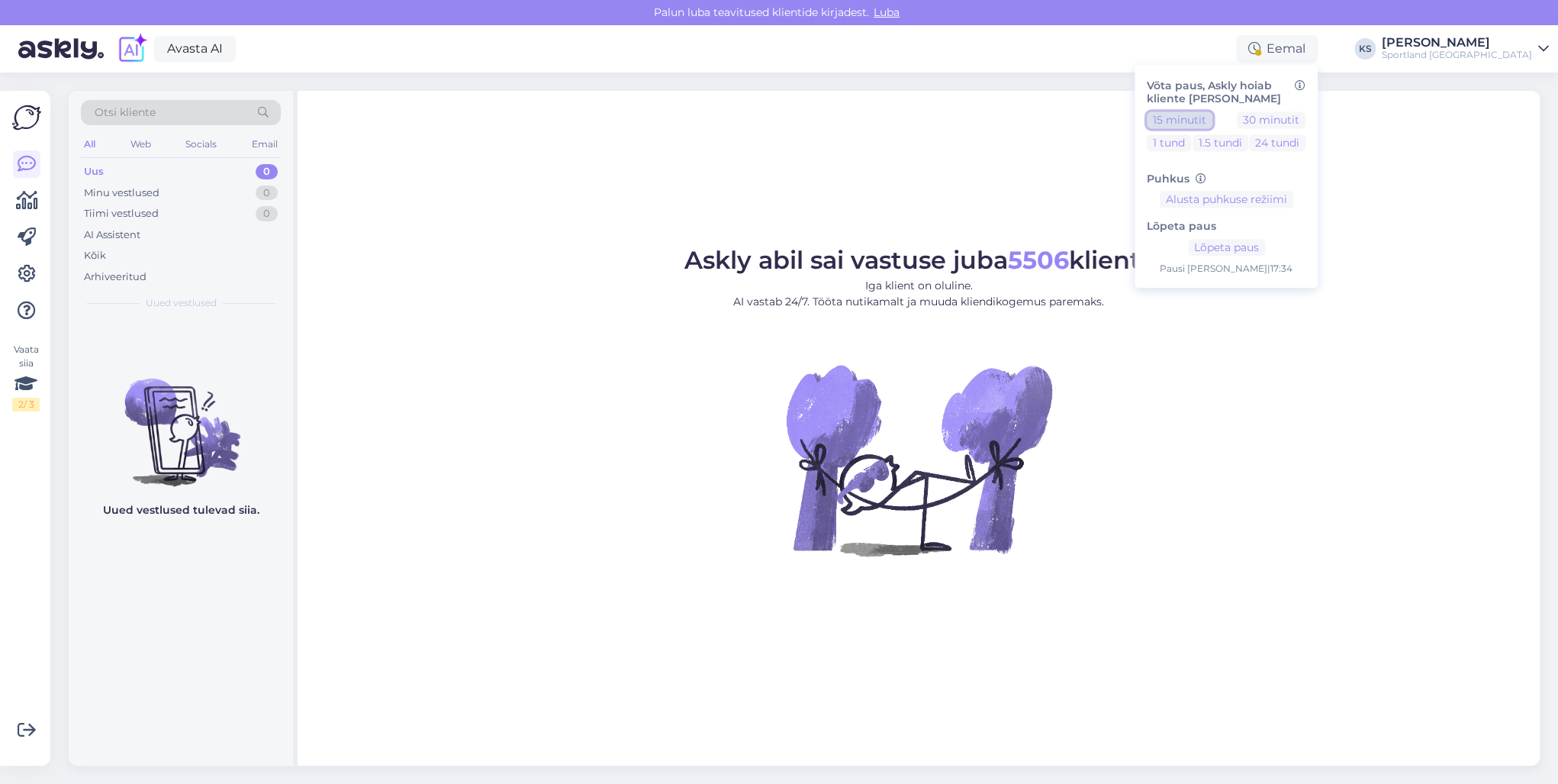
click at [1213, 122] on button "15 minutit" at bounding box center [1180, 120] width 66 height 16
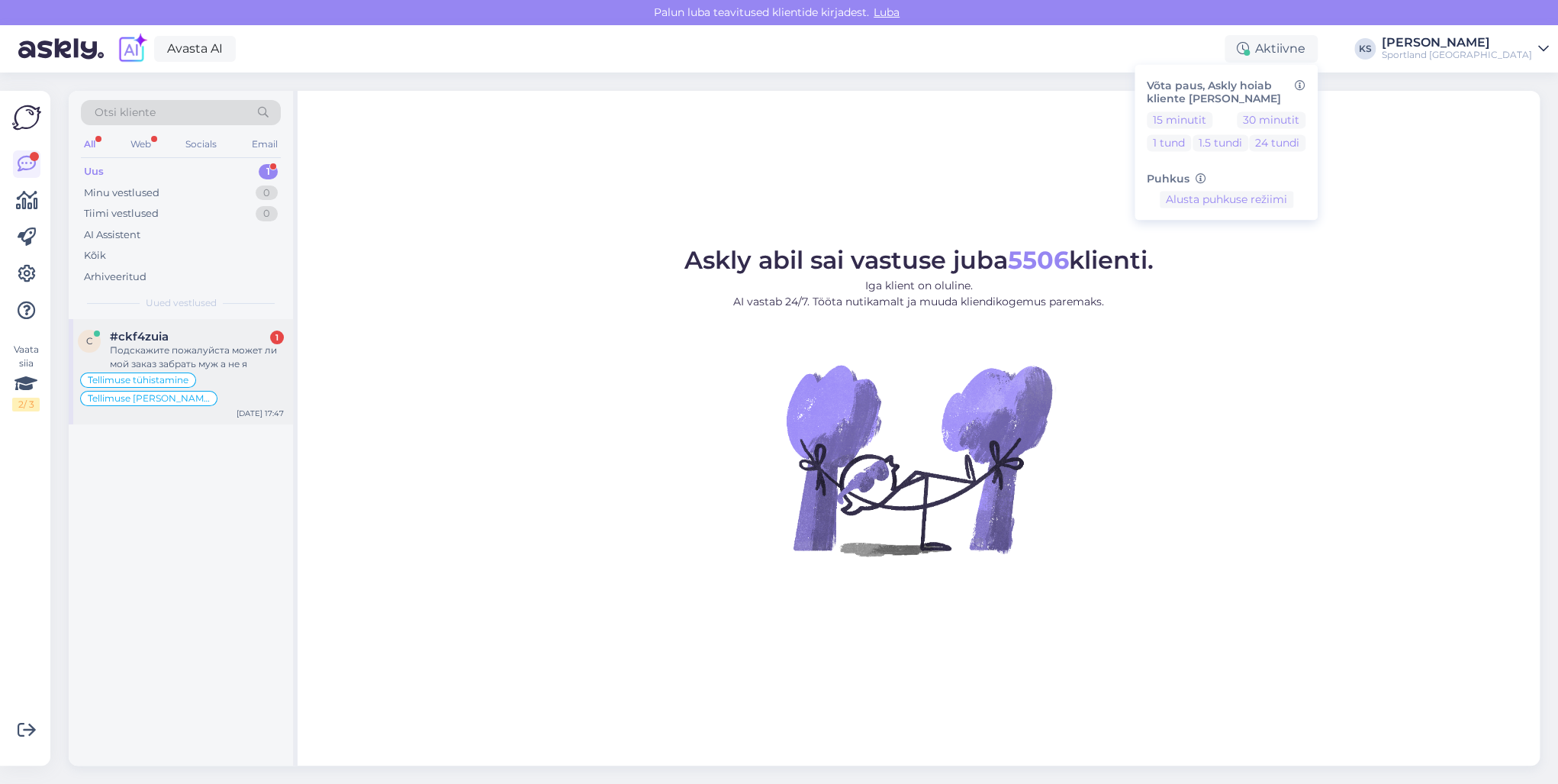
click at [245, 334] on div "#ckf4zuia 1" at bounding box center [197, 336] width 174 height 14
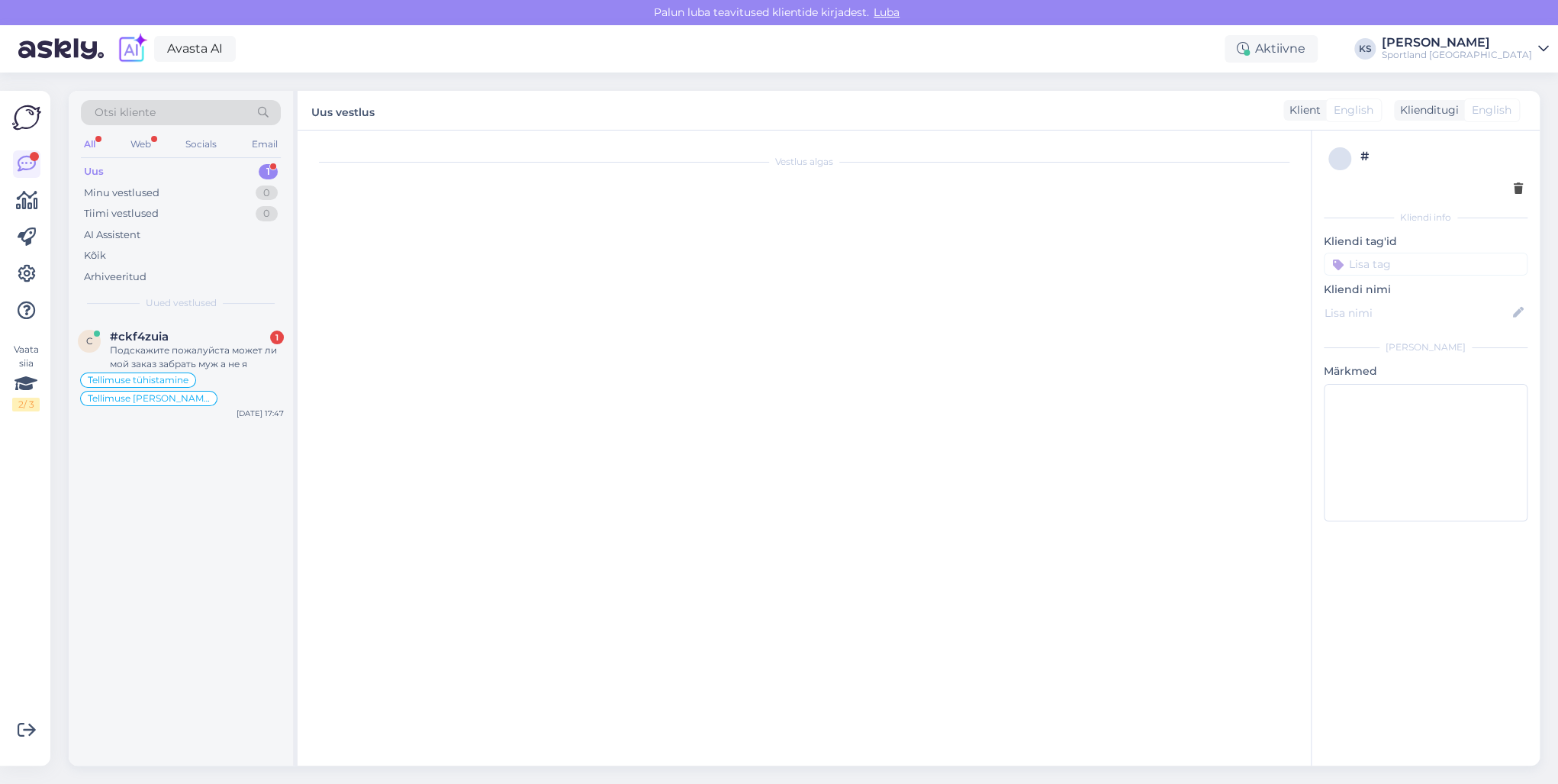
scroll to position [5229, 0]
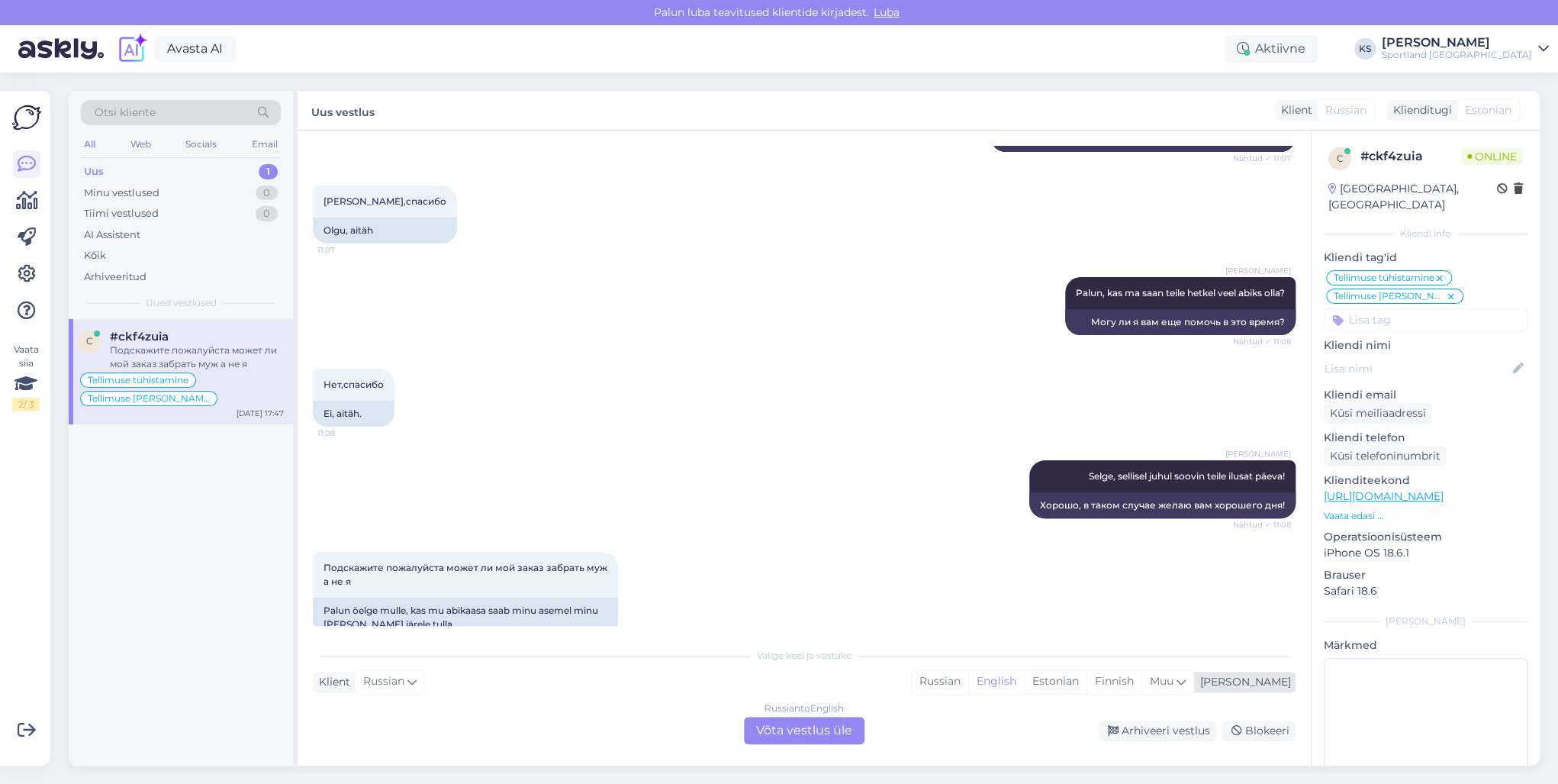
click at [1086, 680] on div "Estonian" at bounding box center [1055, 681] width 62 height 23
click at [797, 720] on div "Russian to Estonian Võta vestlus üle" at bounding box center [804, 730] width 121 height 27
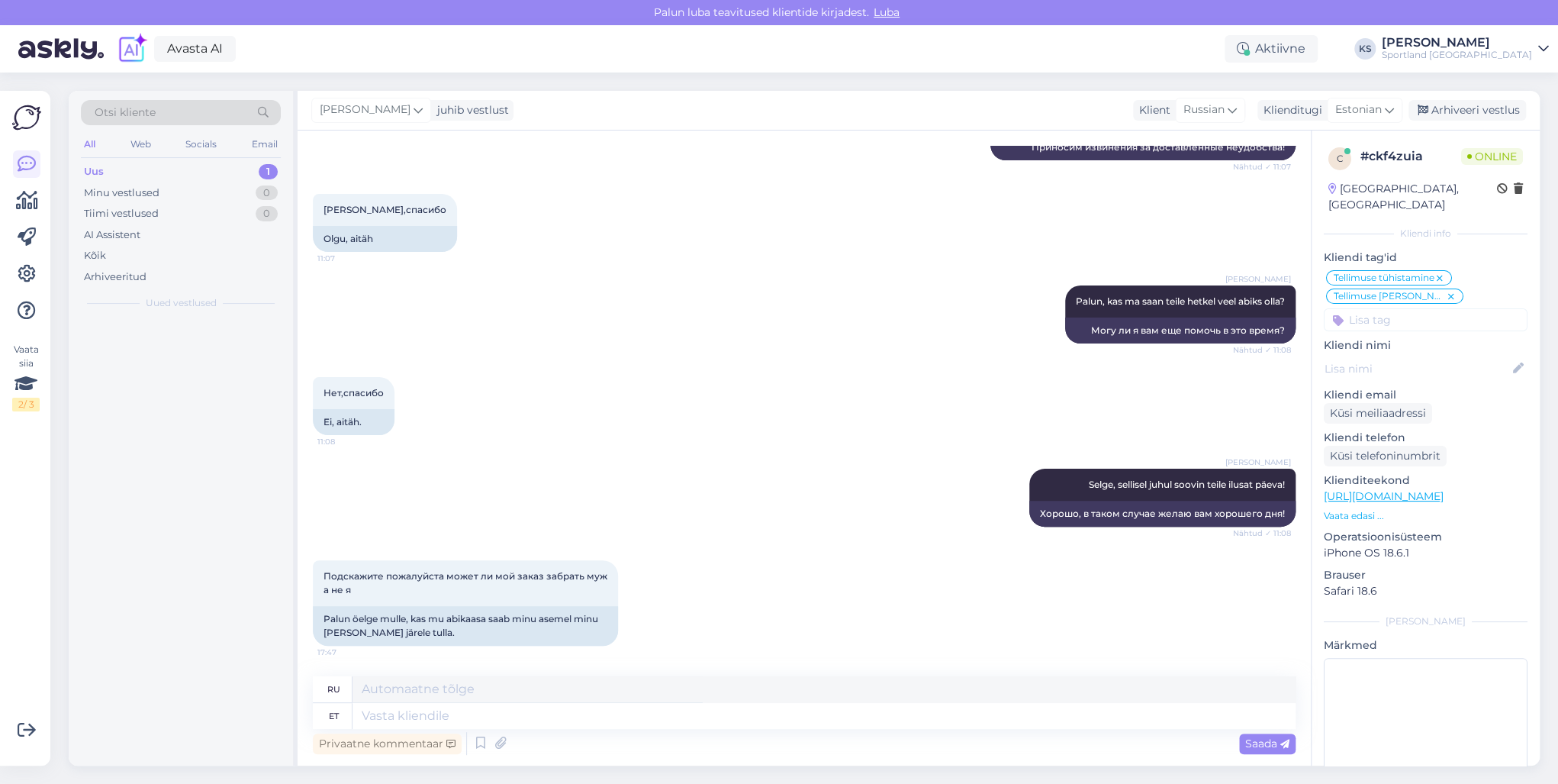
scroll to position [5192, 0]
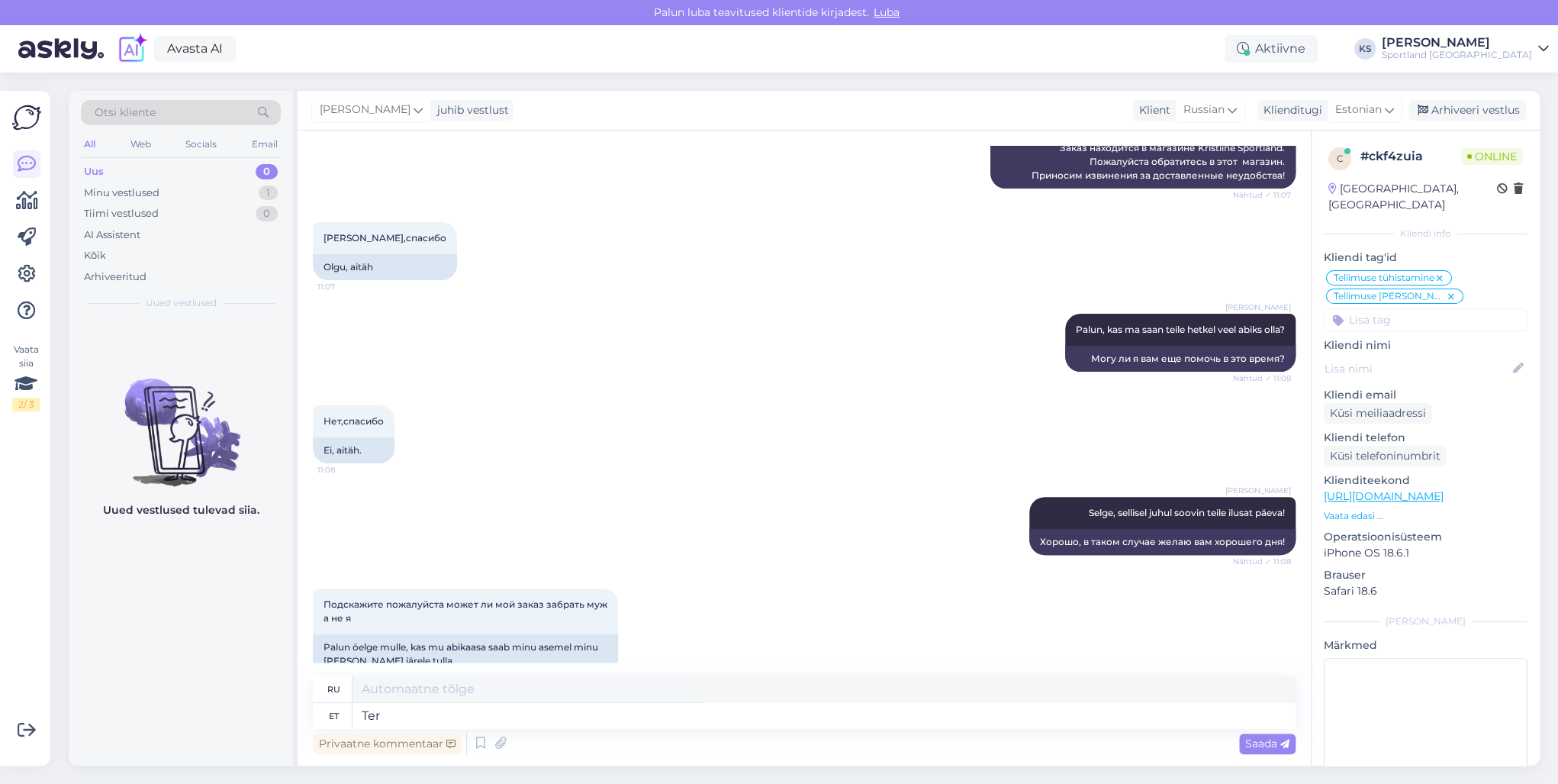
type textarea "Tere"
type textarea "Привет"
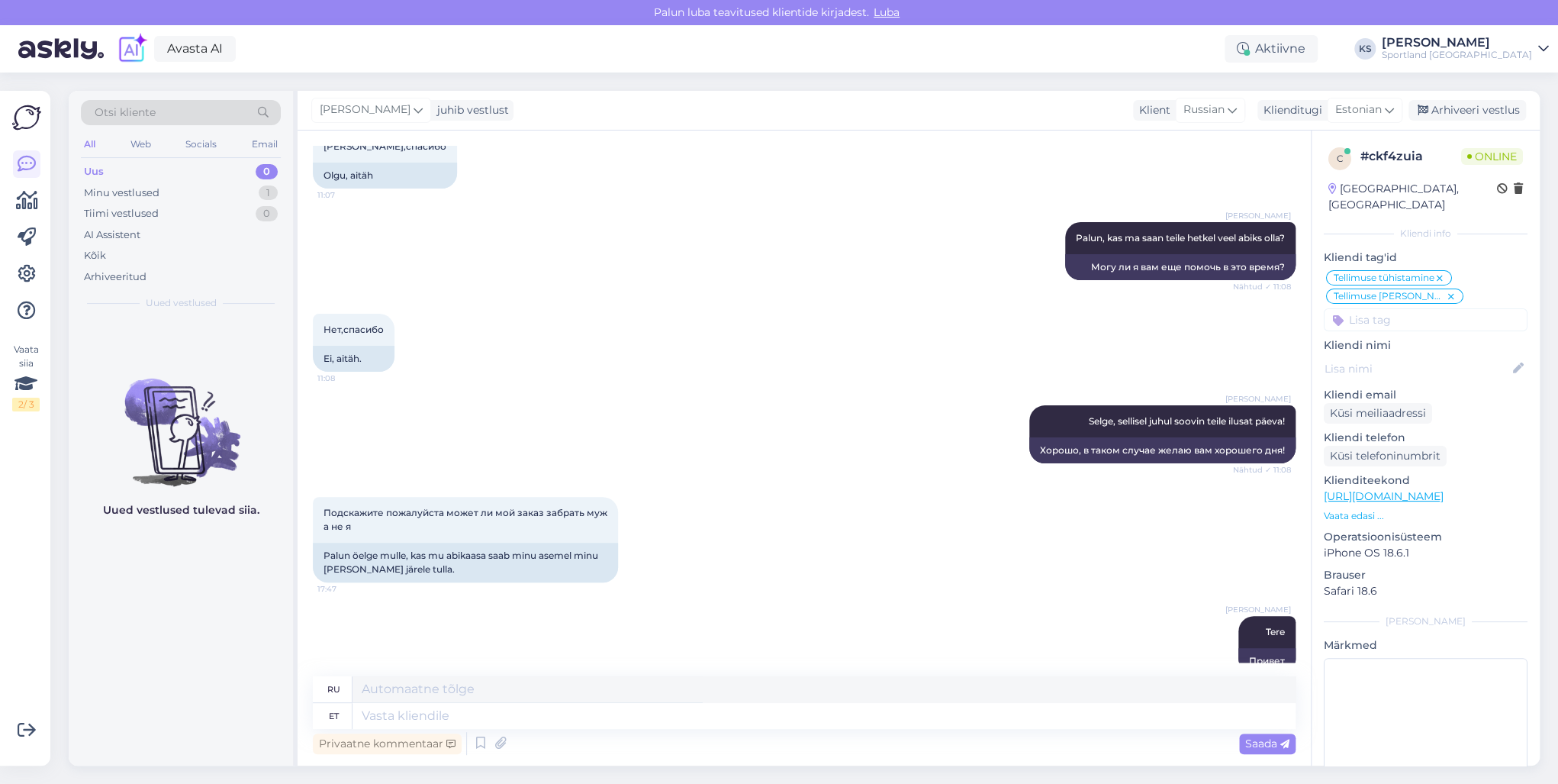
click at [568, 705] on textarea at bounding box center [824, 715] width 943 height 26
type textarea "Ikka, t"
type textarea "Все еще,"
type textarea "Ikka, tellimused v"
type textarea "Тем не менее, заказы"
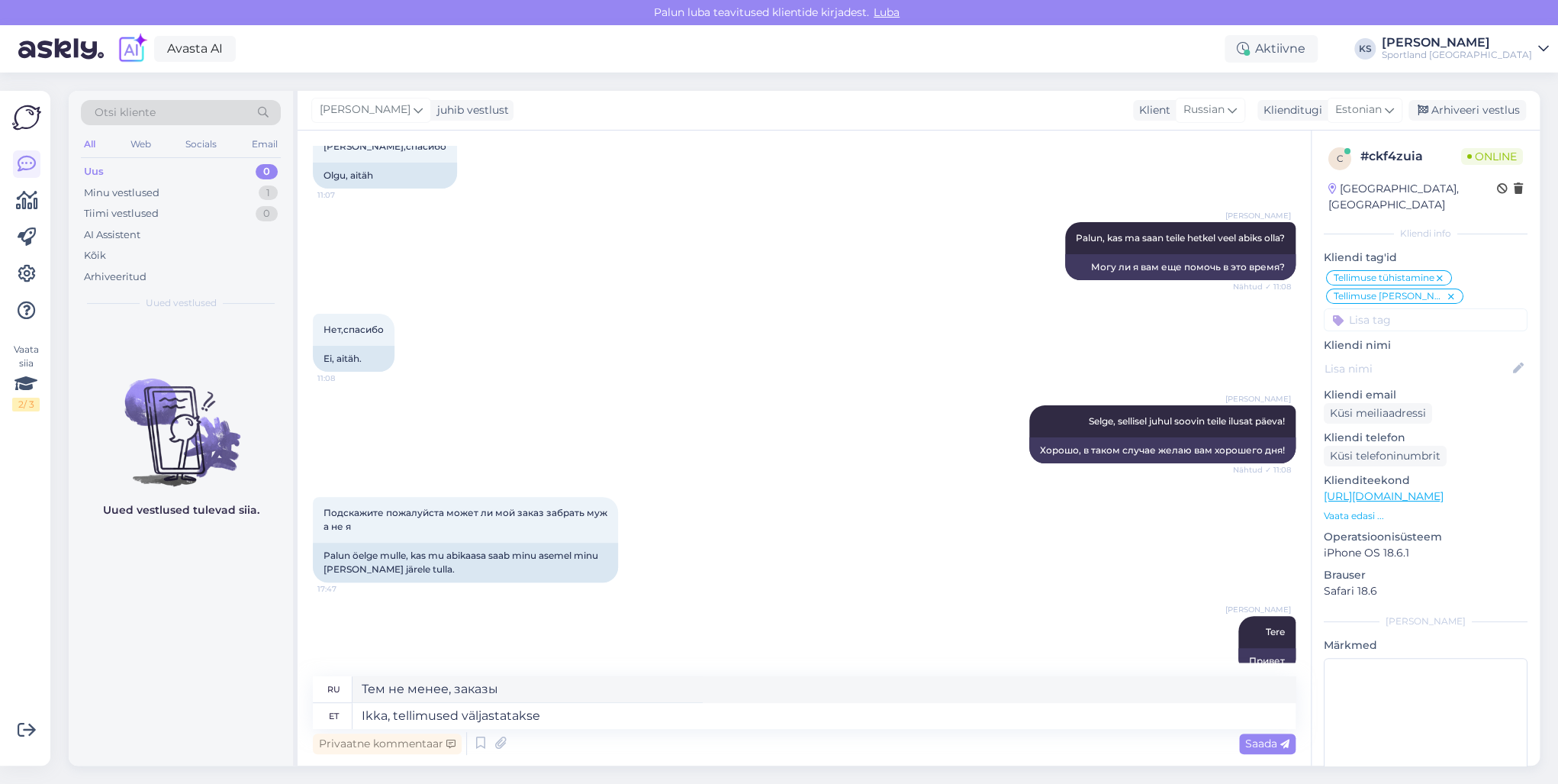
type textarea "Ikka, tellimused väljastatakse"
type textarea "Тем не менее, приказы продолжают выдаваться."
type textarea "Ikka, tellimused väljastatakse tellimuse n"
type textarea "Тем не менее, приказы выдаются по приказу."
type textarea "Ikka, tellimused väljastatakse tellimuse numbi"
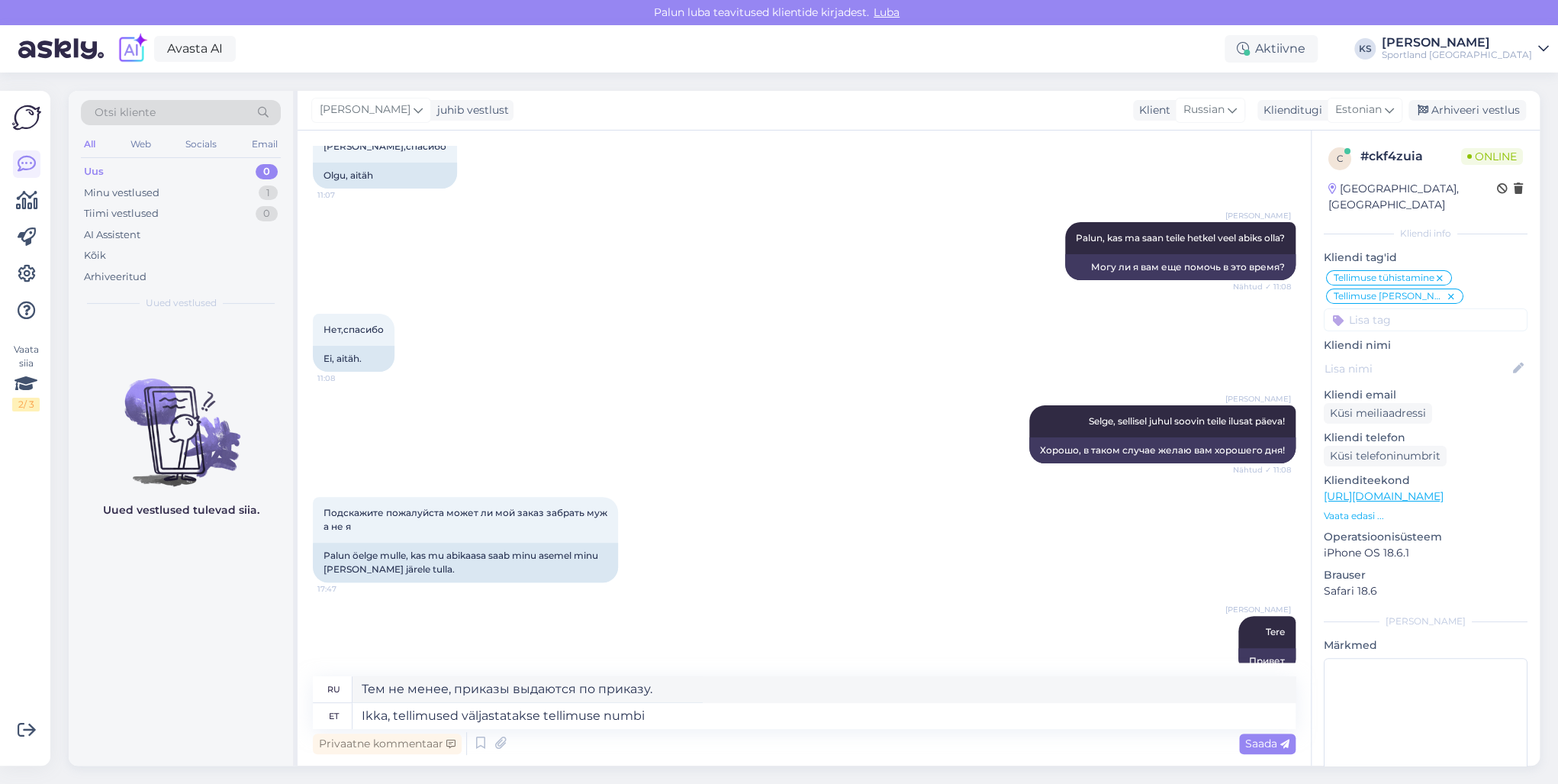
type textarea "Тем не менее, заказы выдаются с номером заказа"
type textarea "Ikka, tellimused väljastatakse tellimuse numbri"
type textarea "Тем не менее, приказы выдаются с номером приказа."
type textarea "Ikka, tellimused väljastatakse tellimuse numbri alusel."
type textarea "Однако приказы выдаются на основании номера приказа."
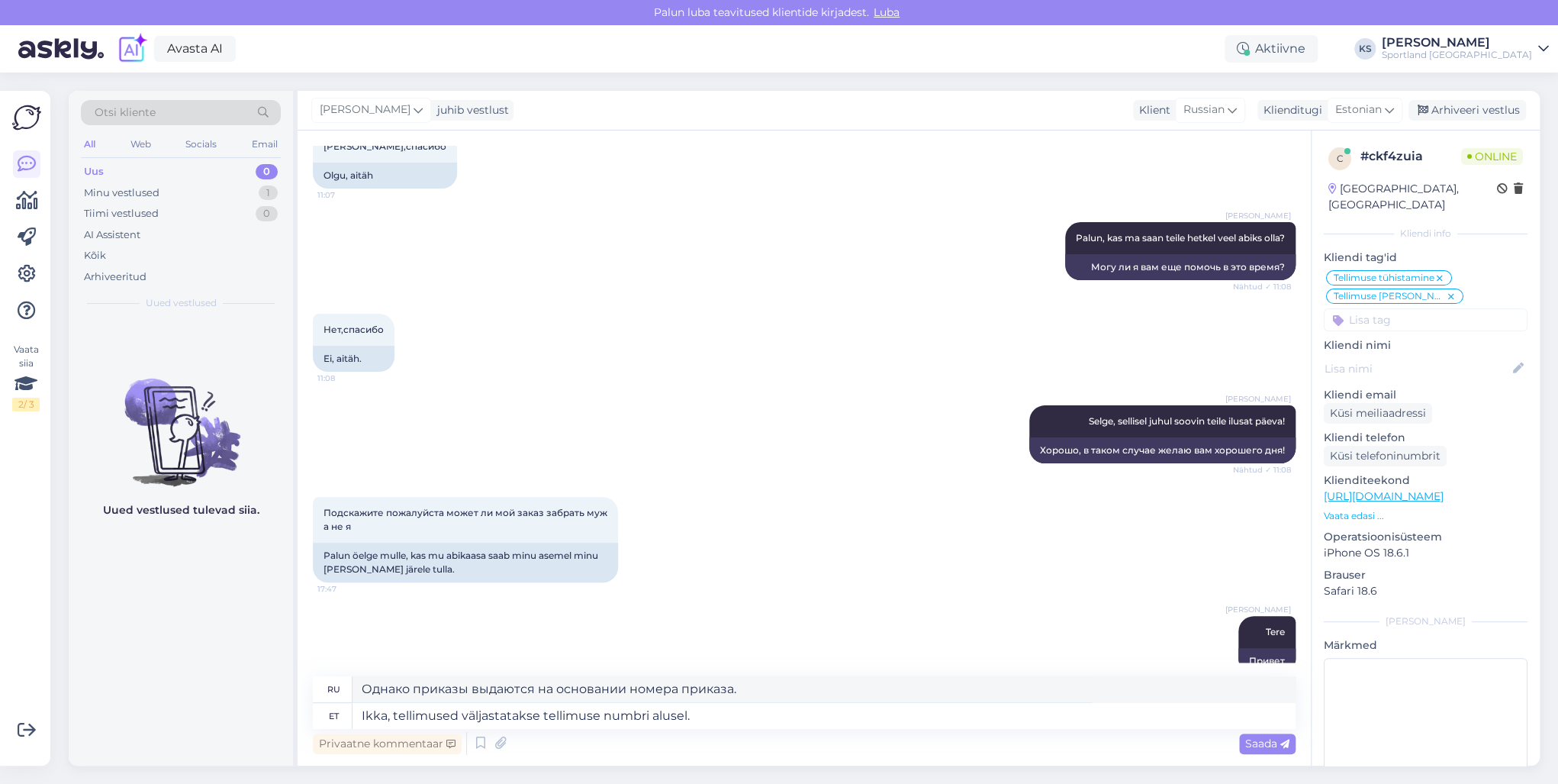
drag, startPoint x: 400, startPoint y: 718, endPoint x: 283, endPoint y: 711, distance: 117.2
click at [283, 711] on div "Otsi kliente All Web Socials Email Uus 0 Minu vestlused 1 Tiimi vestlused 0 AI …" at bounding box center [804, 428] width 1471 height 675
type textarea "Tellimused väljastatakse tellimuse numbri alusel."
type textarea "Заказы выдаются на основании номера заказа."
click at [702, 724] on textarea "Tellimused väljastatakse tellimuse numbri alusel." at bounding box center [824, 715] width 943 height 26
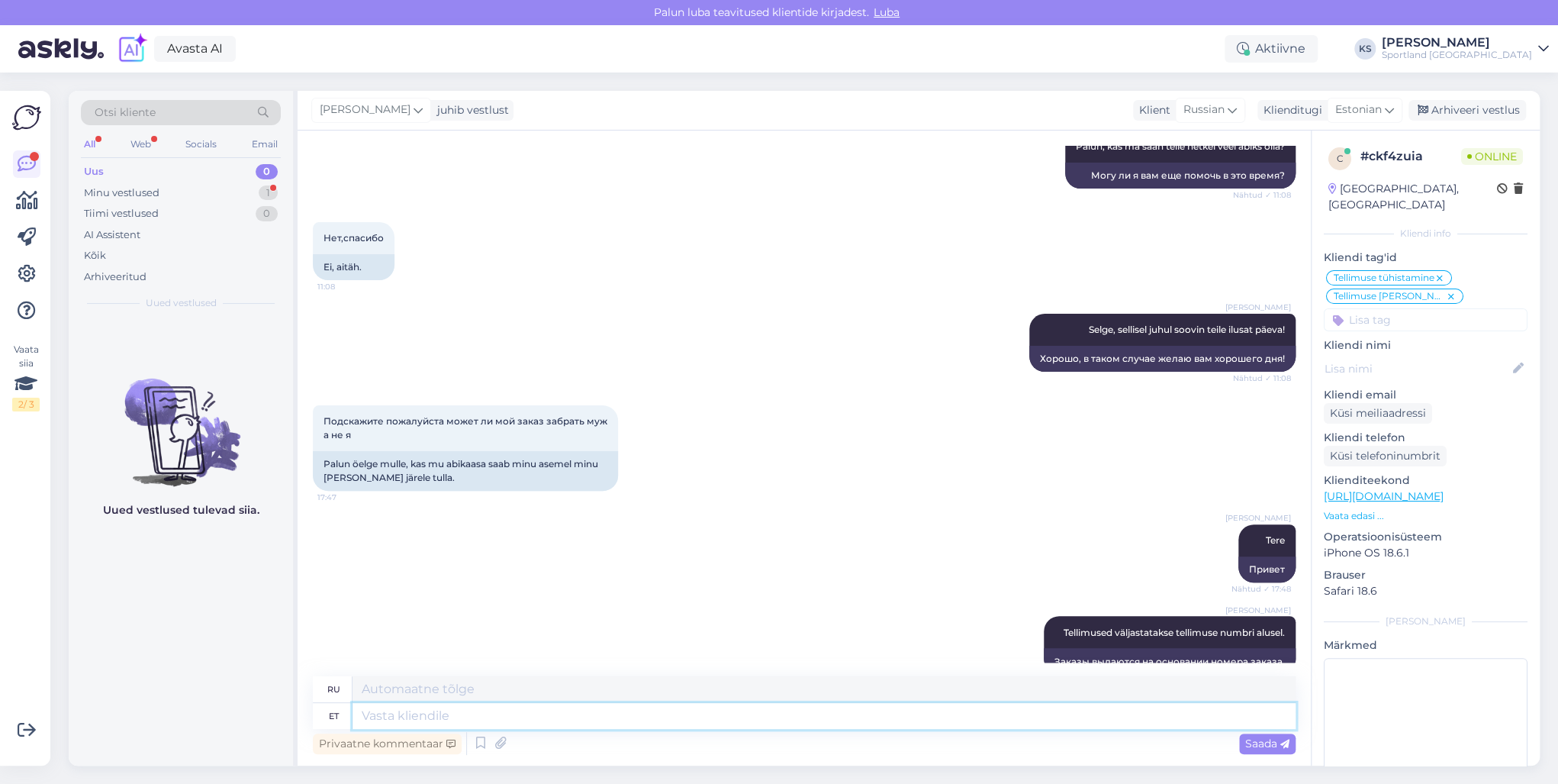
scroll to position [5467, 0]
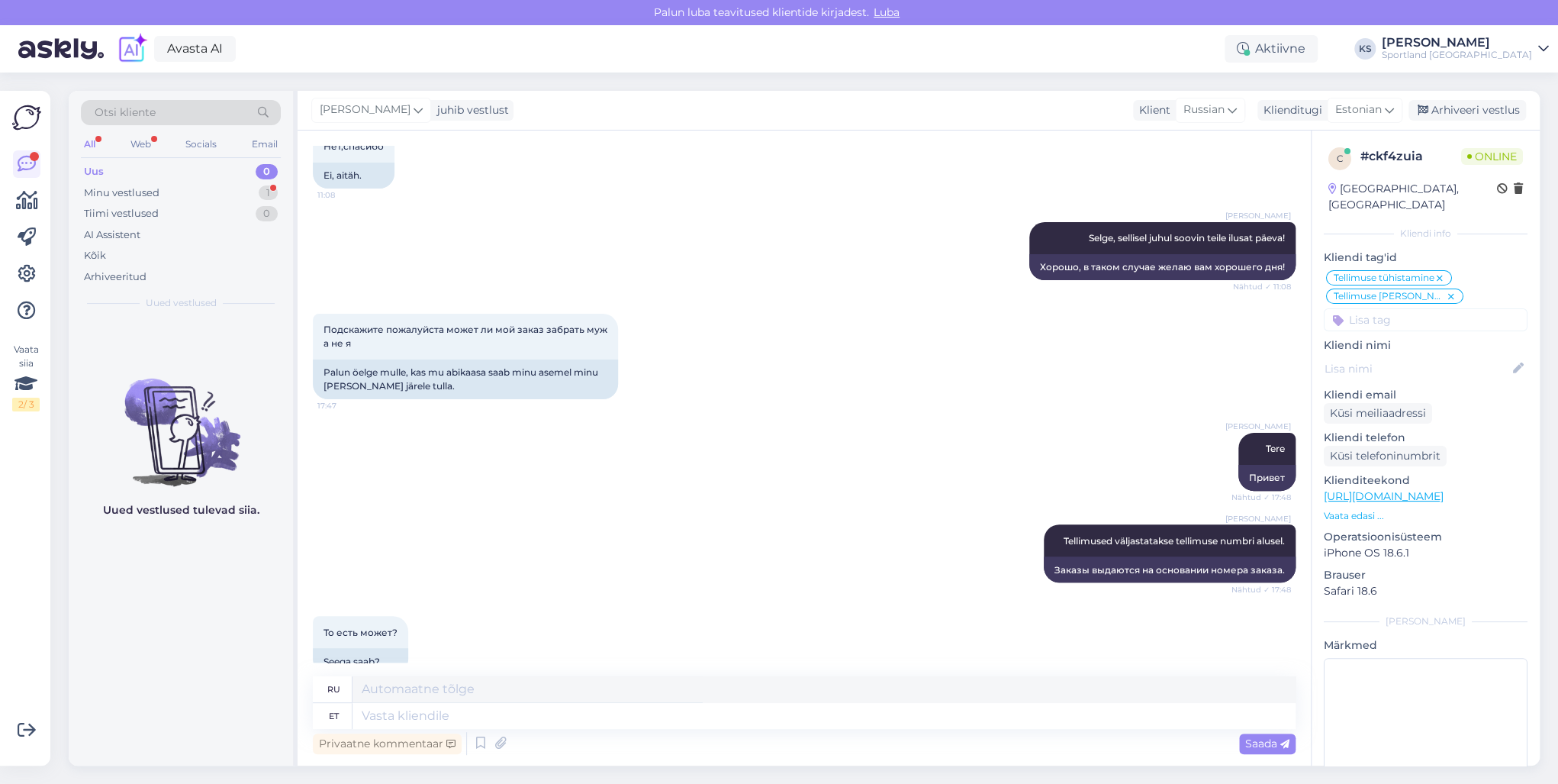
click at [568, 729] on div "Privaatne kommentaar Saada" at bounding box center [804, 744] width 983 height 29
click at [616, 720] on textarea at bounding box center [824, 715] width 943 height 26
type textarea "h"
type textarea "jUST"
type textarea "ТОЛЬКО"
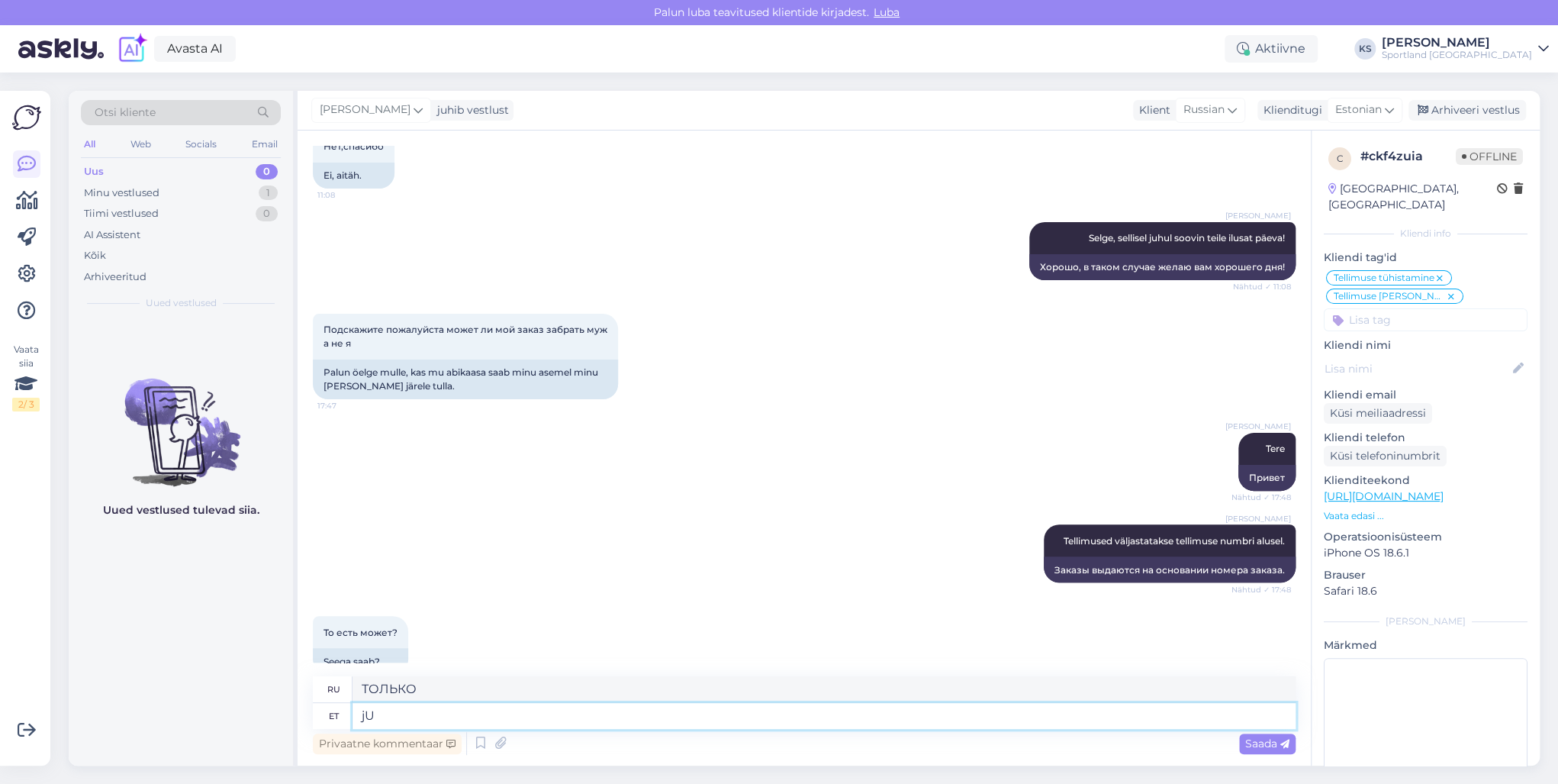
type textarea "j"
type textarea "Just"
type textarea "Только"
type textarea "Just nii"
type textarea "Это верно."
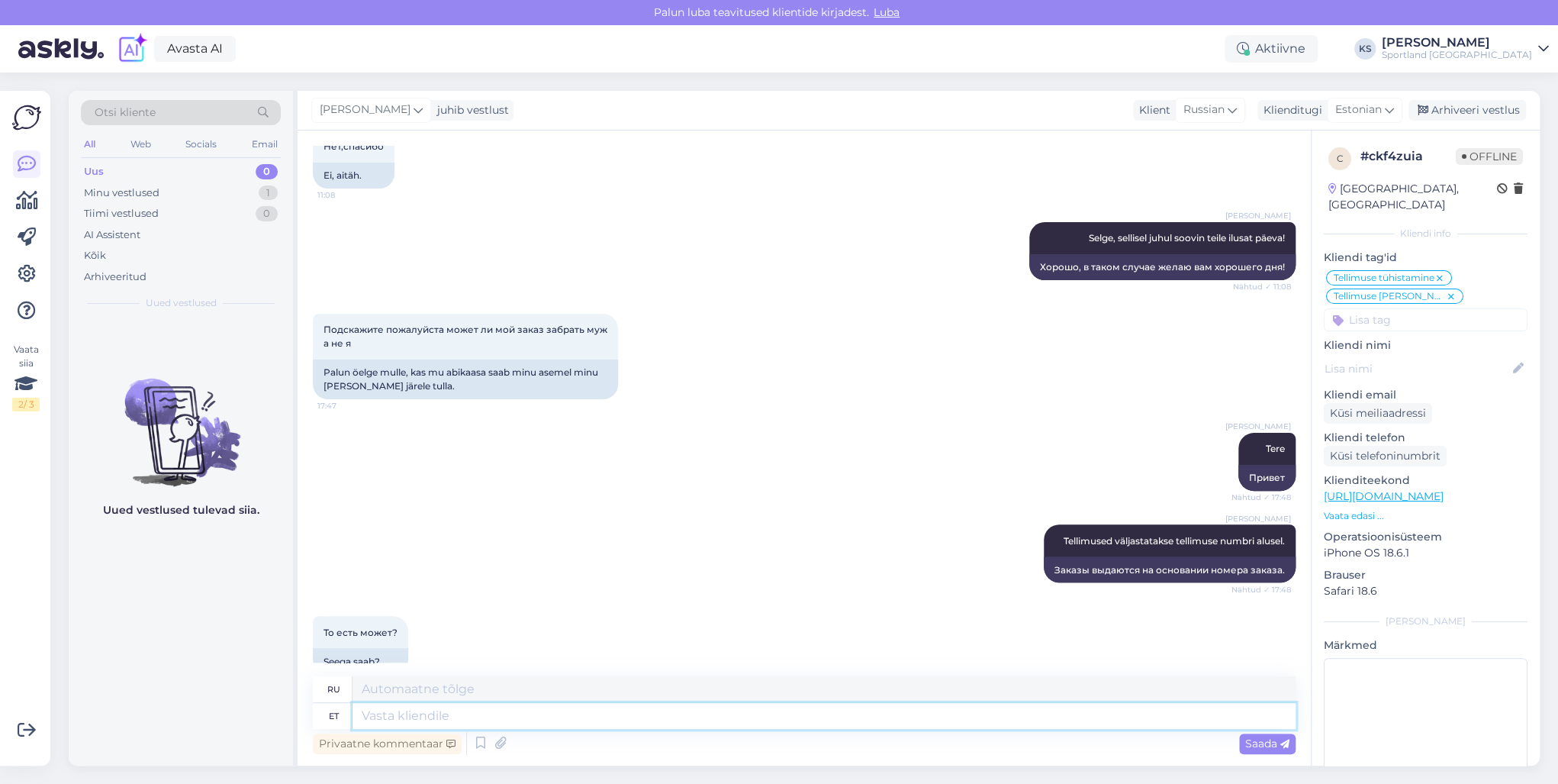
scroll to position [5559, 0]
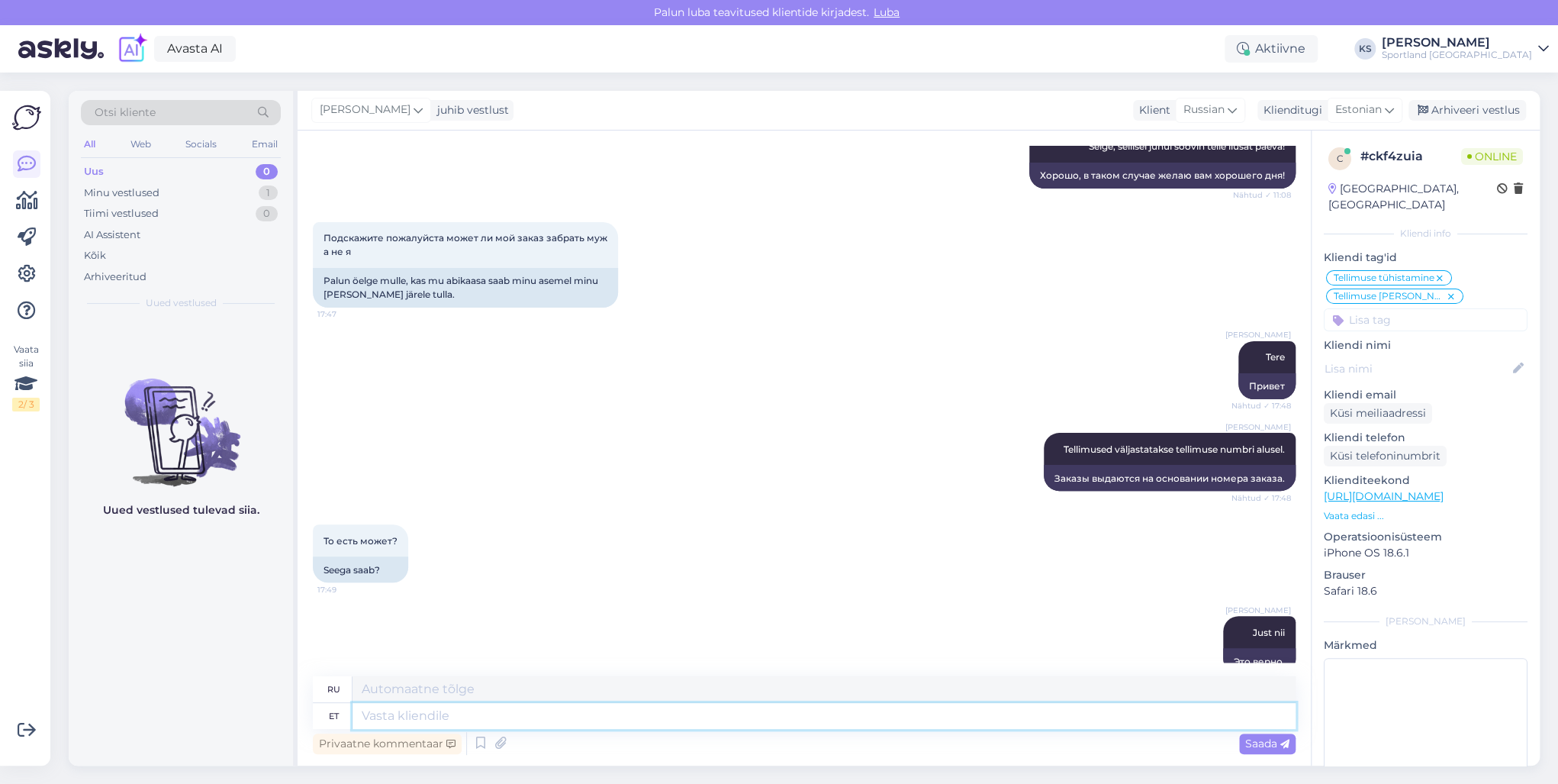
click at [1175, 711] on textarea at bounding box center [824, 715] width 943 height 26
type textarea "Kas m"
type textarea "Является"
type textarea "Kas ma s"
type textarea "Я делаю"
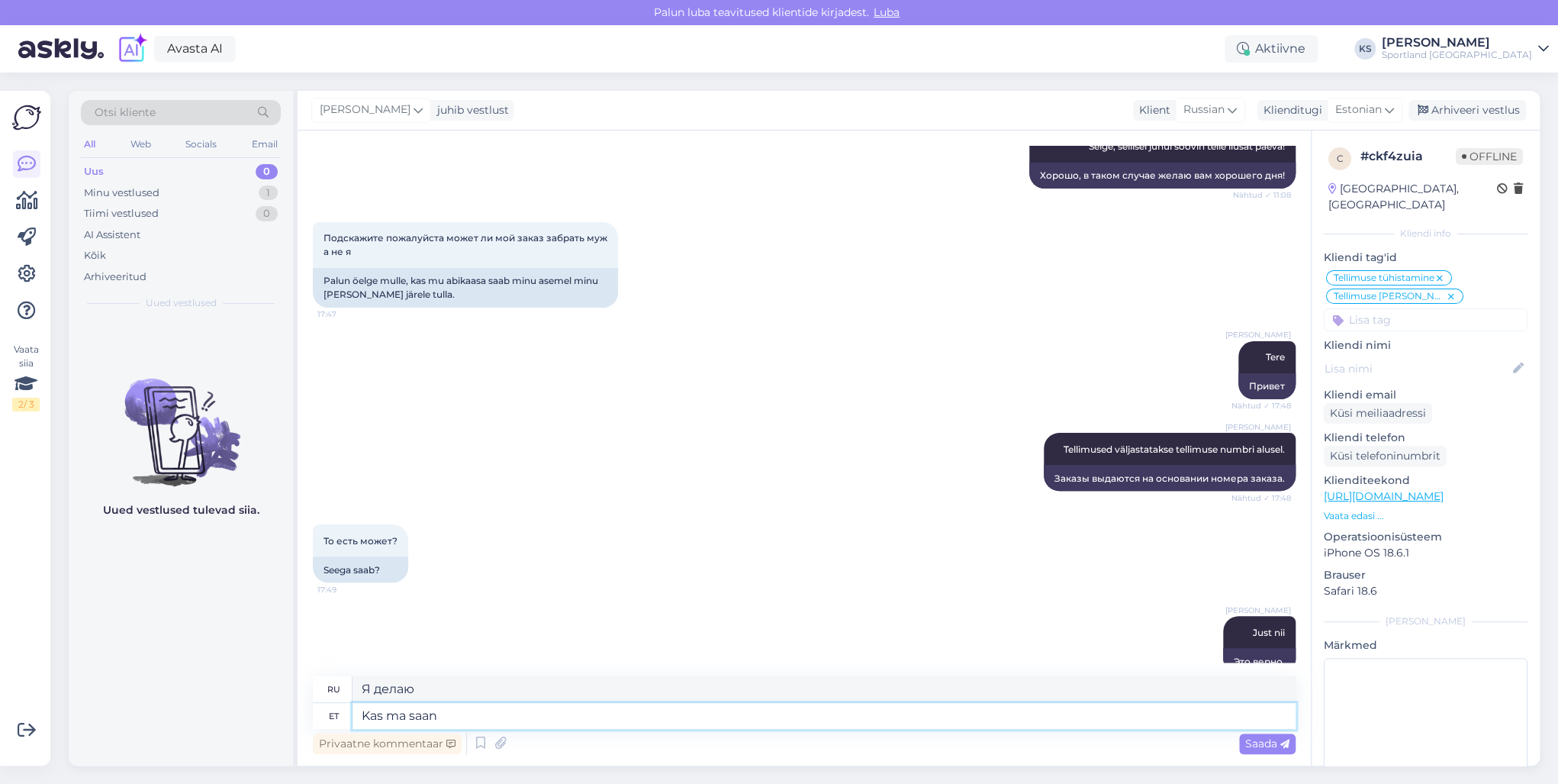
type textarea "Kas ma saan t"
type textarea "Могу ли я"
type textarea "Kas ma saan teile"
type textarea "Могу ли я получить вас?"
type textarea "Kas ma saan teile hetkel v"
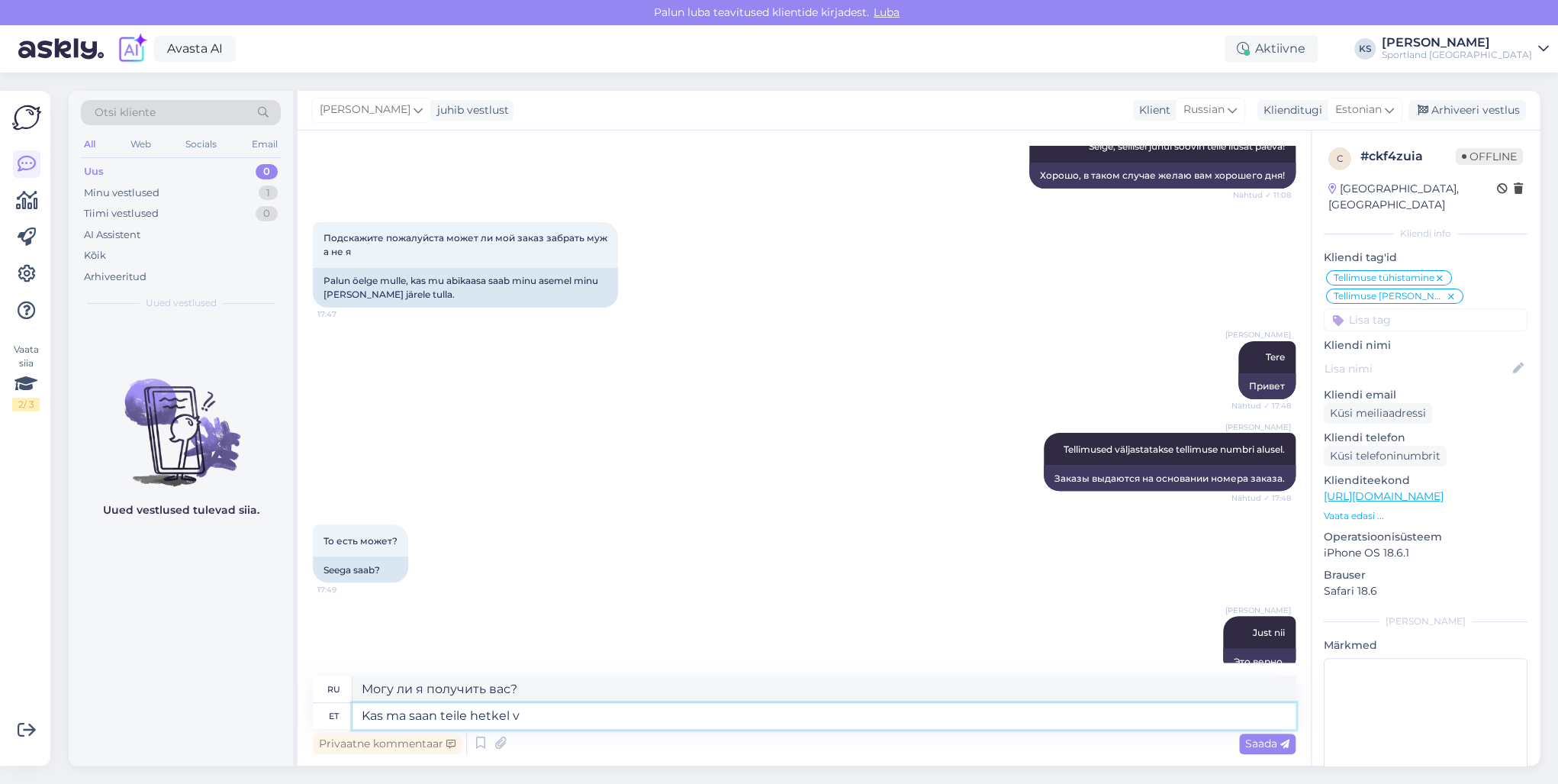
type textarea "Могу ли я вас на минутку?"
type textarea "Kas ma saan teile hetkel veel a"
type textarea "Могу ли я принести вам еще прямо сейчас?"
type textarea "Kas ma saan teile hetkel veel abiks o"
type textarea "Могу ли я вам сейчас еще помочь?"
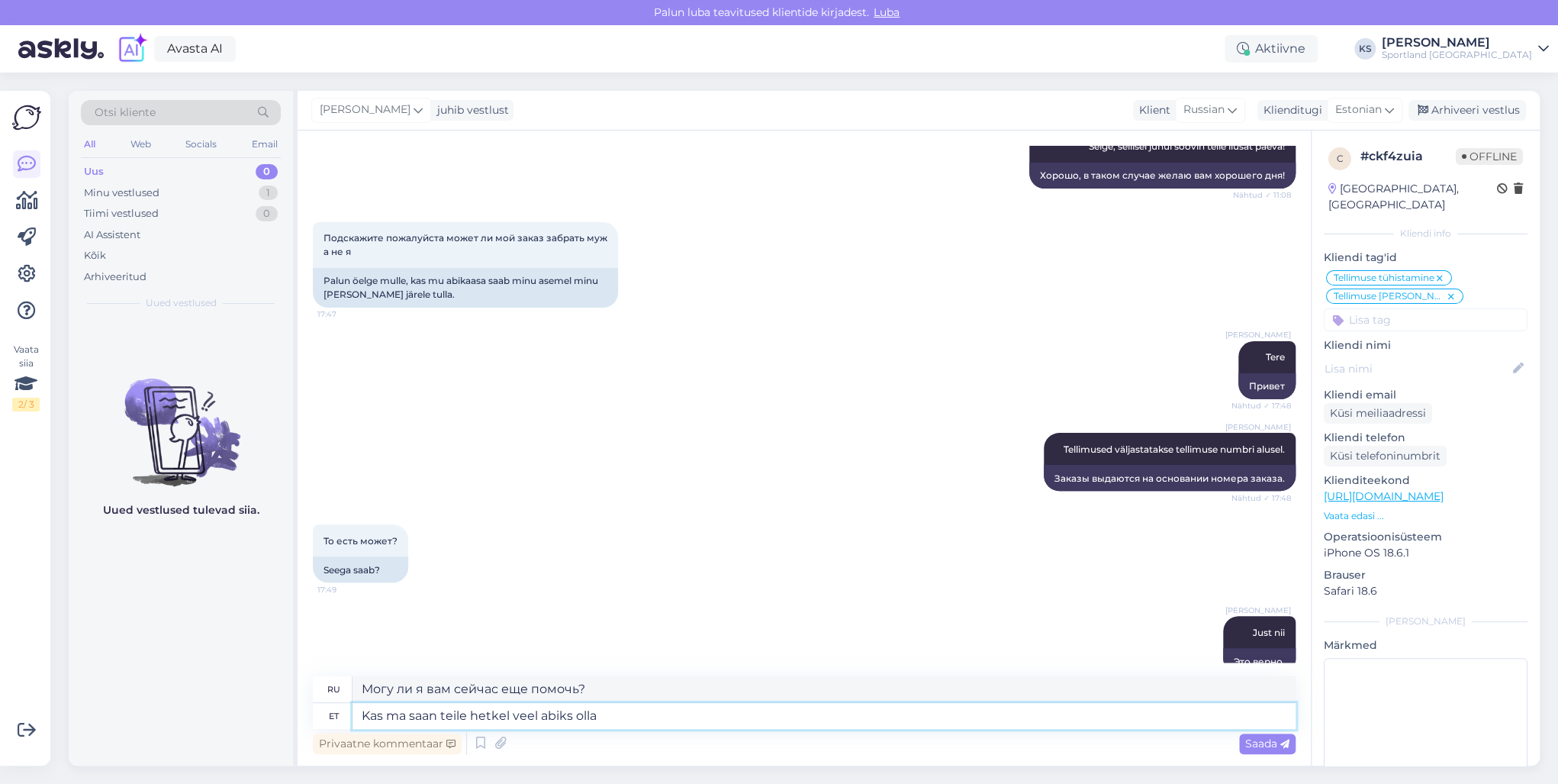
type textarea "Kas ma saan teile hetkel veel abiks olla?"
type textarea "Могу ли я вам еще помочь?"
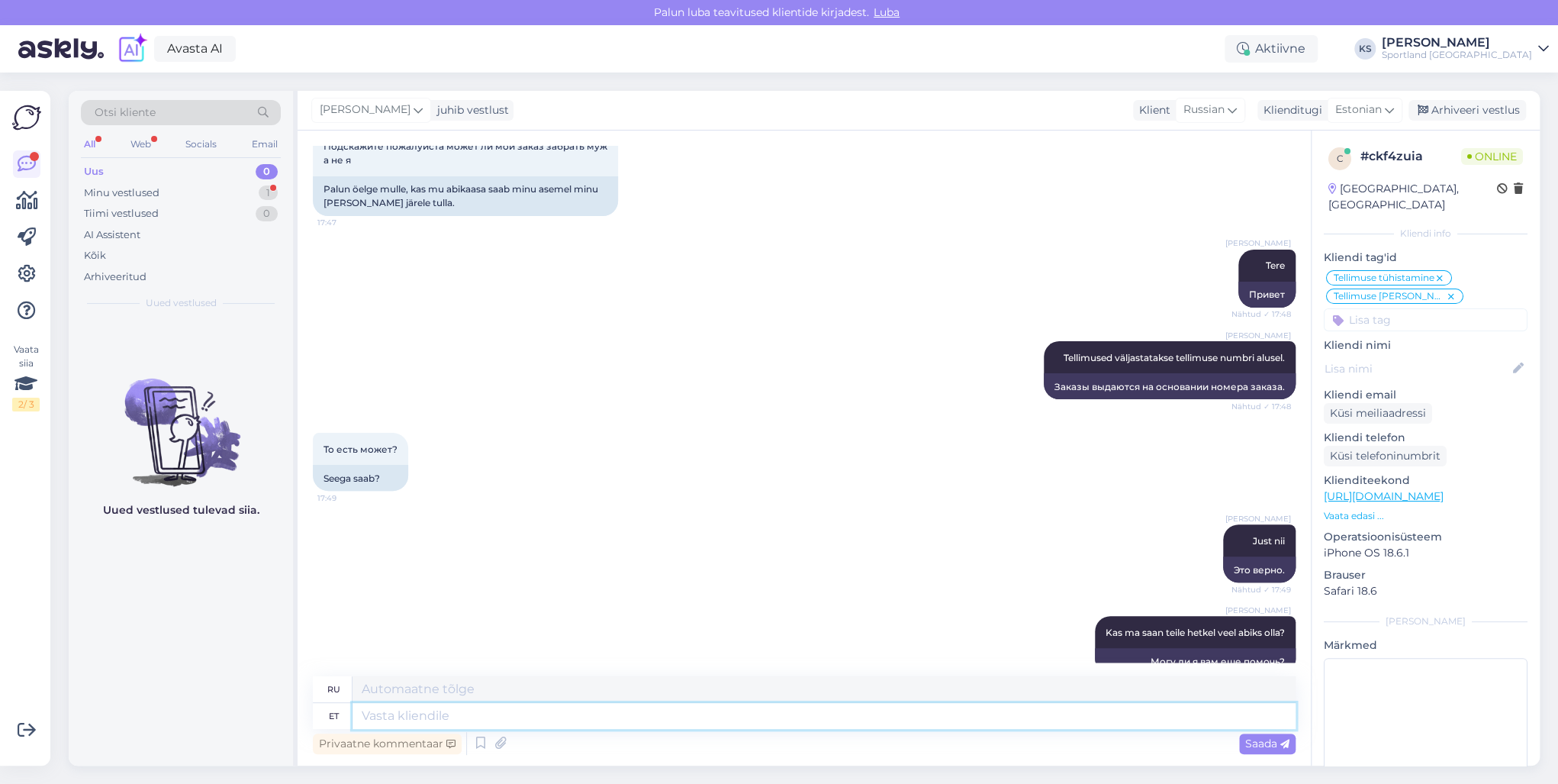
scroll to position [5742, 0]
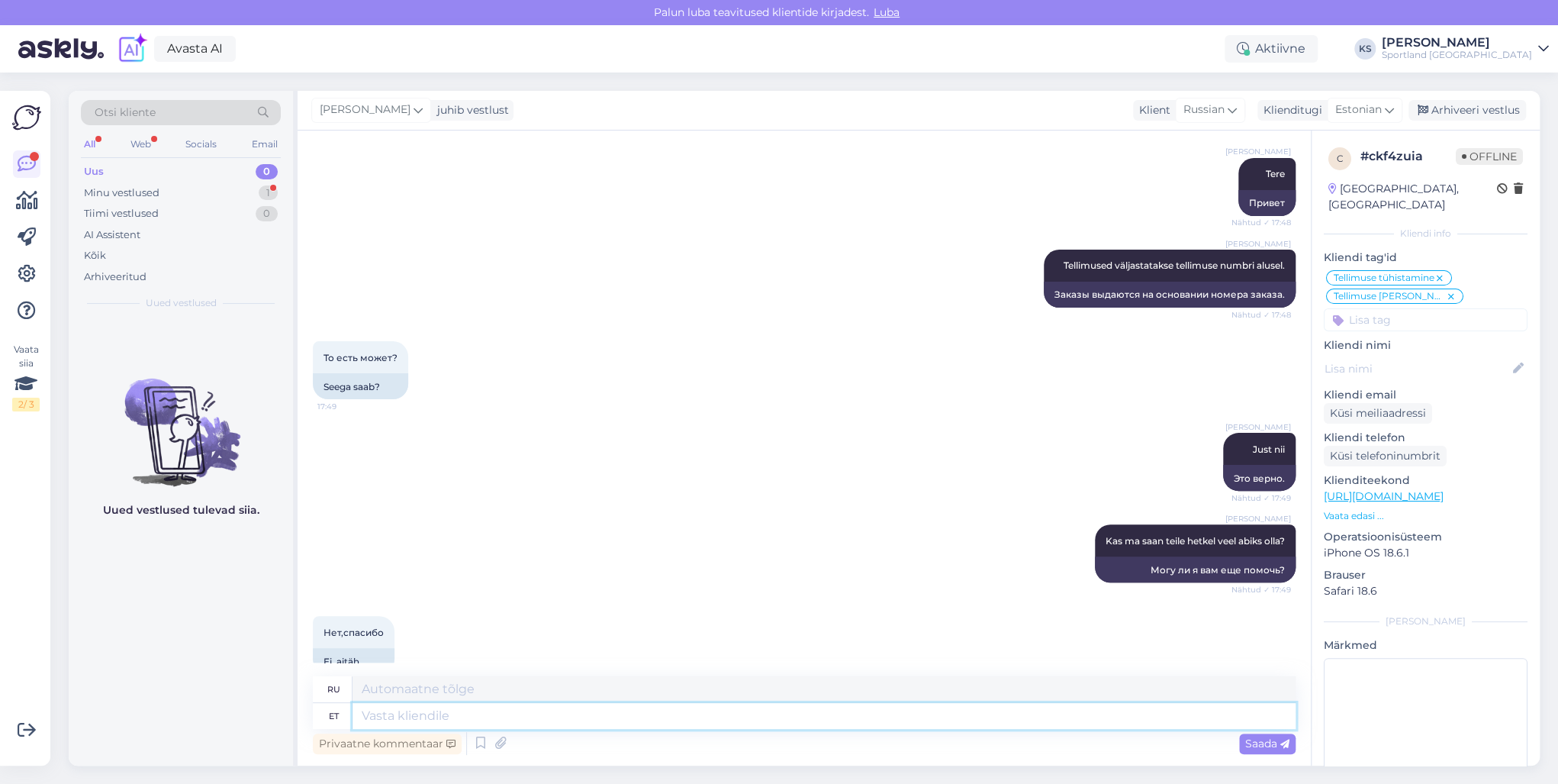
click at [425, 727] on textarea at bounding box center [824, 715] width 943 height 26
type textarea "Selge,"
type textarea "Прозрачный,"
type textarea "Selge, sellisel j"
type textarea "Очевидно, таким образом"
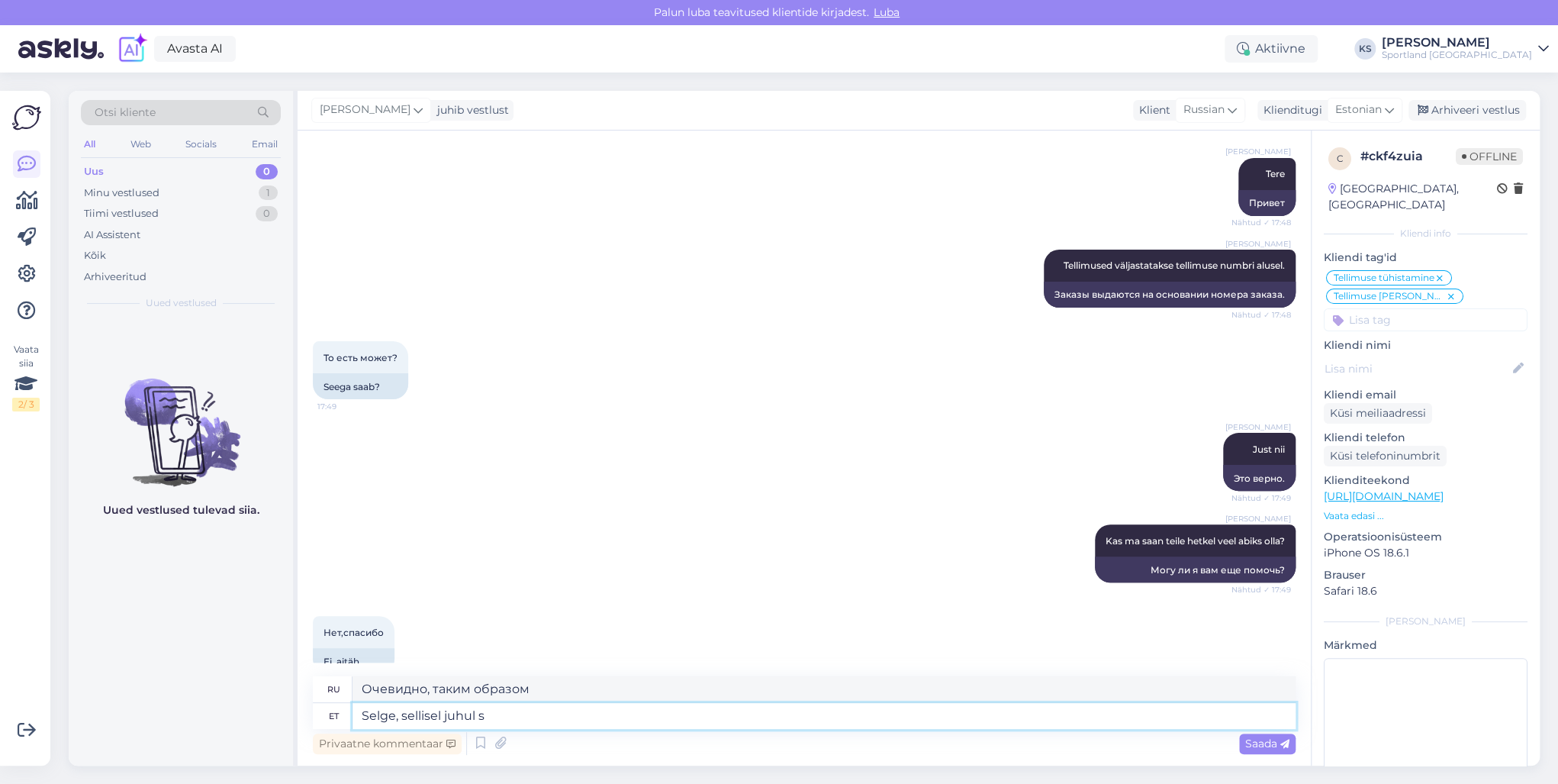
type textarea "Selge, sellisel juhul so"
type textarea "Хорошо, в таком случае"
type textarea "Selge, sellisel juhul soovin t"
type textarea "Хорошо, в таком случае я бы хотел"
type textarea "Selge, sellisel juhul soovin teile il"
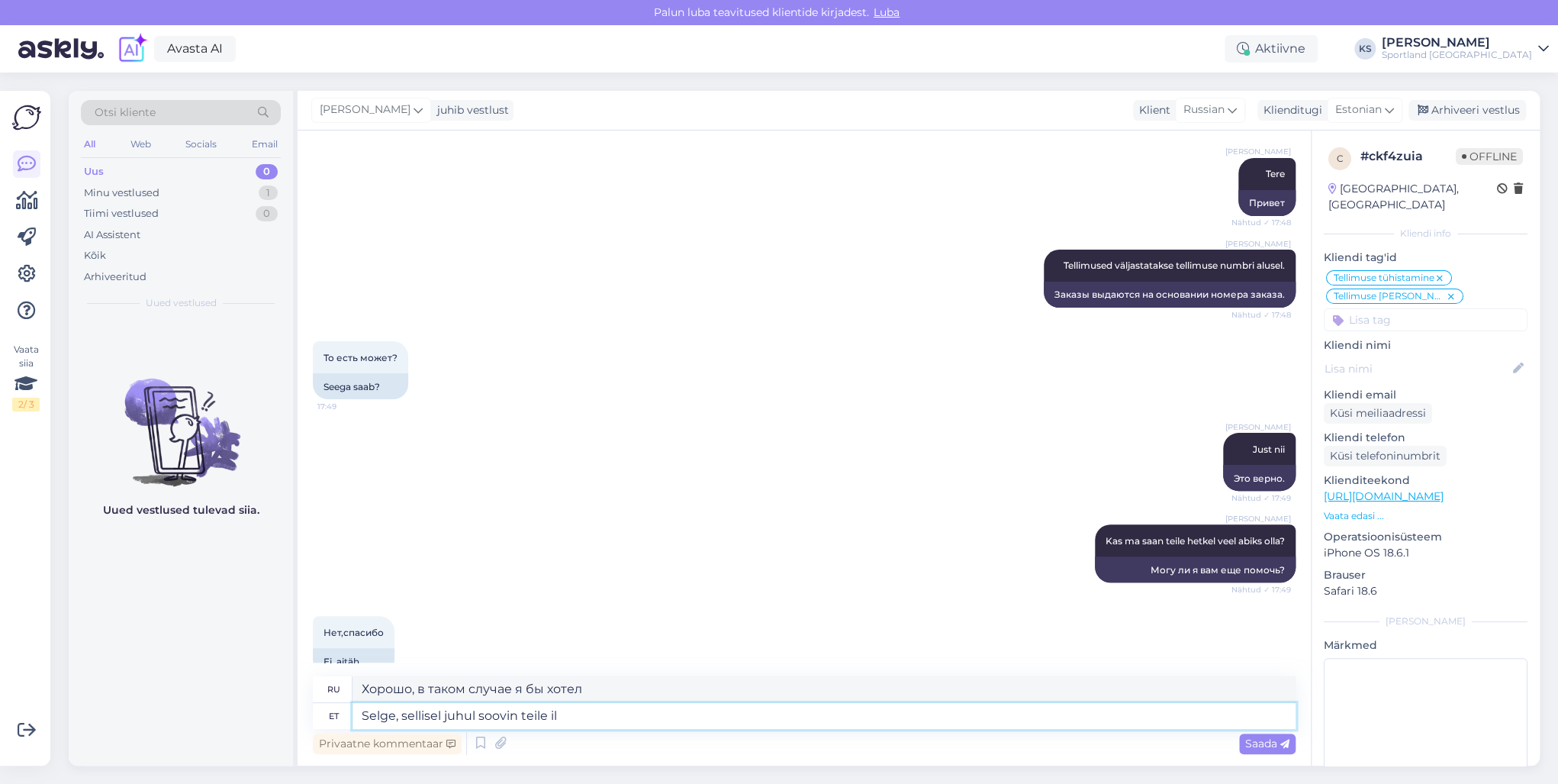
type textarea "Хорошо, в таком случае я желаю вам"
type textarea "Selge, sellisel juhul soovin teile ilusat"
type textarea "Хорошо, в таком случае я желаю вам прекрасного"
type textarea "Selge, sellisel juhul soovin teile ilusat päeva!"
type textarea "Хорошо, в таком случае желаю вам хорошего дня!"
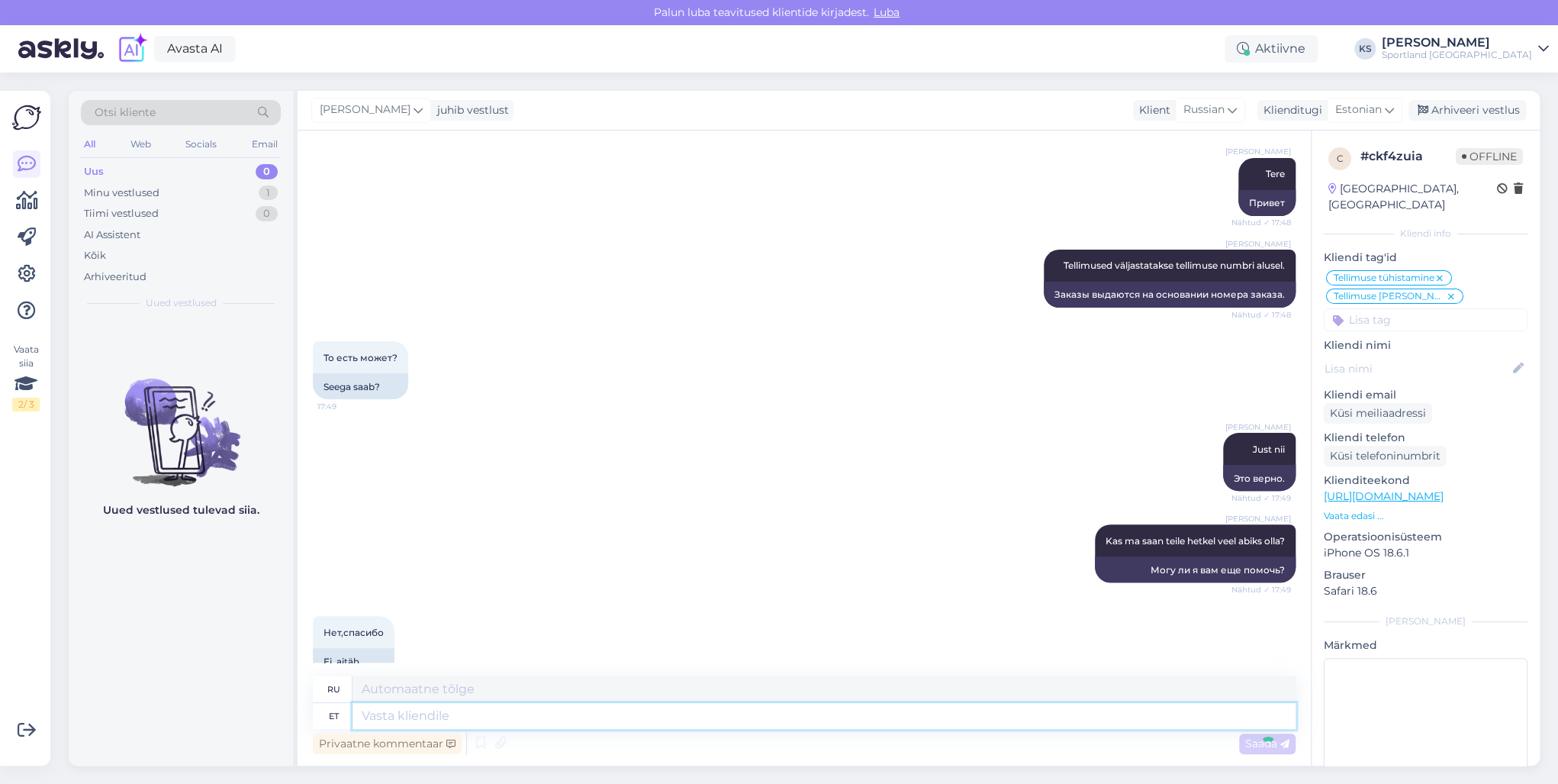
scroll to position [5833, 0]
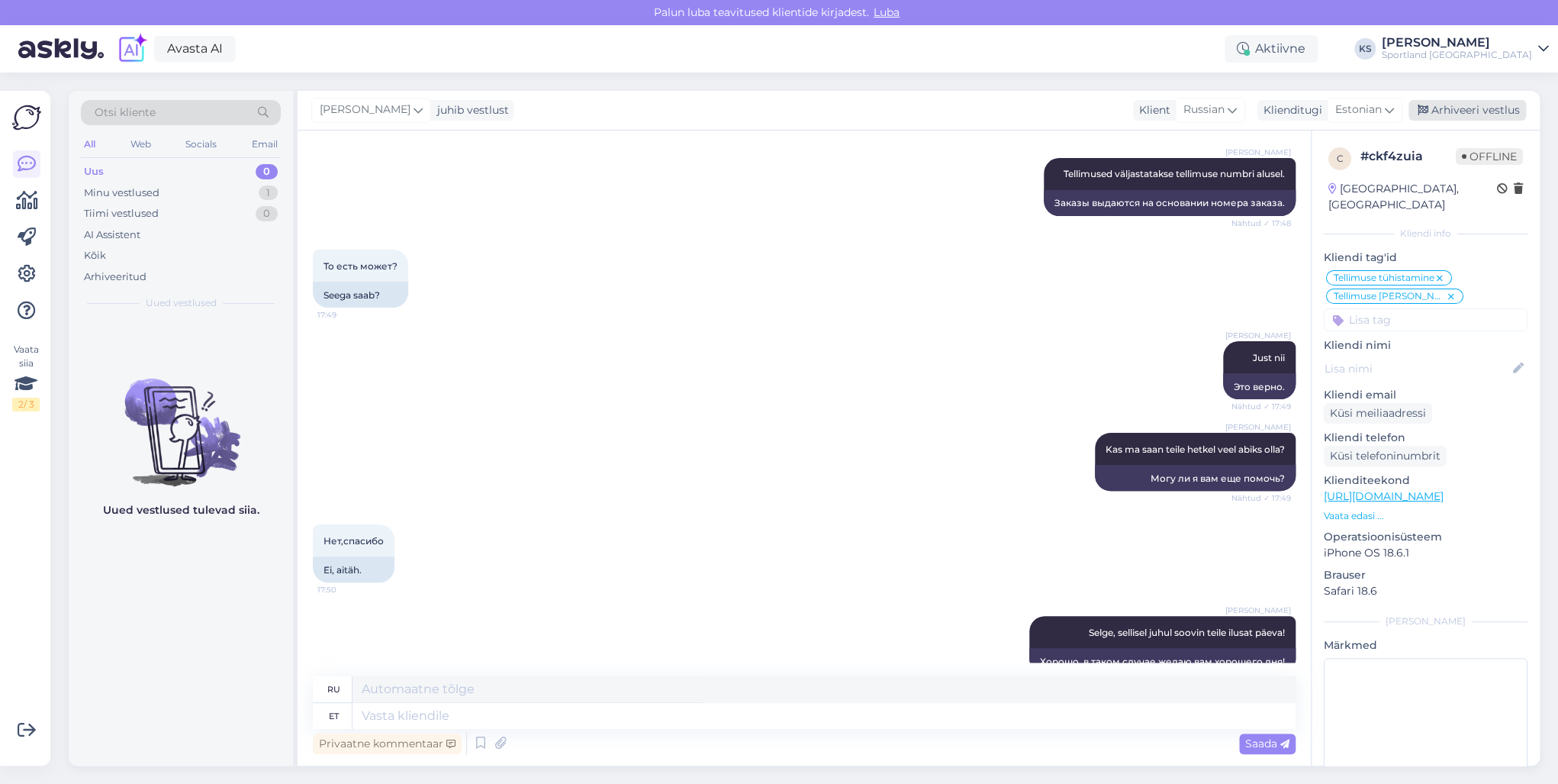
click at [1456, 105] on div "Arhiveeri vestlus" at bounding box center [1467, 110] width 117 height 20
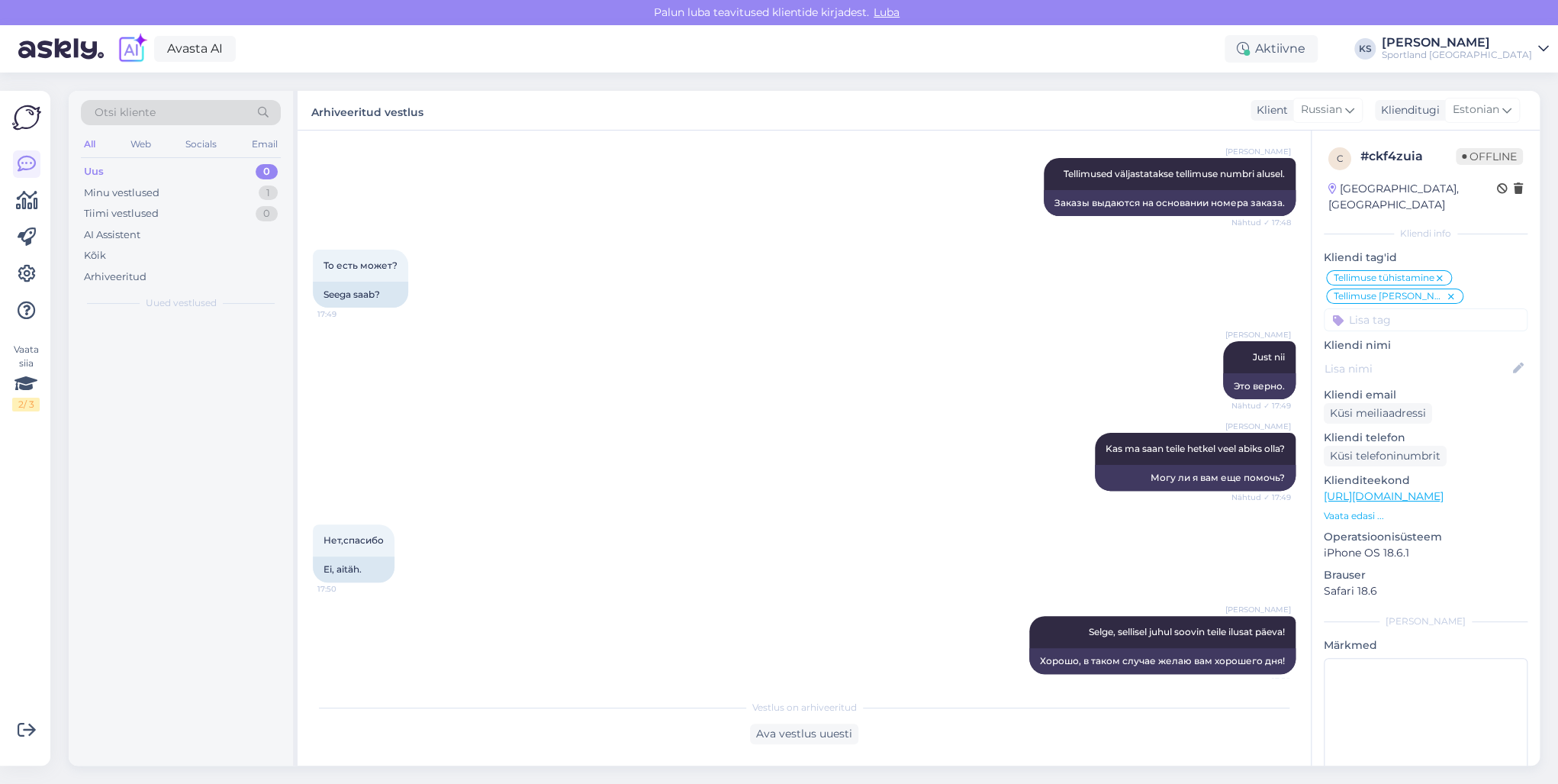
scroll to position [5818, 0]
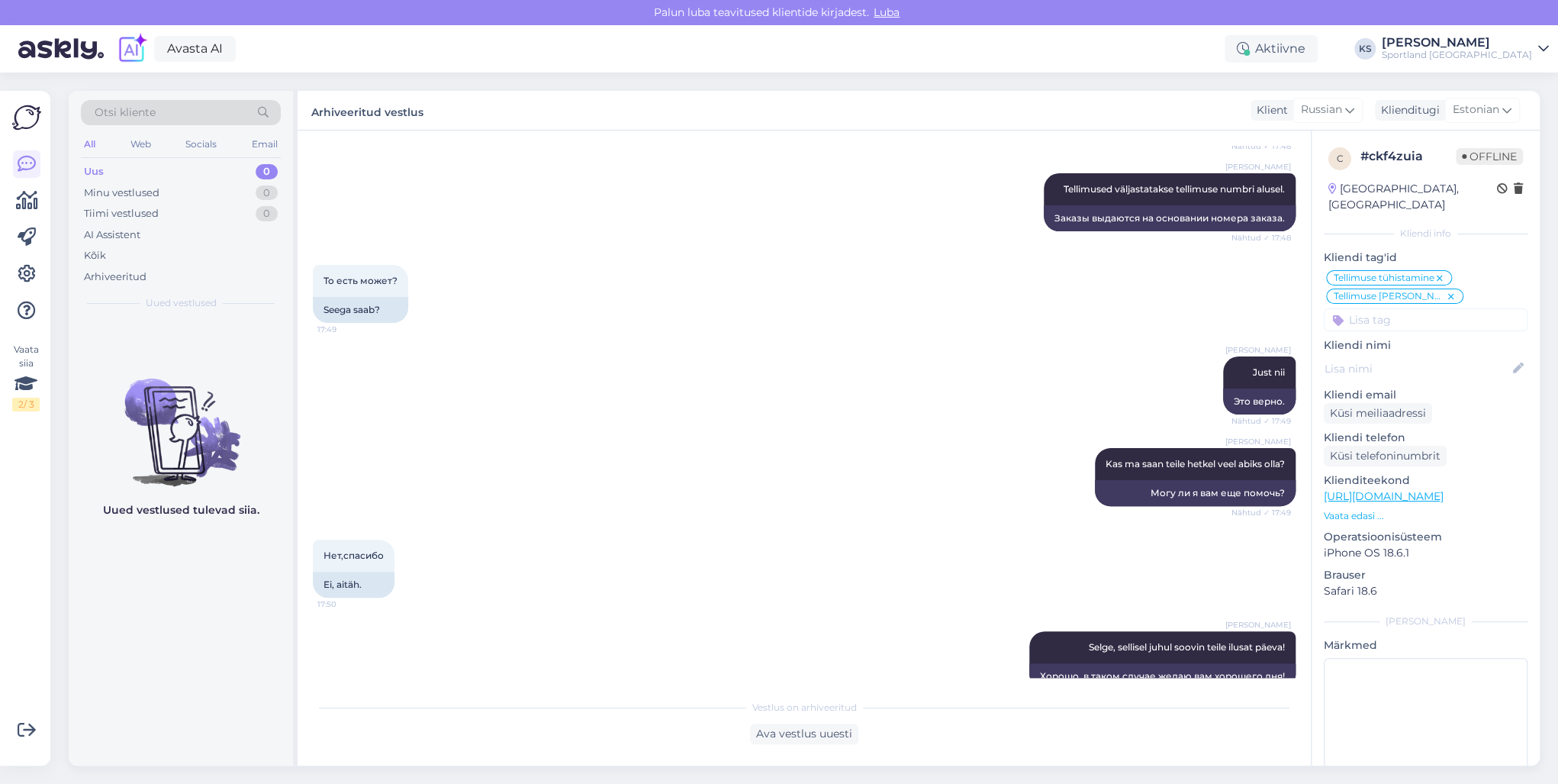
click at [1500, 29] on div "Avasta AI Aktiivne Võta paus, Askly hoiab kliente [PERSON_NAME] 15 minutit 30 m…" at bounding box center [779, 49] width 1558 height 48
click at [1520, 49] on div "Sportland [GEOGRAPHIC_DATA]" at bounding box center [1457, 54] width 150 height 12
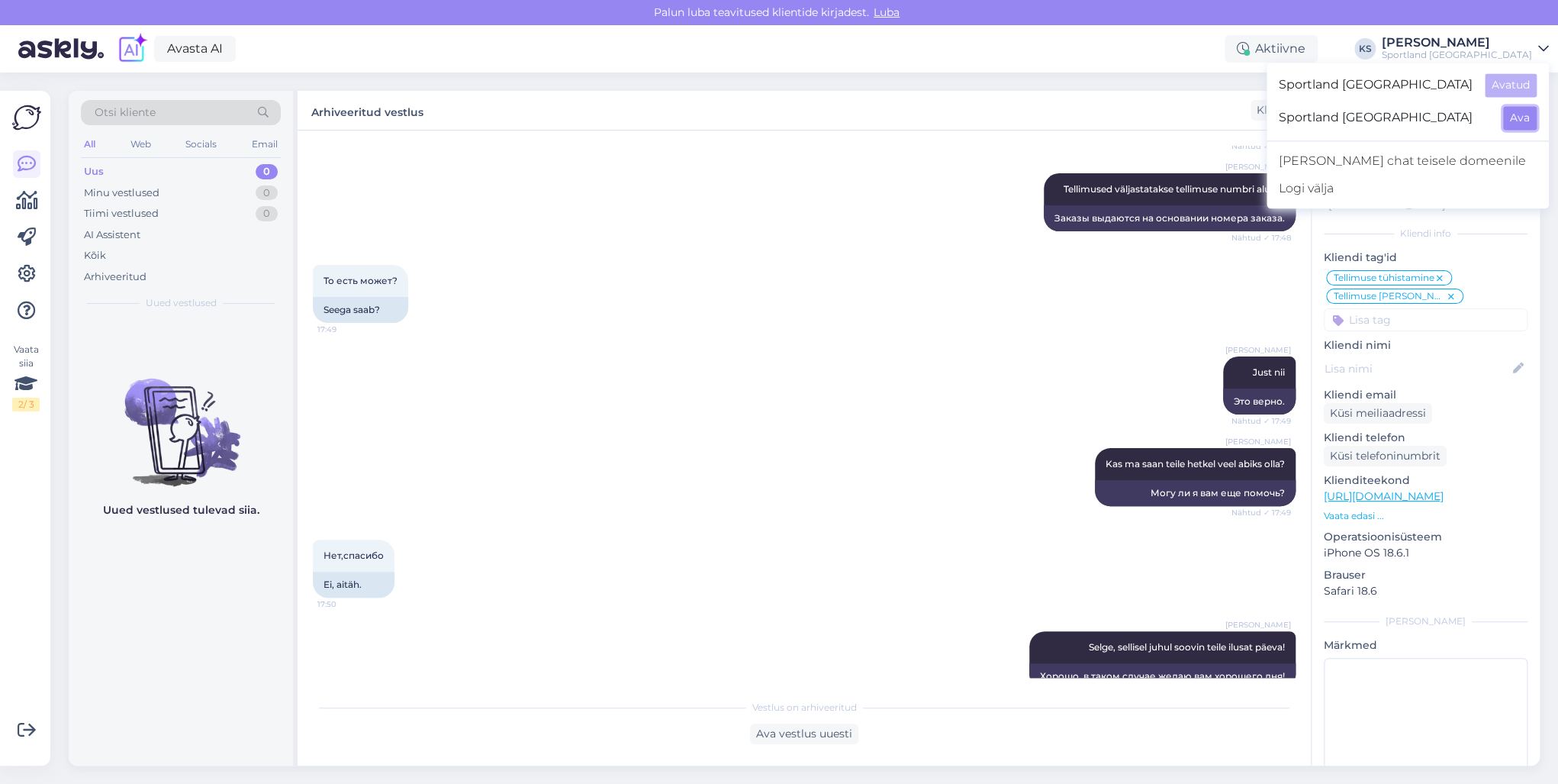
click at [1516, 113] on button "Ava" at bounding box center [1520, 118] width 34 height 24
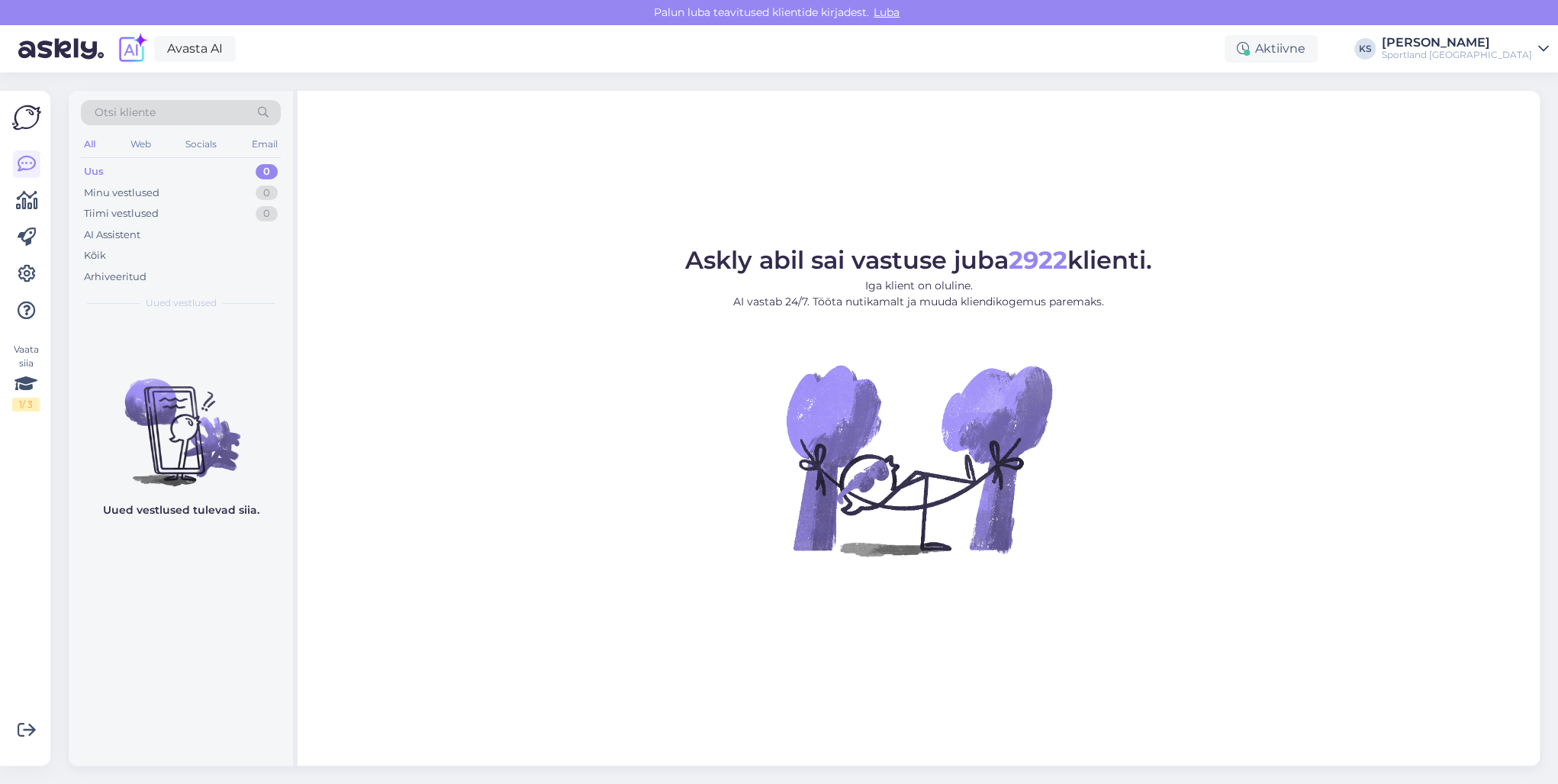
click at [1520, 49] on div "Sportland [GEOGRAPHIC_DATA]" at bounding box center [1457, 54] width 150 height 12
click at [1530, 88] on button "Ava" at bounding box center [1520, 85] width 34 height 24
